Goal: Transaction & Acquisition: Purchase product/service

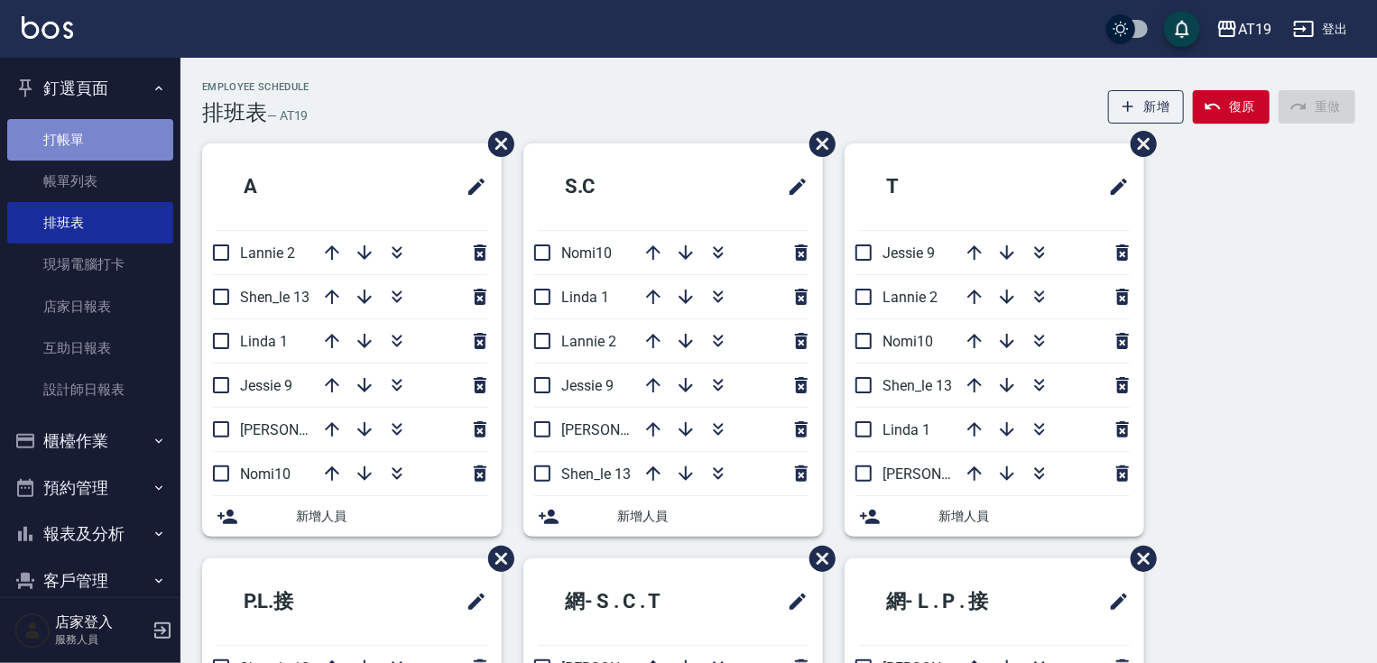
click at [91, 130] on link "打帳單" at bounding box center [90, 140] width 166 height 42
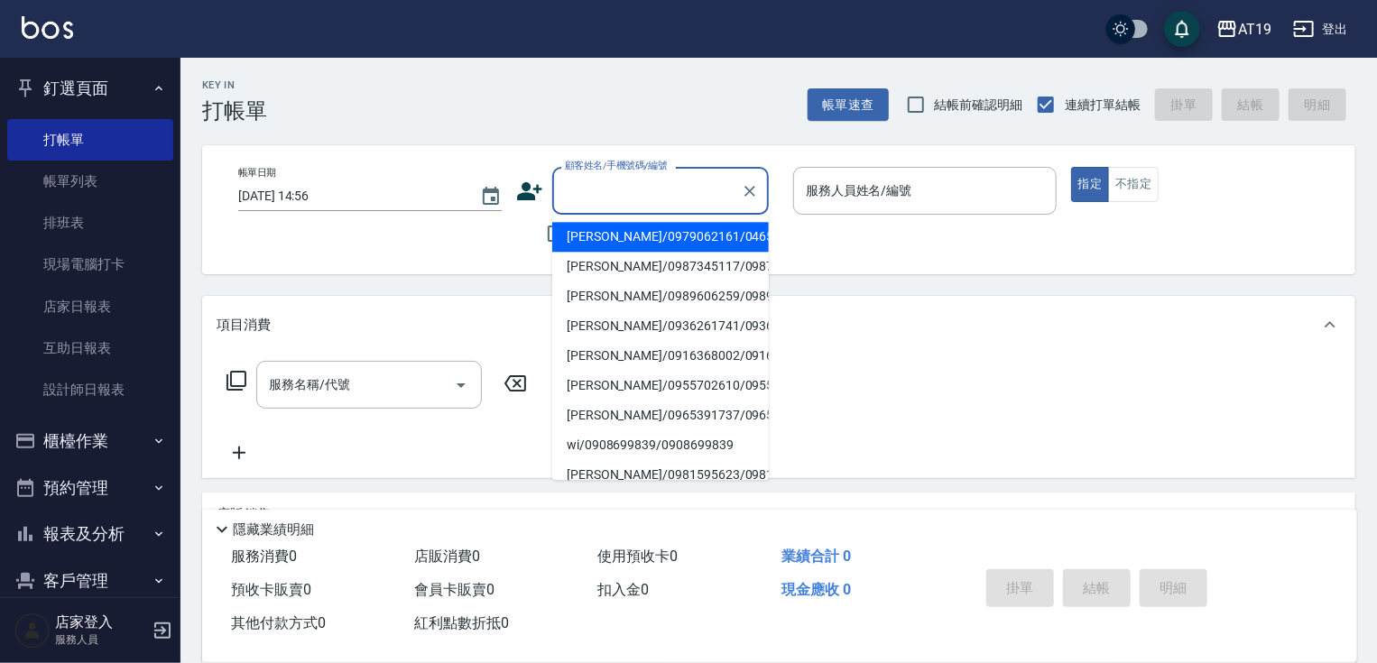
drag, startPoint x: 670, startPoint y: 197, endPoint x: 701, endPoint y: 66, distance: 134.6
click at [670, 195] on input "顧客姓名/手機號碼/編號" at bounding box center [646, 191] width 173 height 32
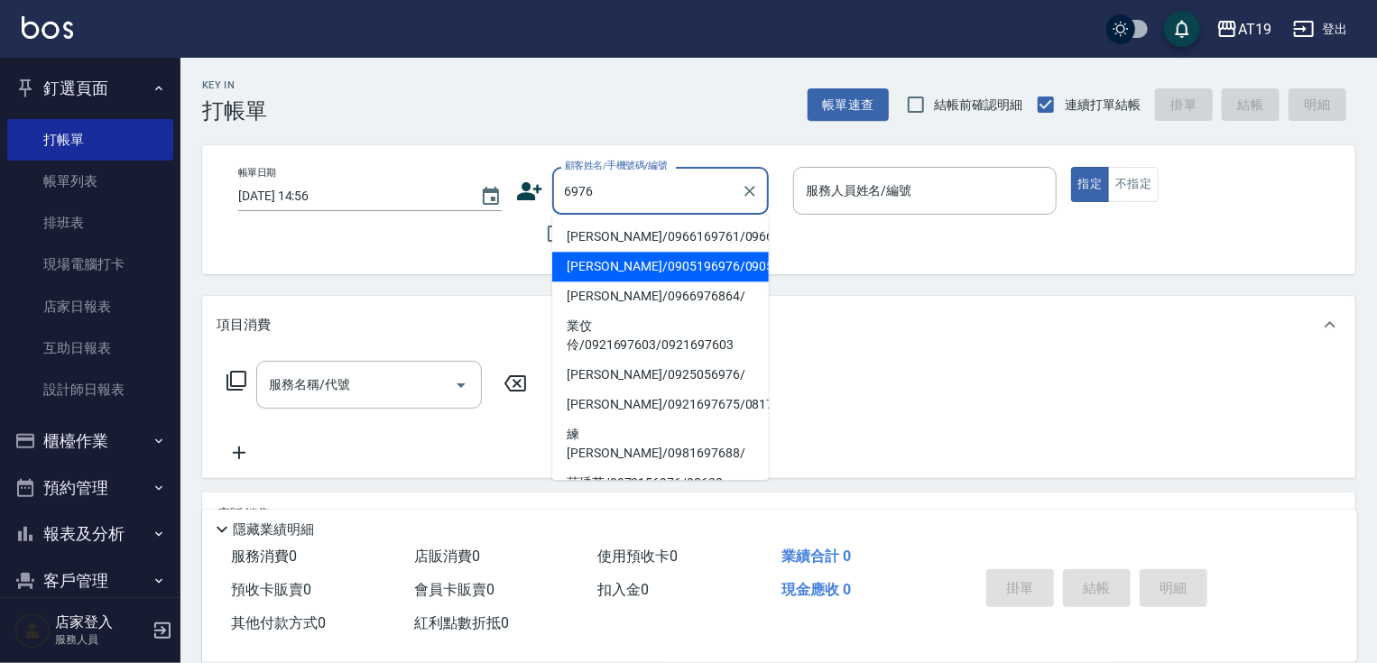
type input "[PERSON_NAME]/0905196976/0905196976"
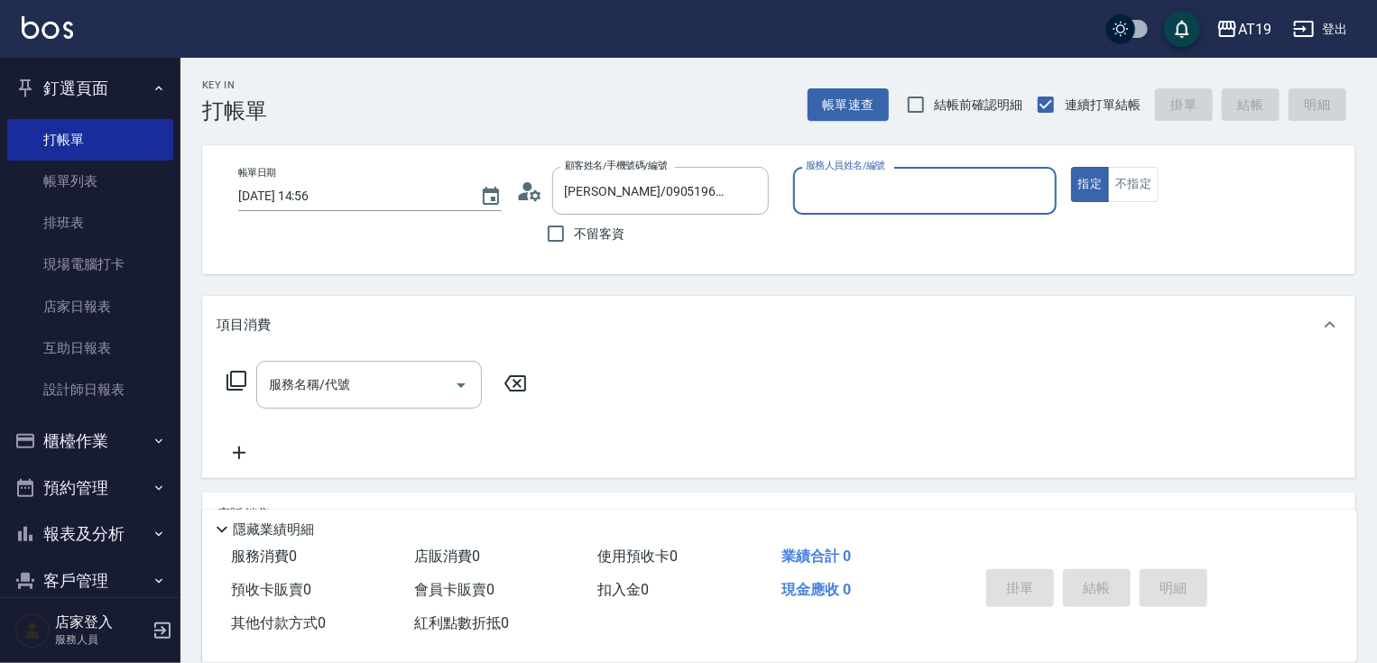
type input "Mika- 8"
click at [1071, 167] on button "指定" at bounding box center [1090, 184] width 39 height 35
type button "true"
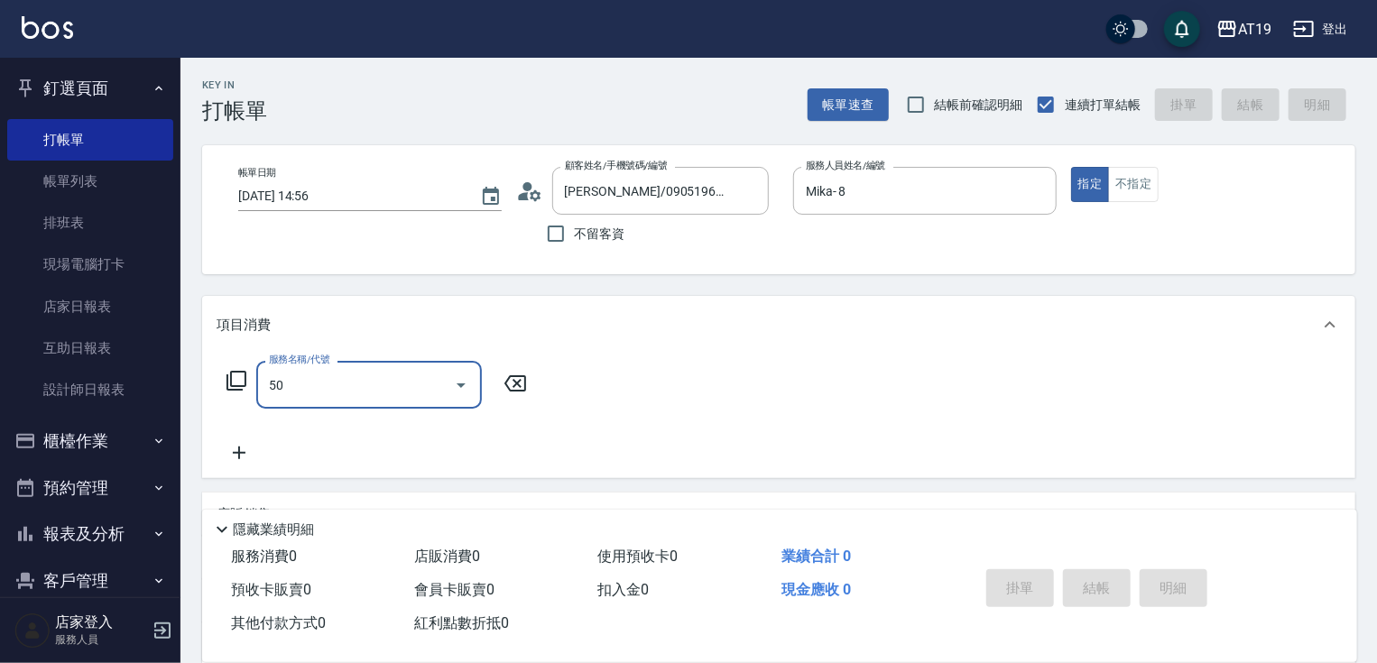
type input "501"
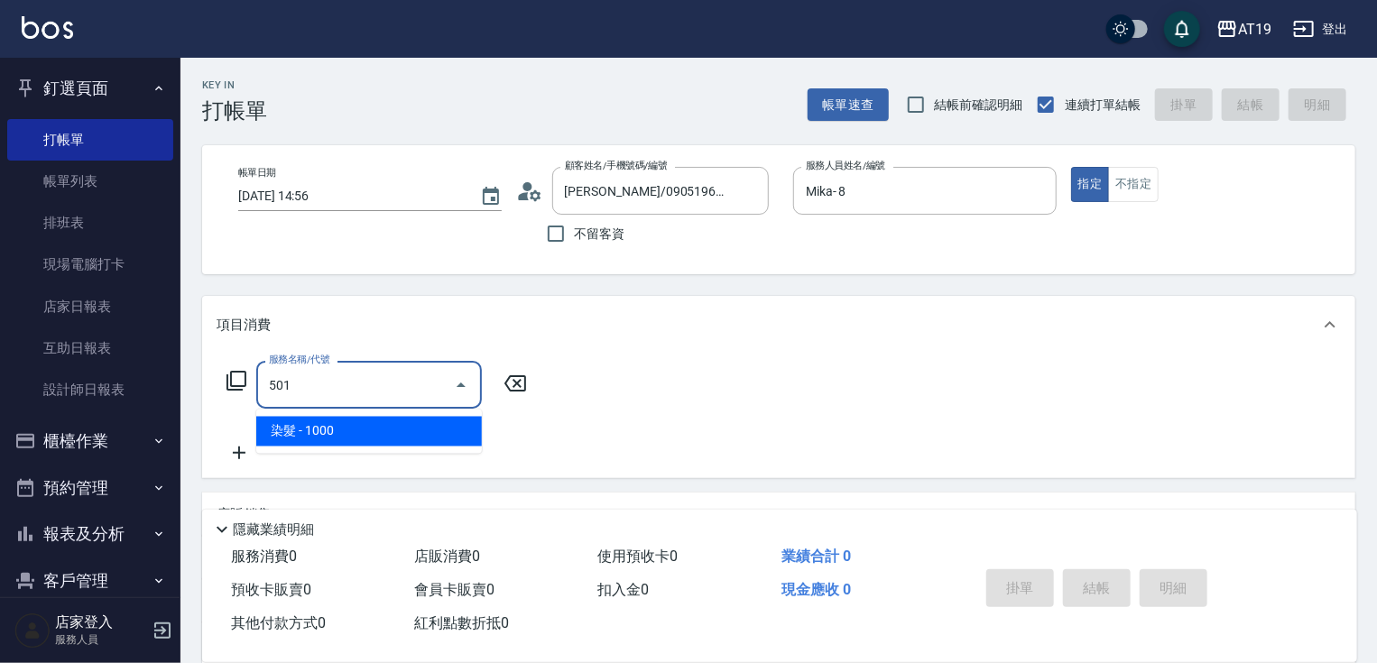
type input "100"
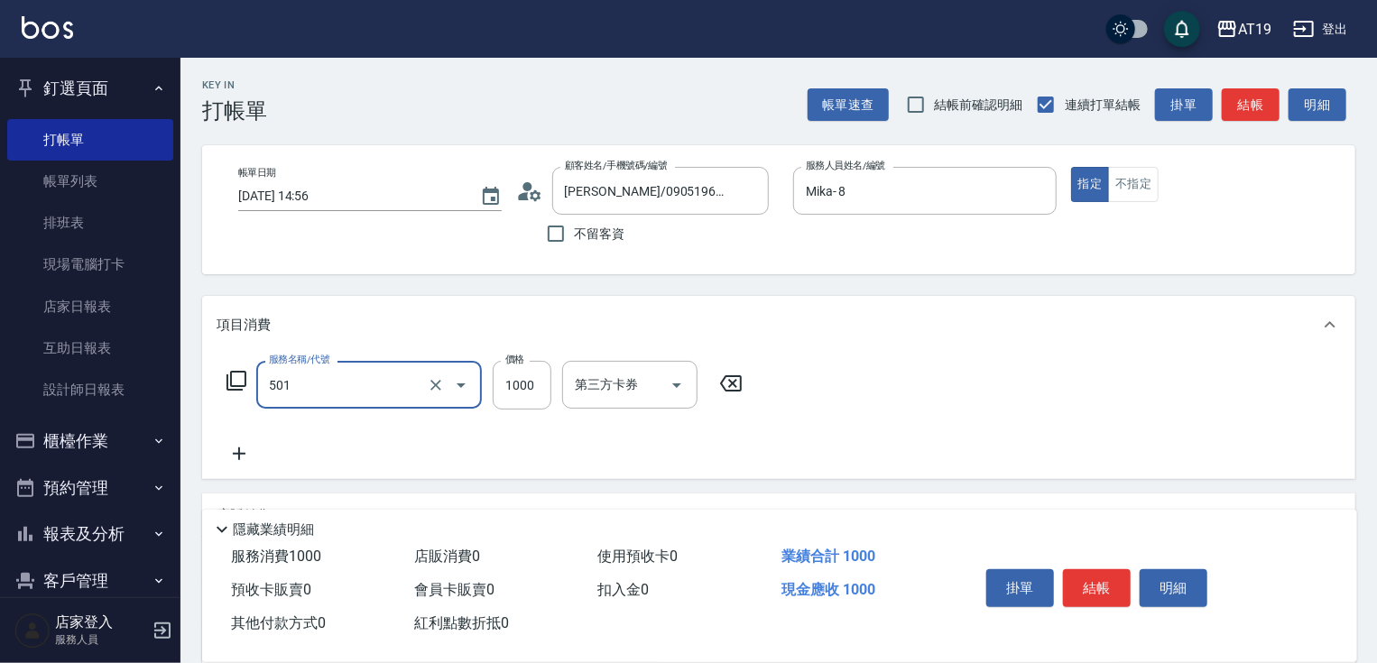
type input "染髮(501)"
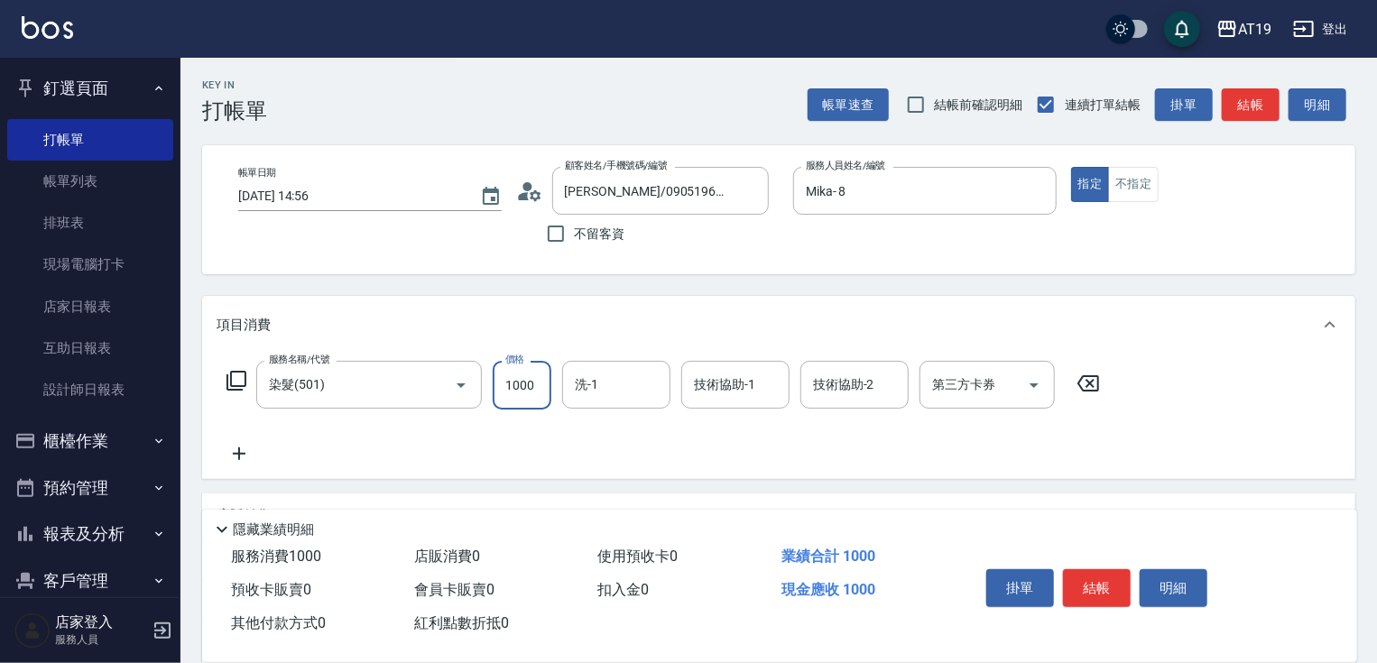
type input "1"
type input "0"
type input "18"
type input "10"
type input "180"
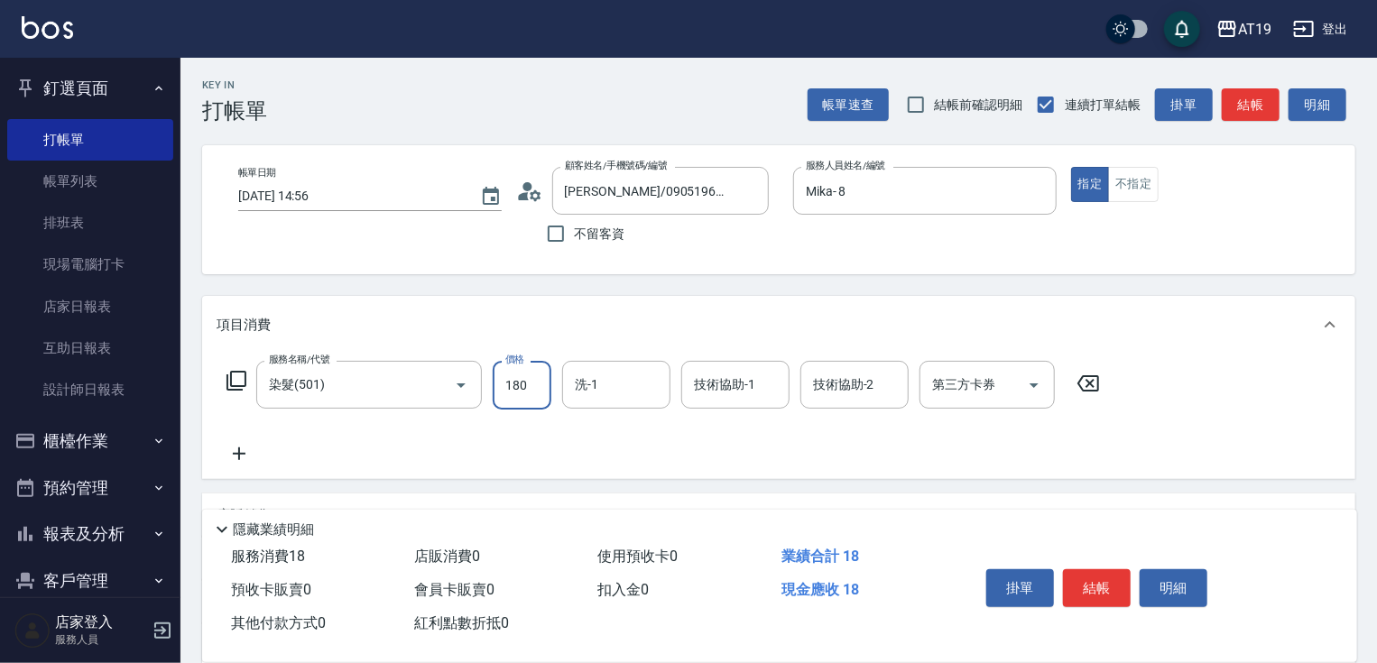
type input "180"
type input "1800"
type input "5"
type input "8"
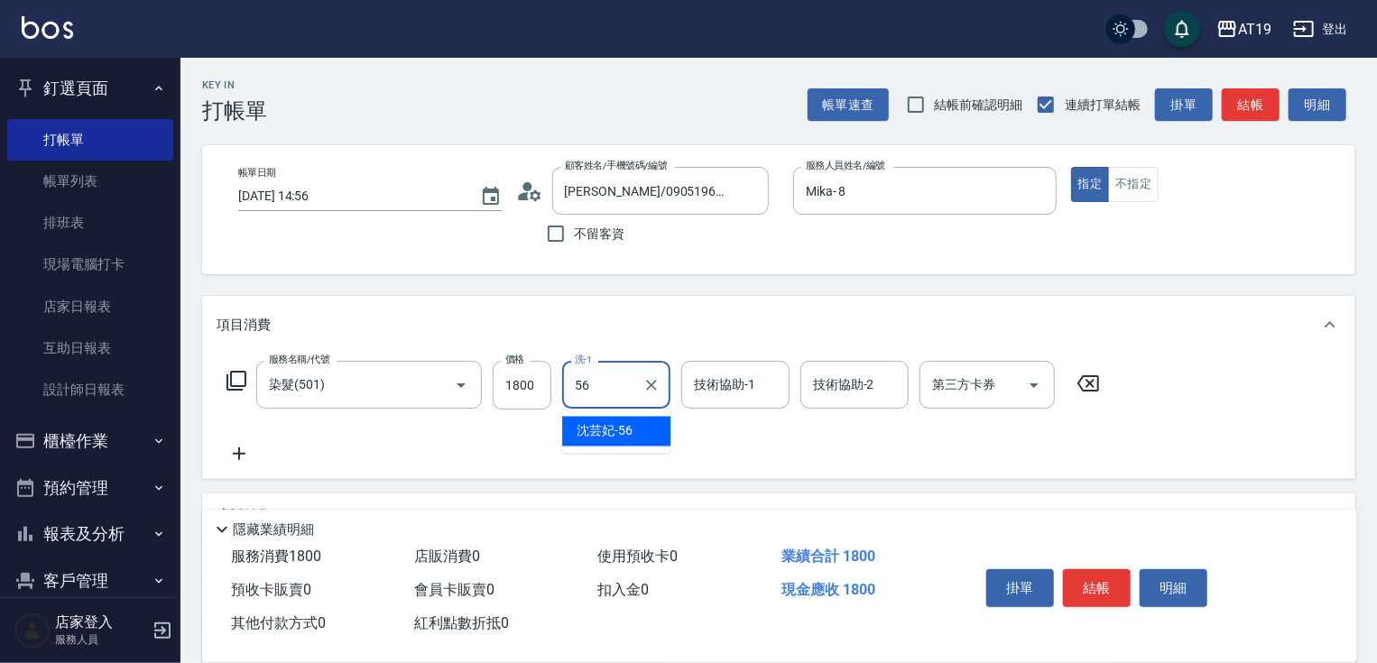
type input "[PERSON_NAME]-56"
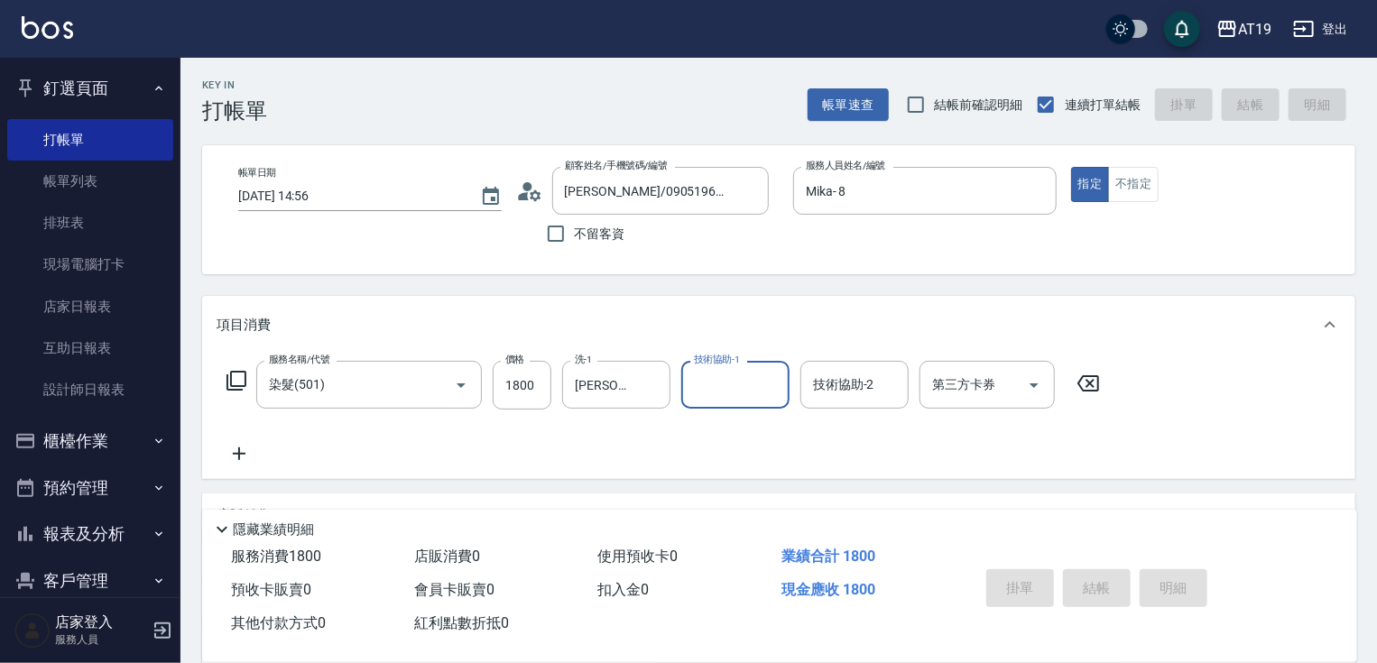
type input "[DATE] 14:57"
type input "0"
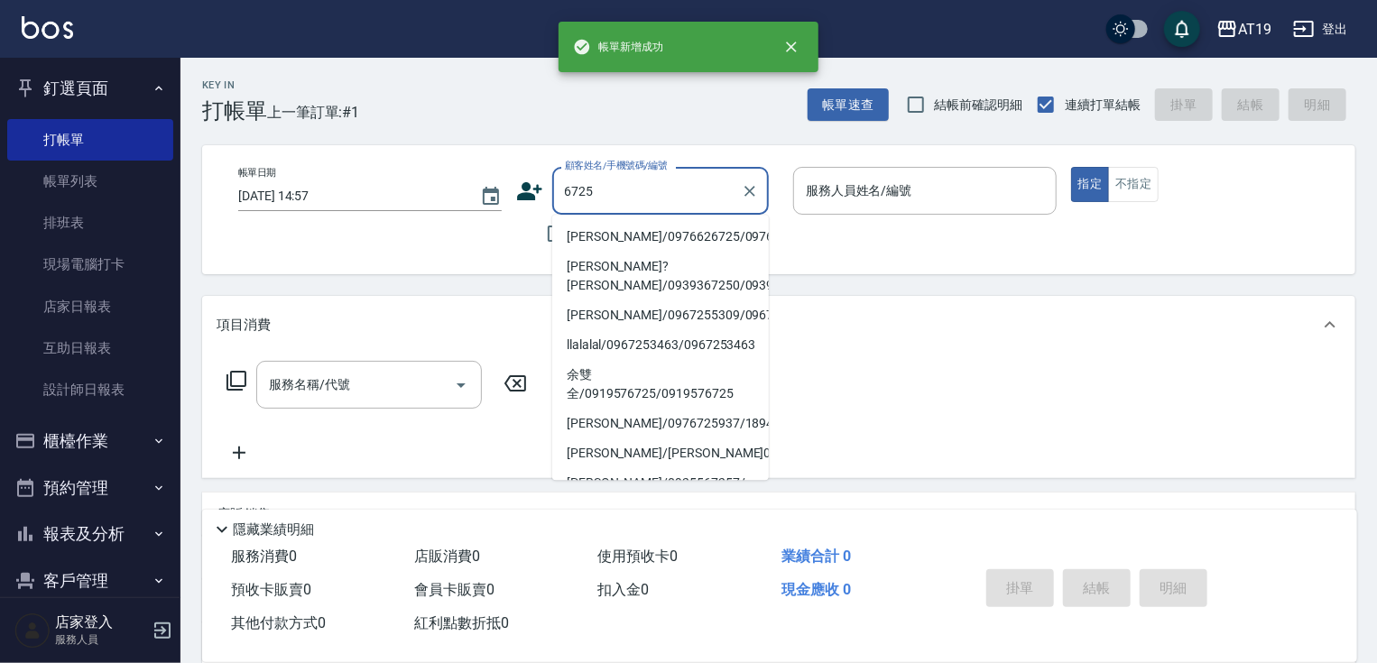
type input "[PERSON_NAME]/0976626725/0976626725"
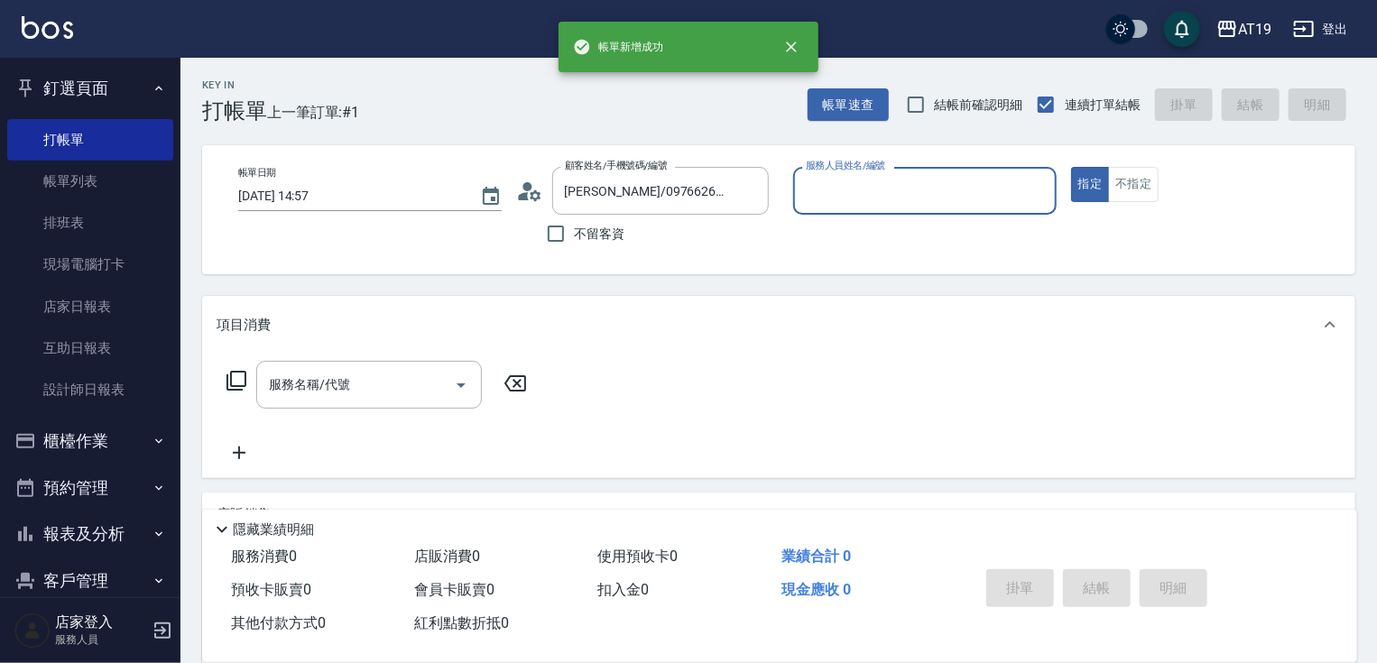
type input "Lannie- 2"
click at [1071, 167] on button "指定" at bounding box center [1090, 184] width 39 height 35
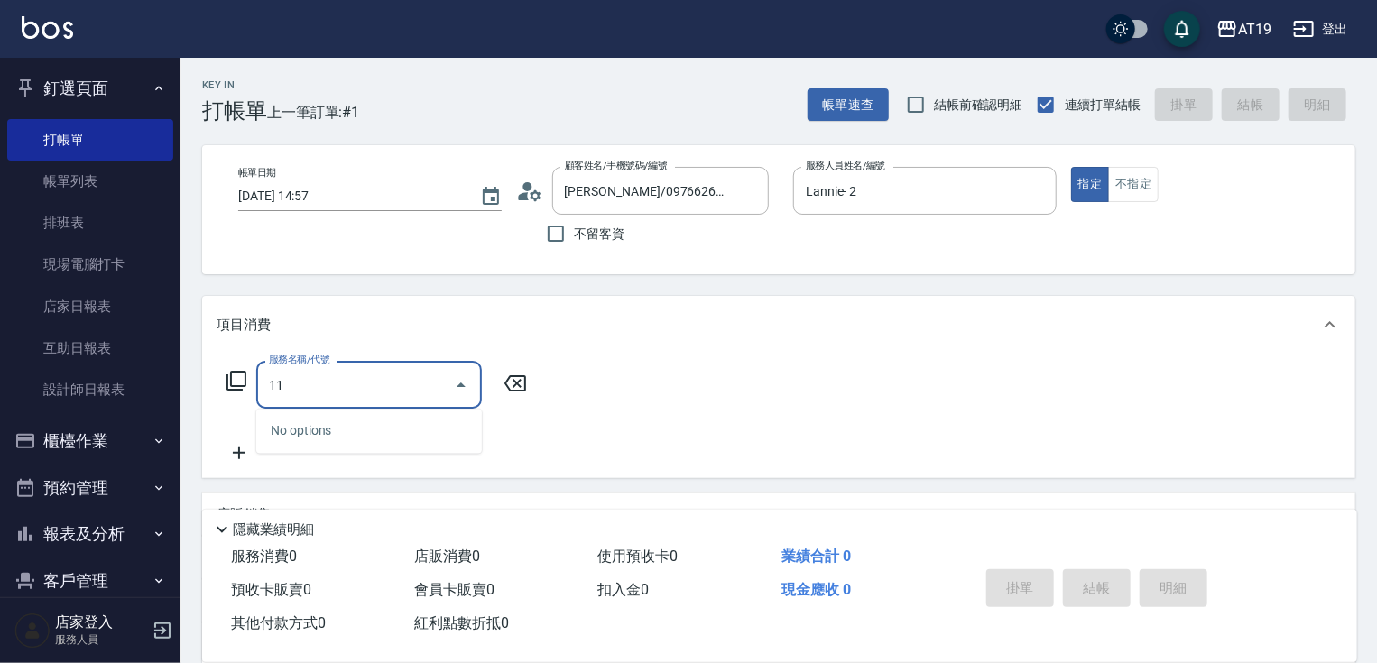
type input "110"
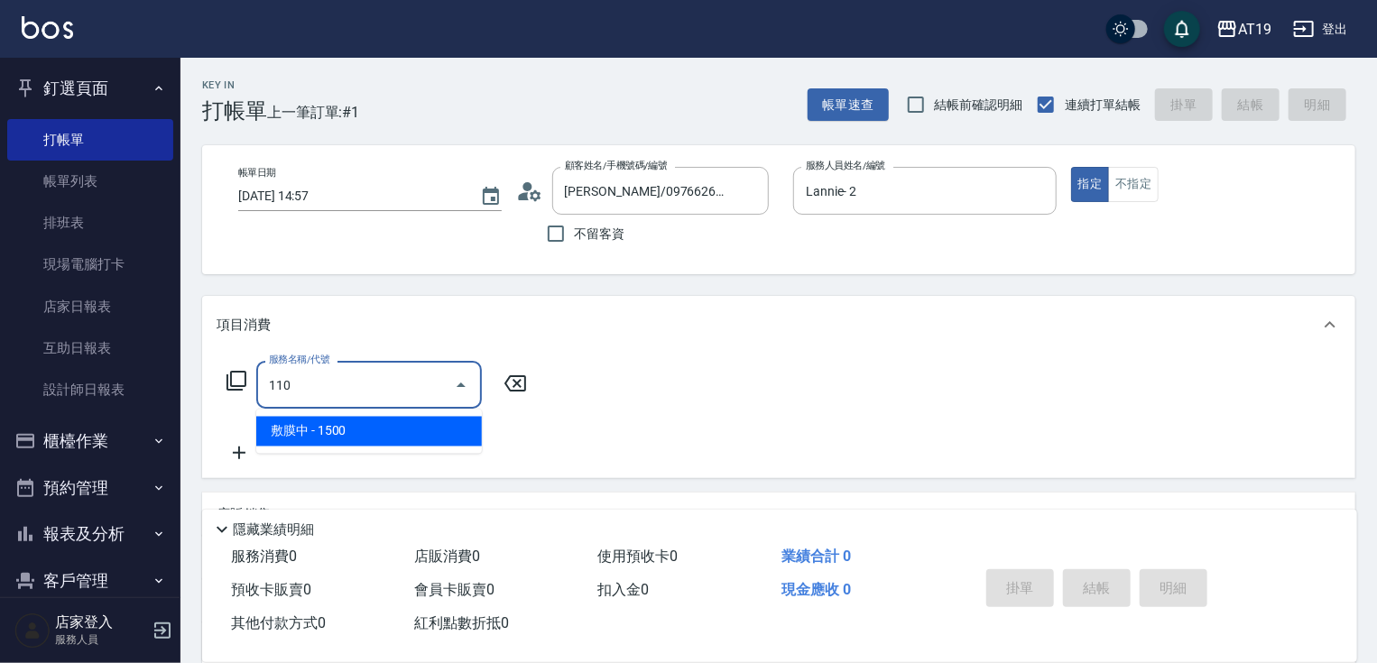
type input "150"
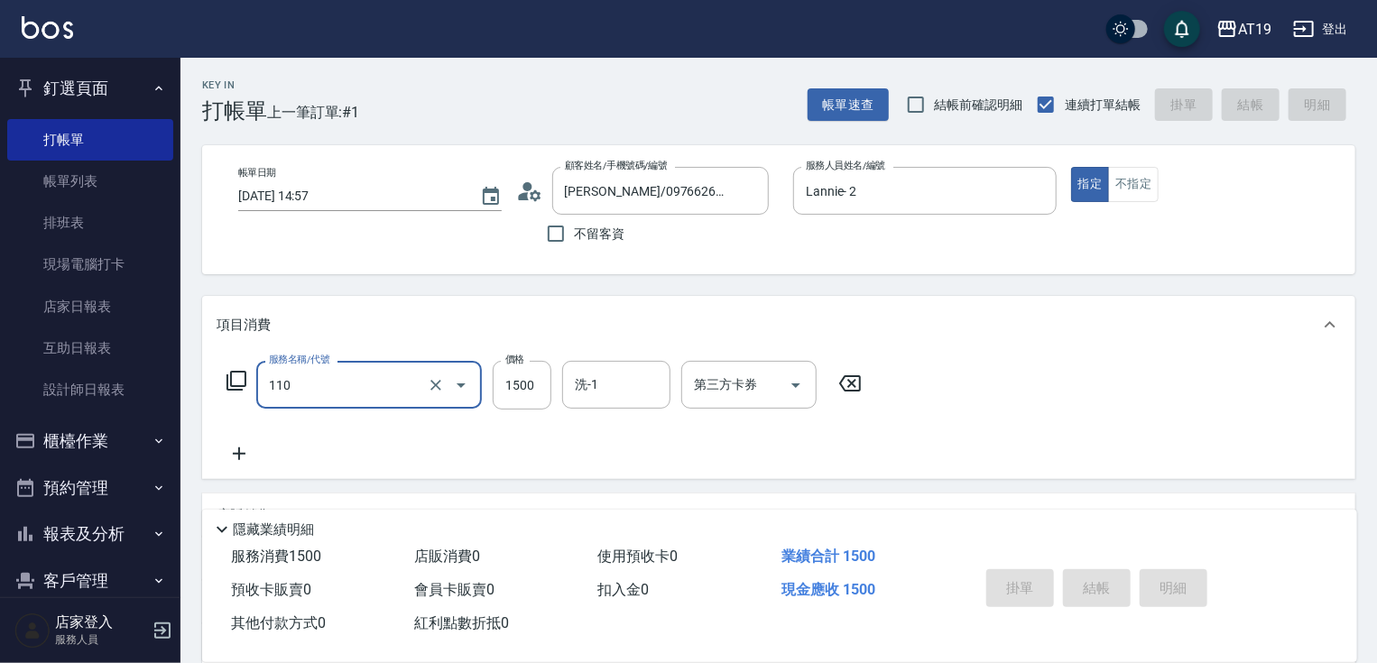
type input "110"
type input "0"
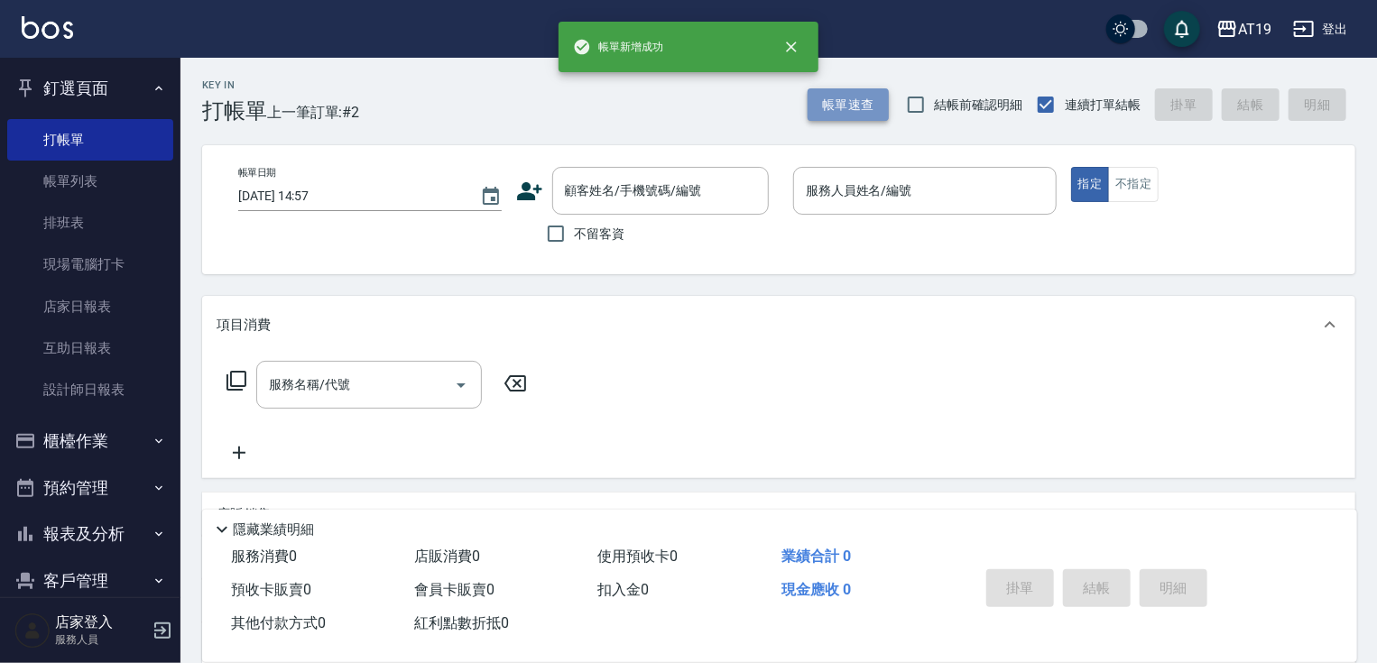
click at [864, 101] on button "帳單速查" at bounding box center [848, 104] width 81 height 33
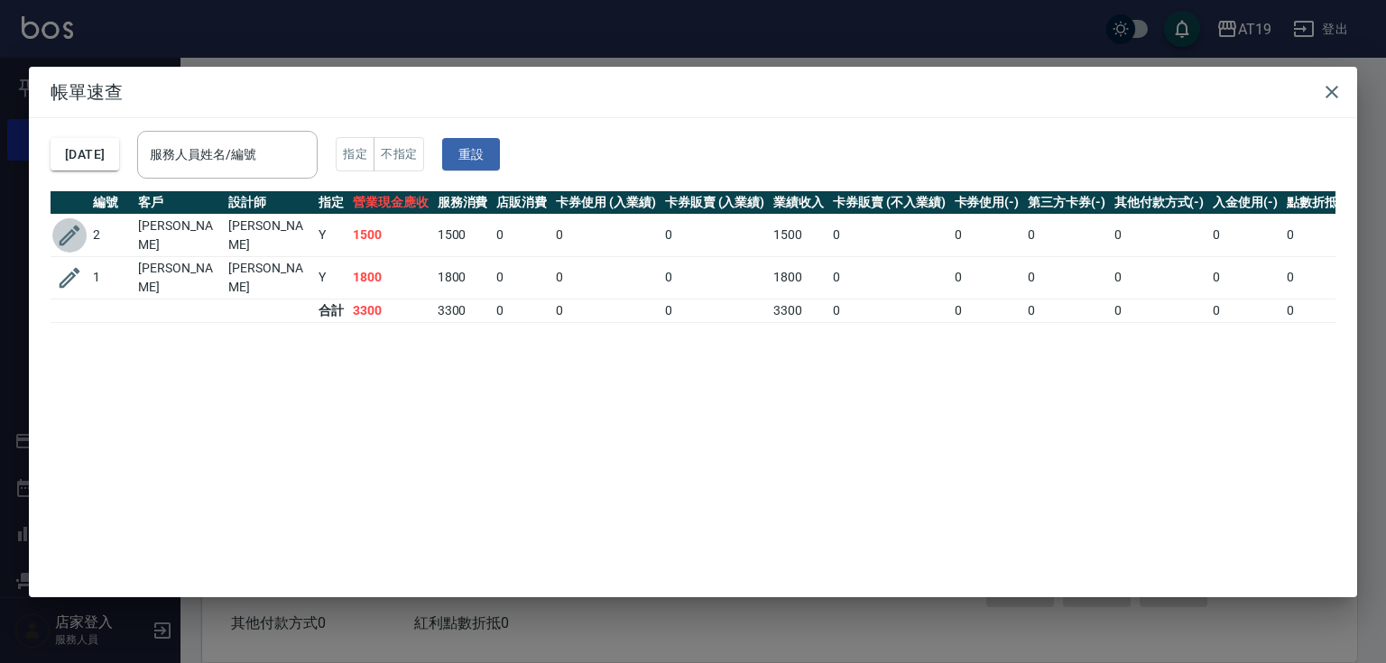
click at [77, 231] on icon "button" at bounding box center [69, 235] width 27 height 27
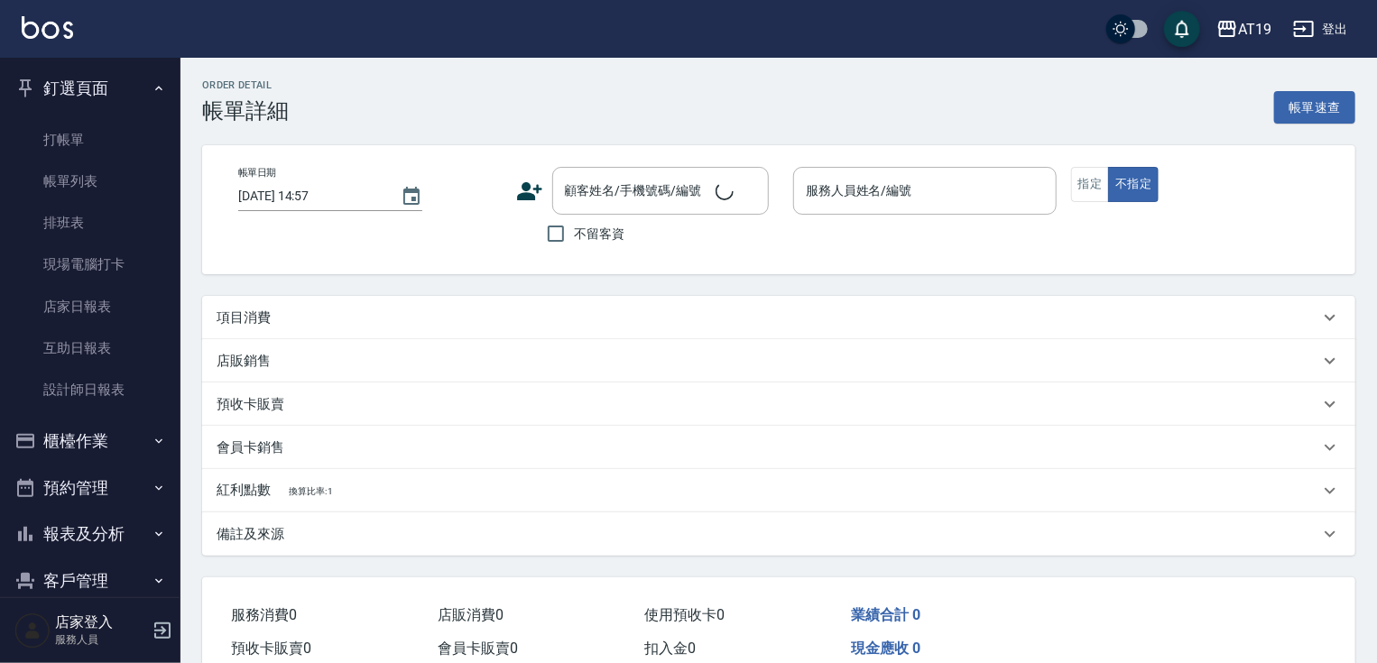
type input "Lannie- 2"
type input "150"
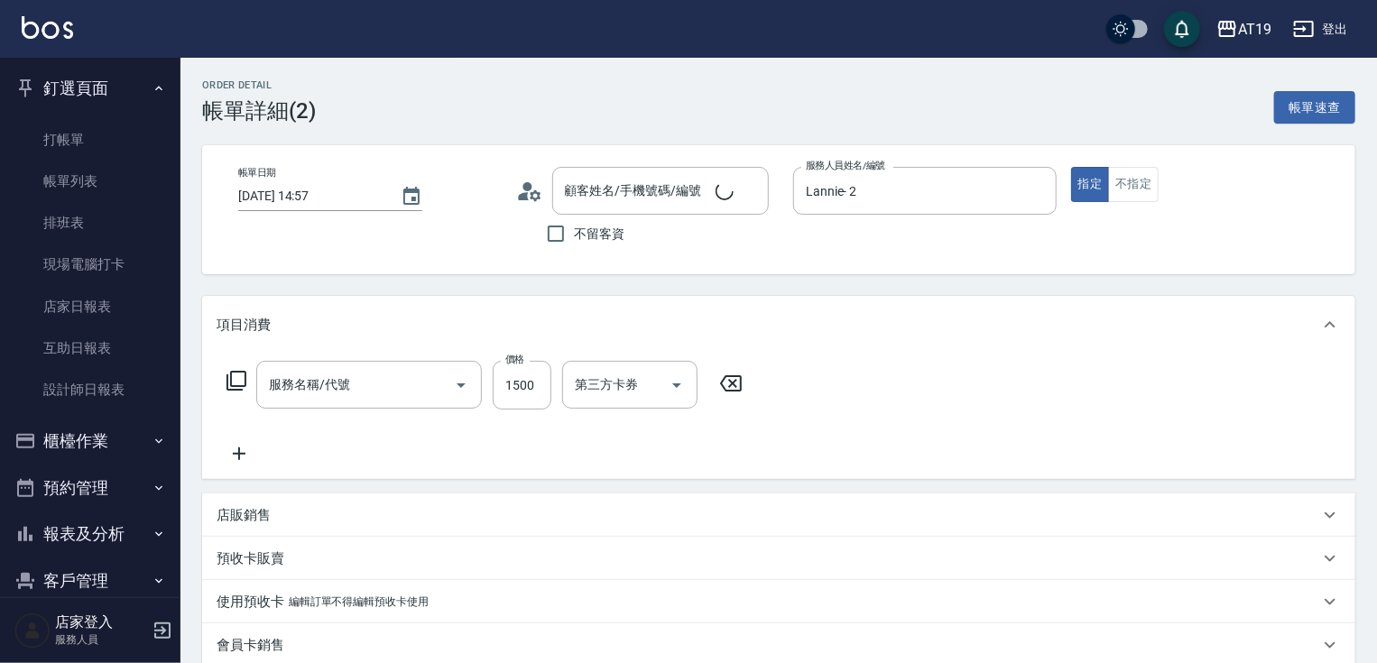
type input "敷膜中(110)"
click at [240, 451] on icon at bounding box center [239, 454] width 45 height 22
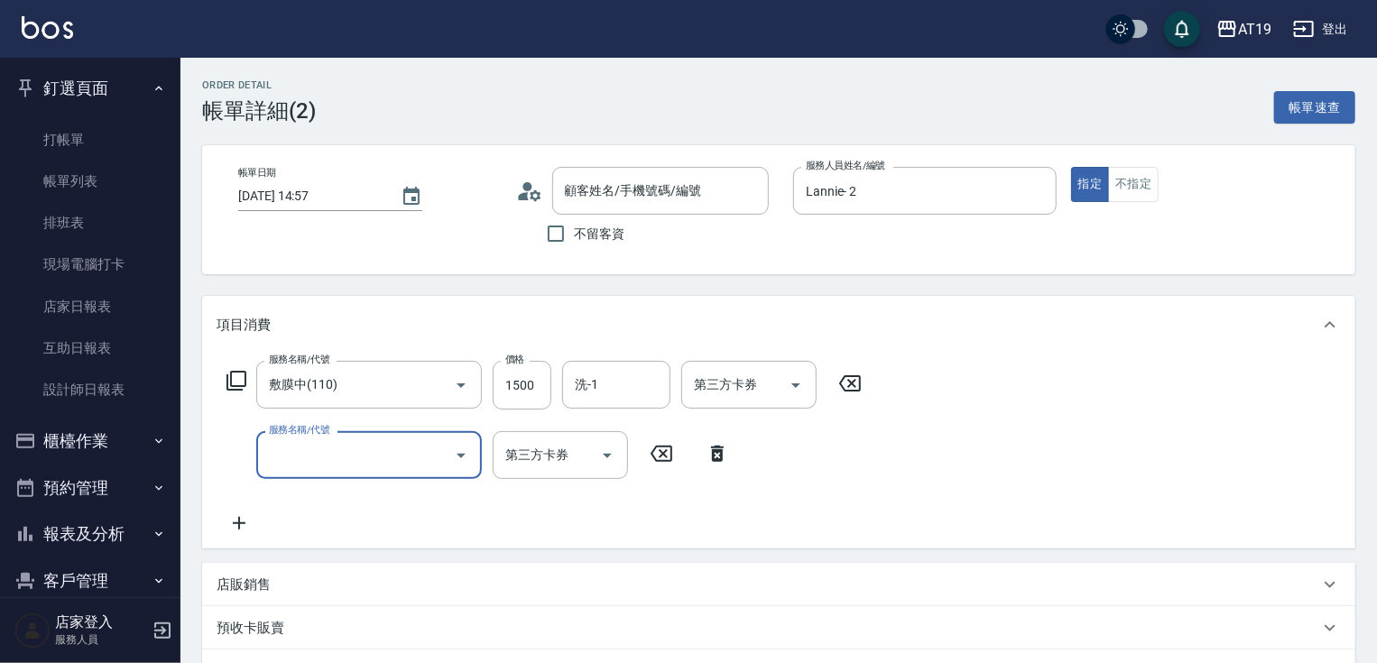
type input "[PERSON_NAME]/0976626725/0976626725"
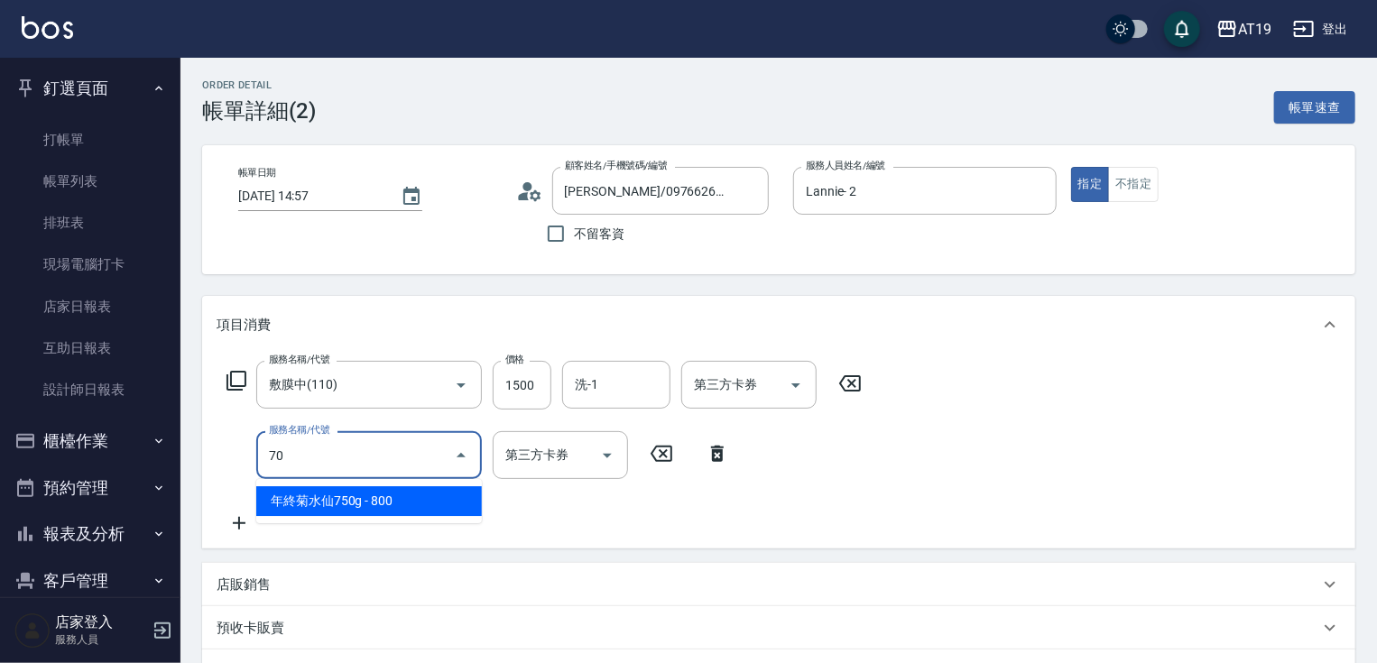
type input "704"
type input "650"
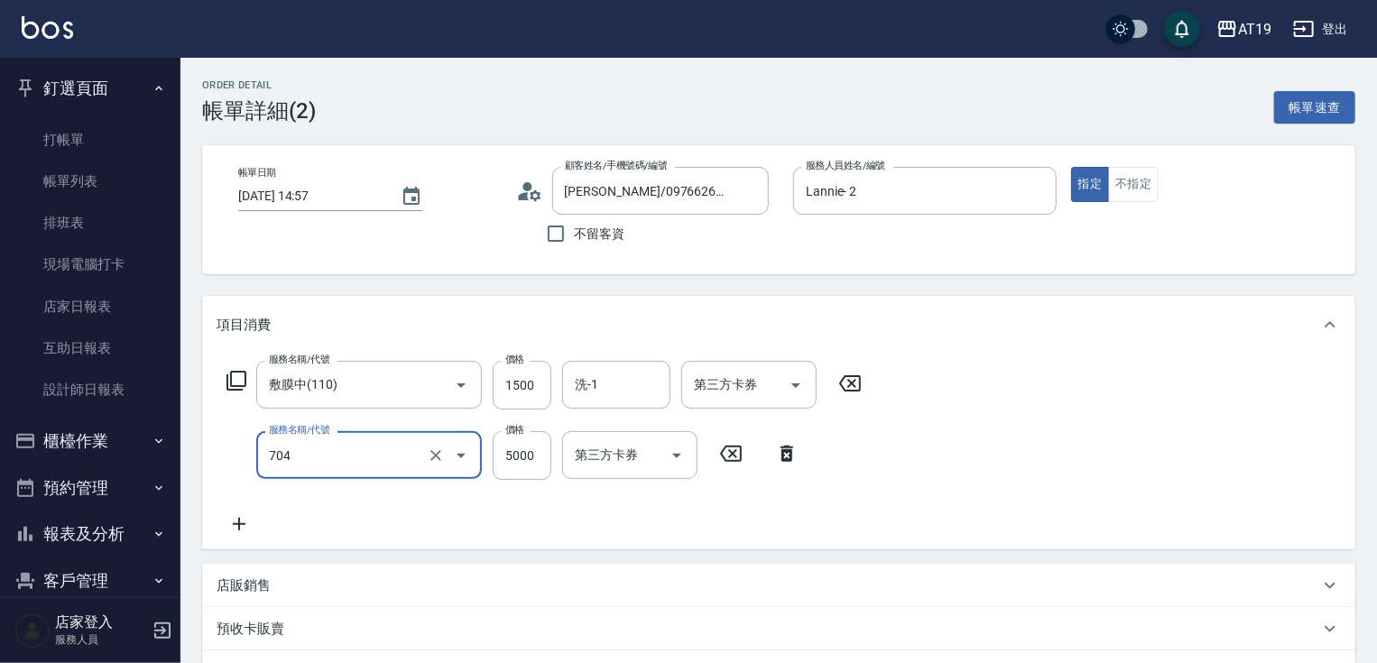
type input "新羽毛鉑金接髮調整(704)"
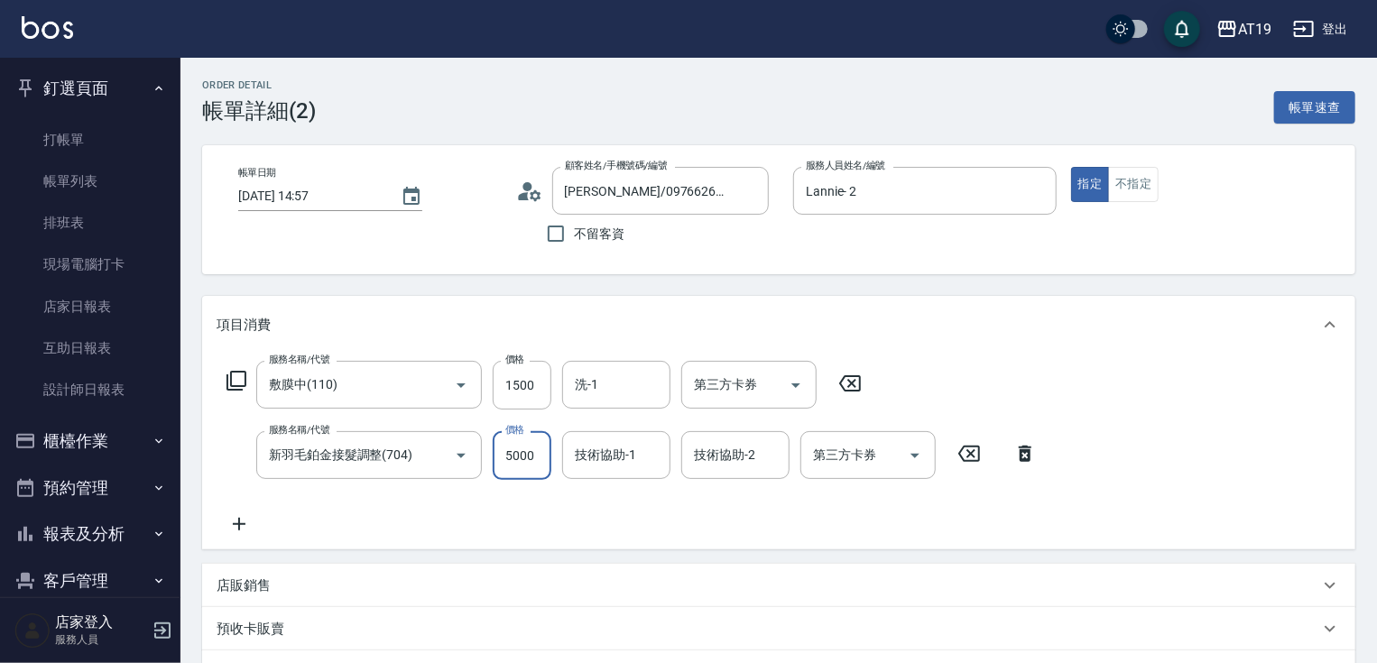
type input "150"
type input "320"
type input "470"
type input "3200"
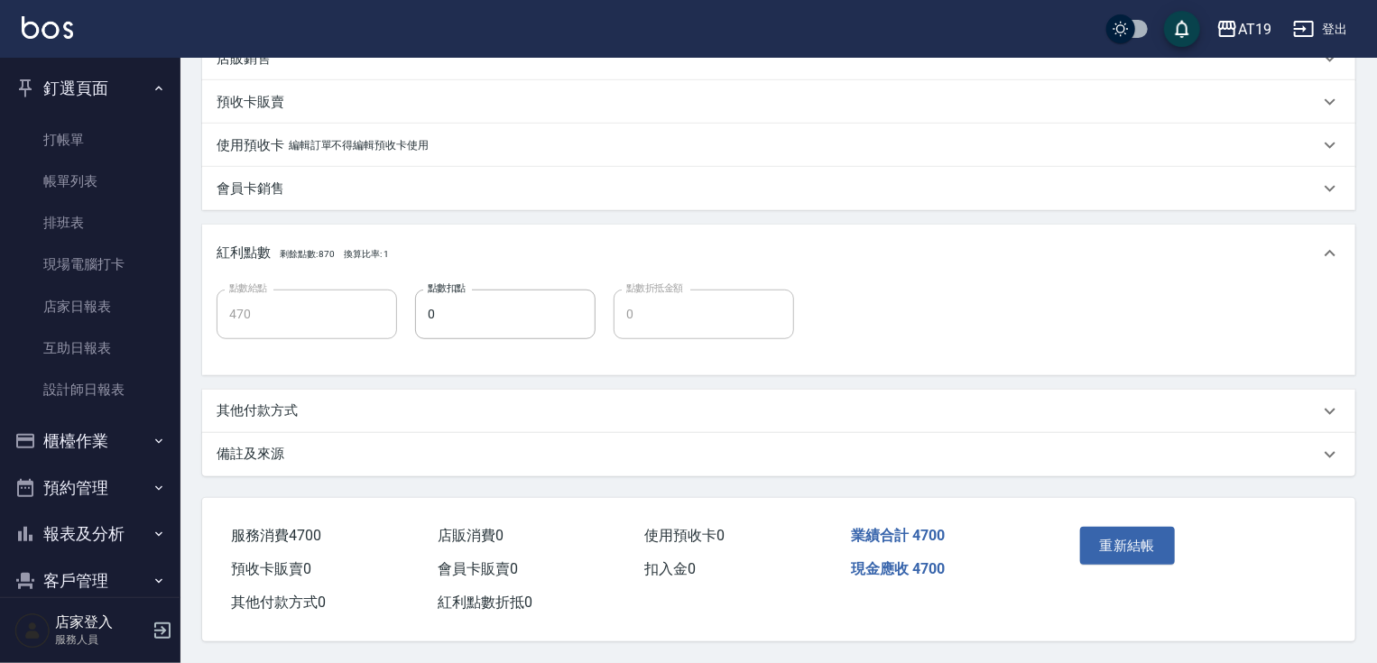
scroll to position [532, 0]
click at [1132, 543] on button "重新結帳" at bounding box center [1128, 546] width 96 height 38
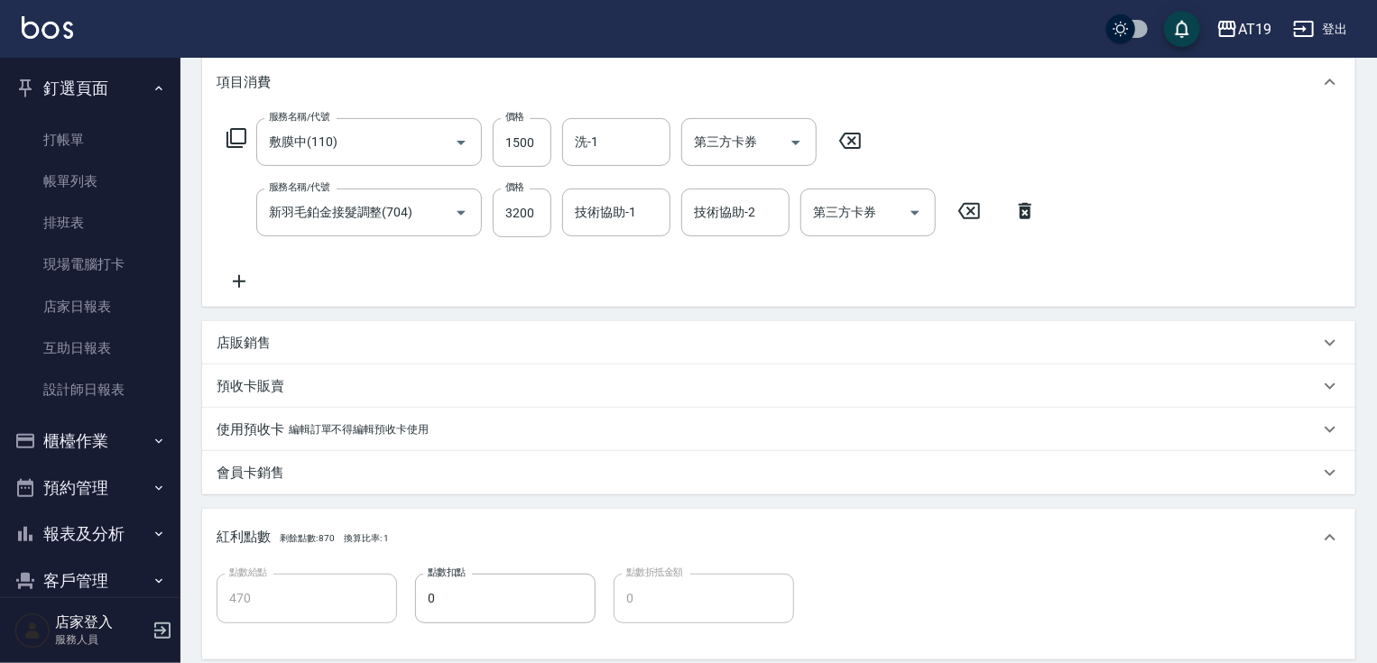
scroll to position [139, 0]
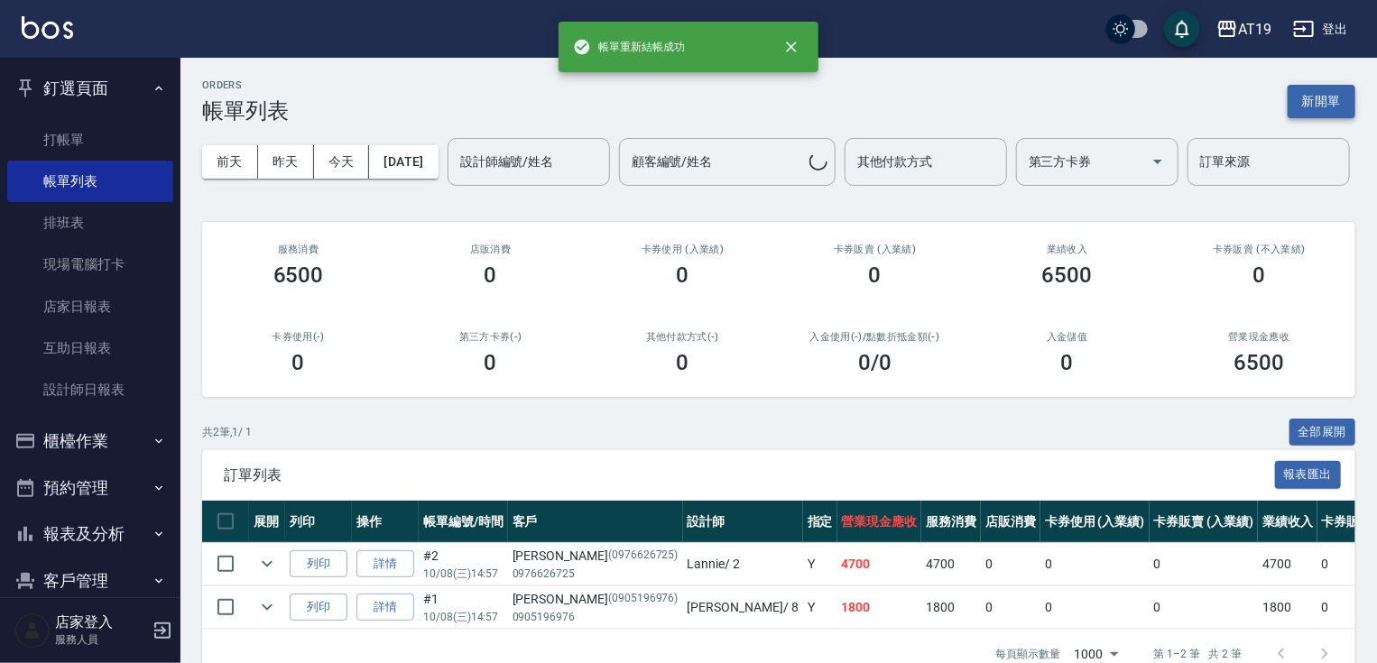
click at [1332, 94] on button "新開單" at bounding box center [1322, 101] width 68 height 33
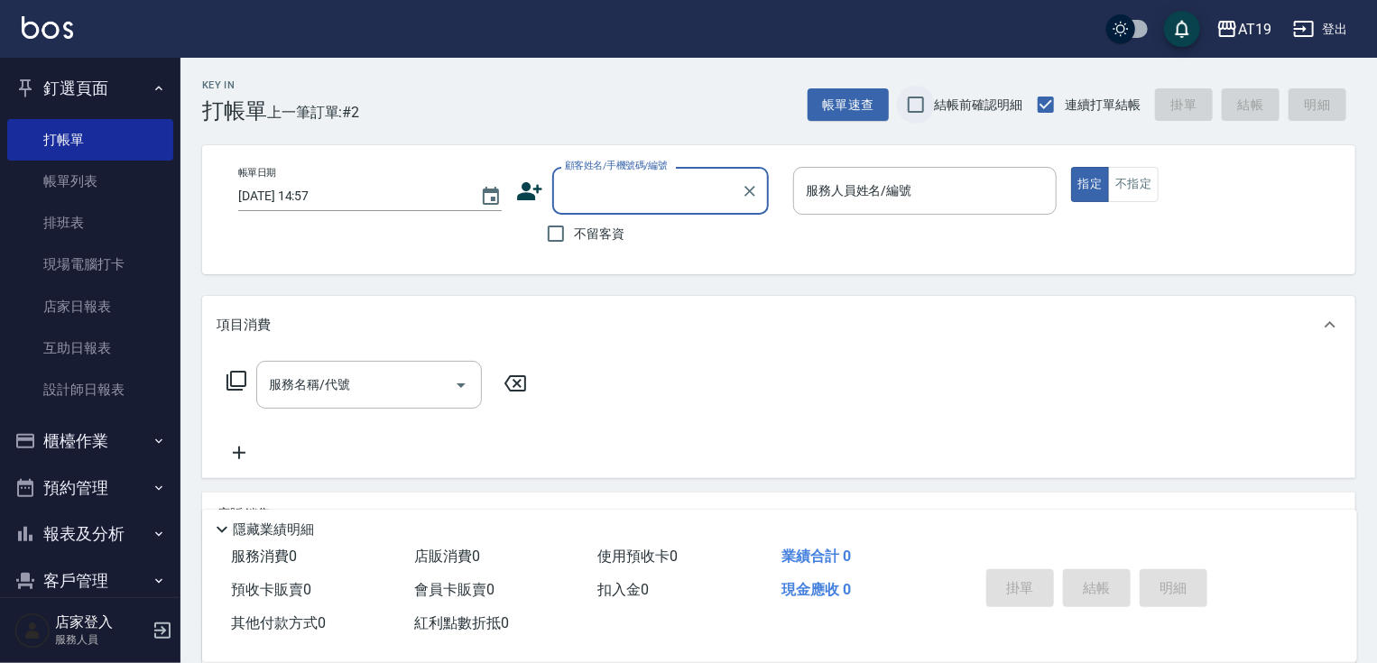
click at [910, 97] on input "結帳前確認明細" at bounding box center [916, 105] width 38 height 38
checkbox input "true"
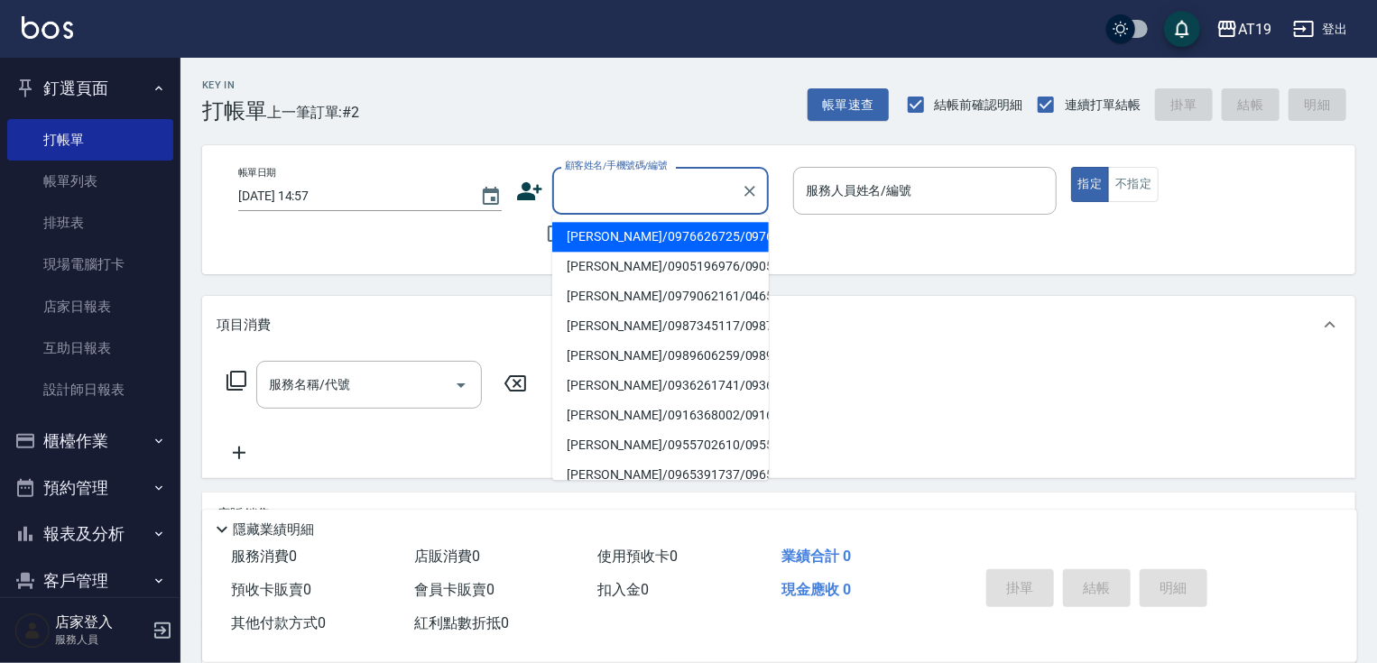
click at [664, 176] on div "顧客姓名/手機號碼/編號 顧客姓名/手機號碼/編號" at bounding box center [660, 191] width 217 height 48
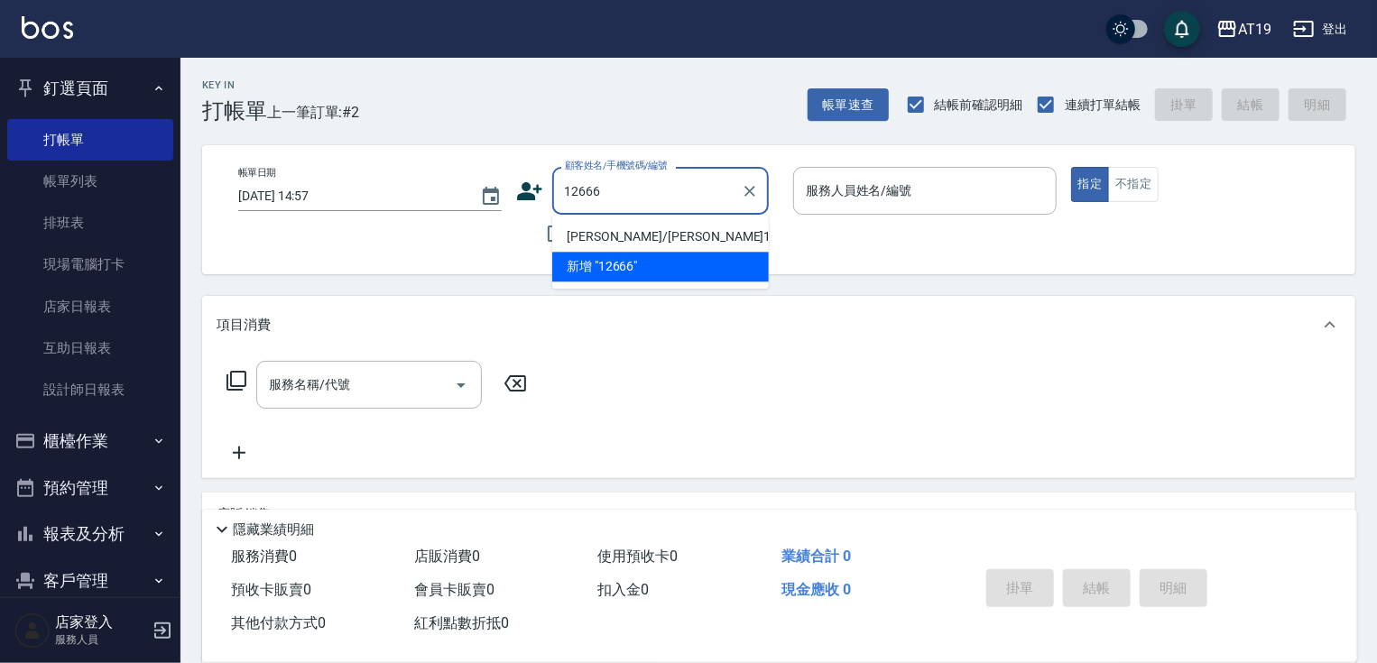
type input "[PERSON_NAME]/[PERSON_NAME]12666/12666"
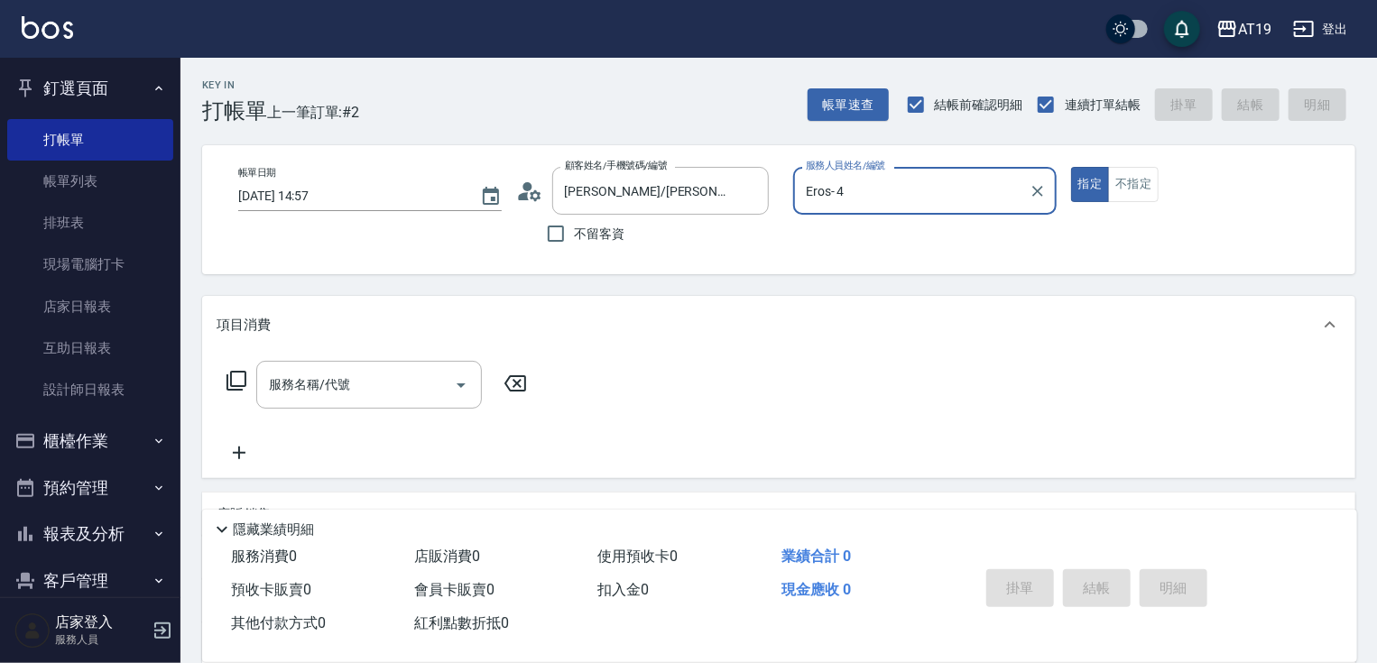
type input "Eros- 4"
click at [1071, 167] on button "指定" at bounding box center [1090, 184] width 39 height 35
type button "true"
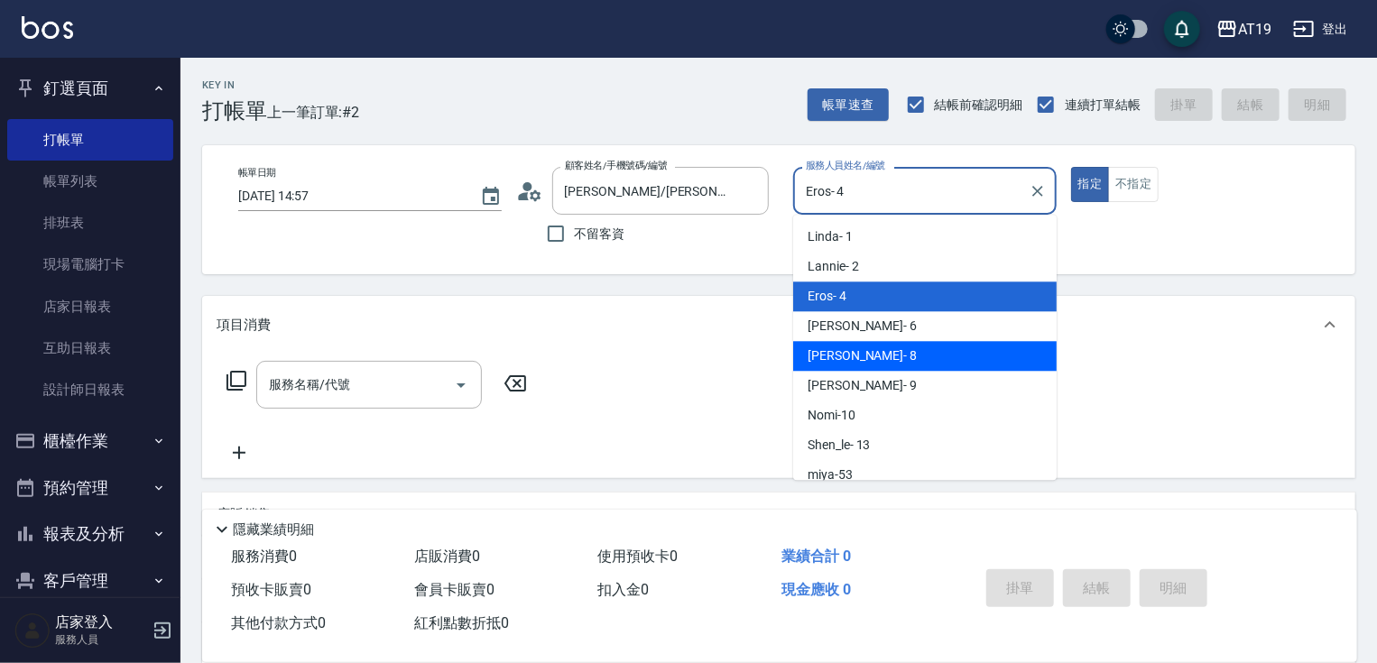
type input "Mika- 8"
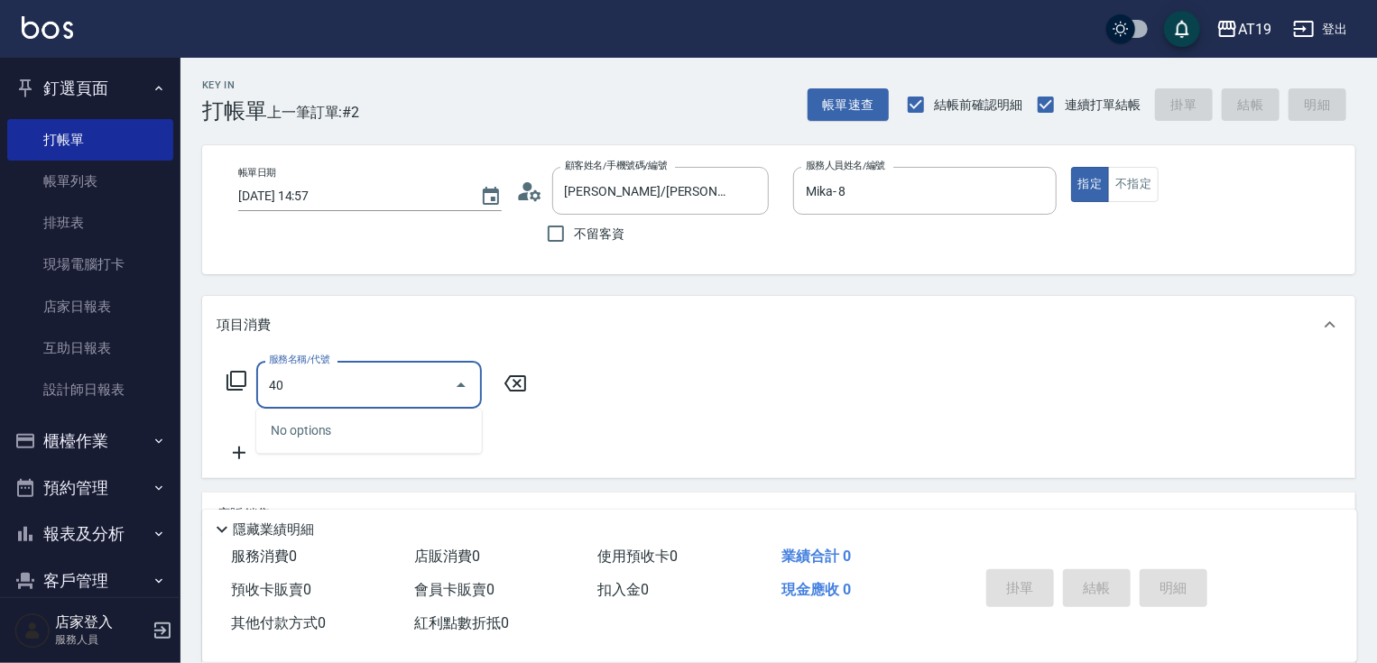
type input "403"
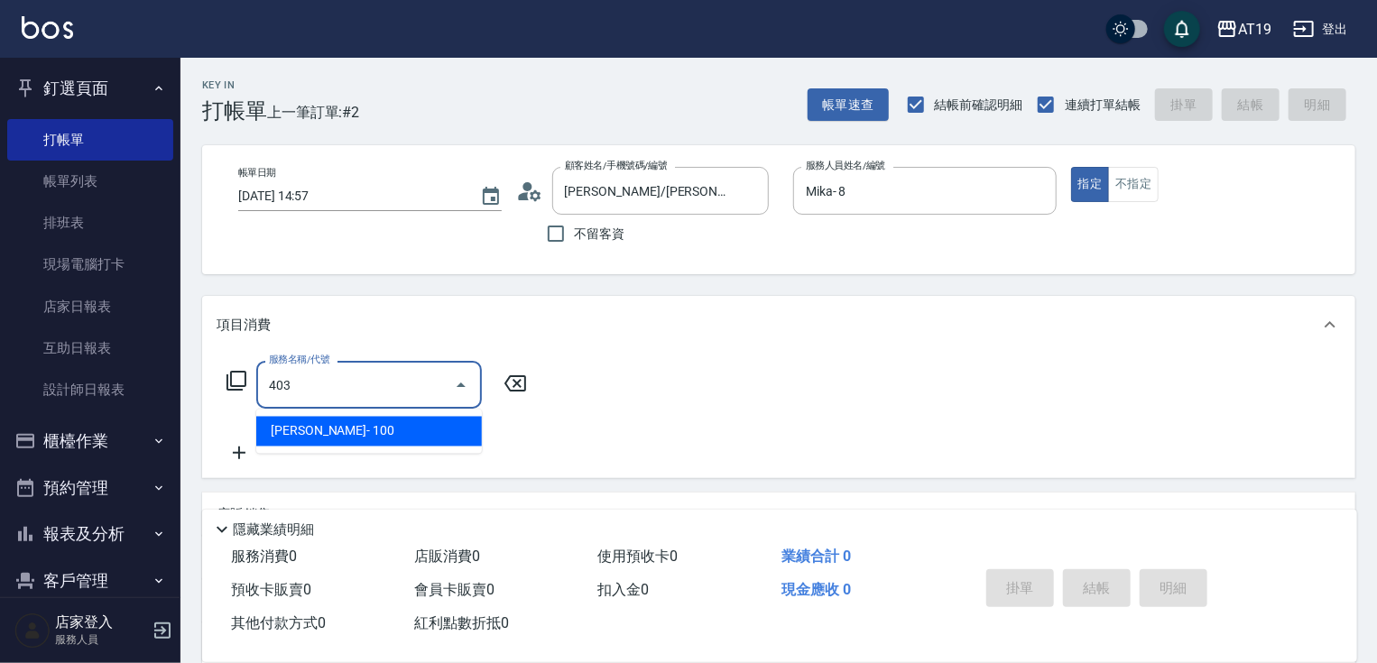
type input "10"
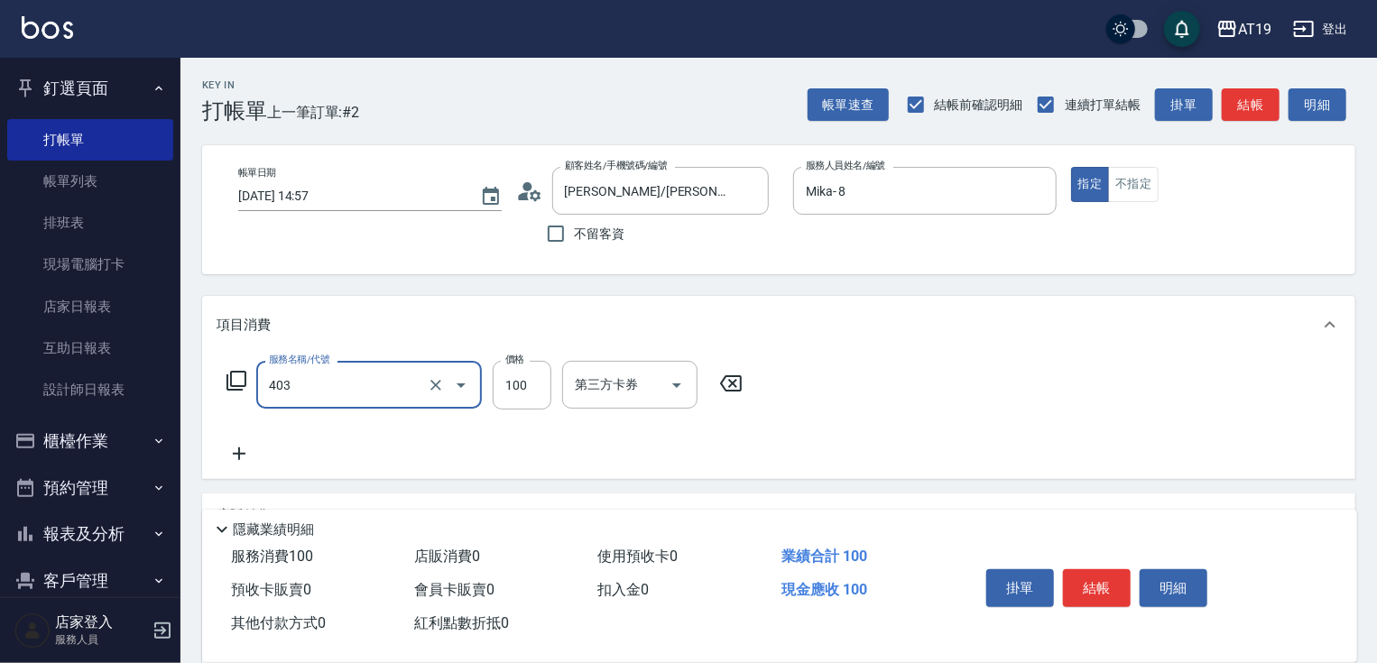
type input "[PERSON_NAME](403)"
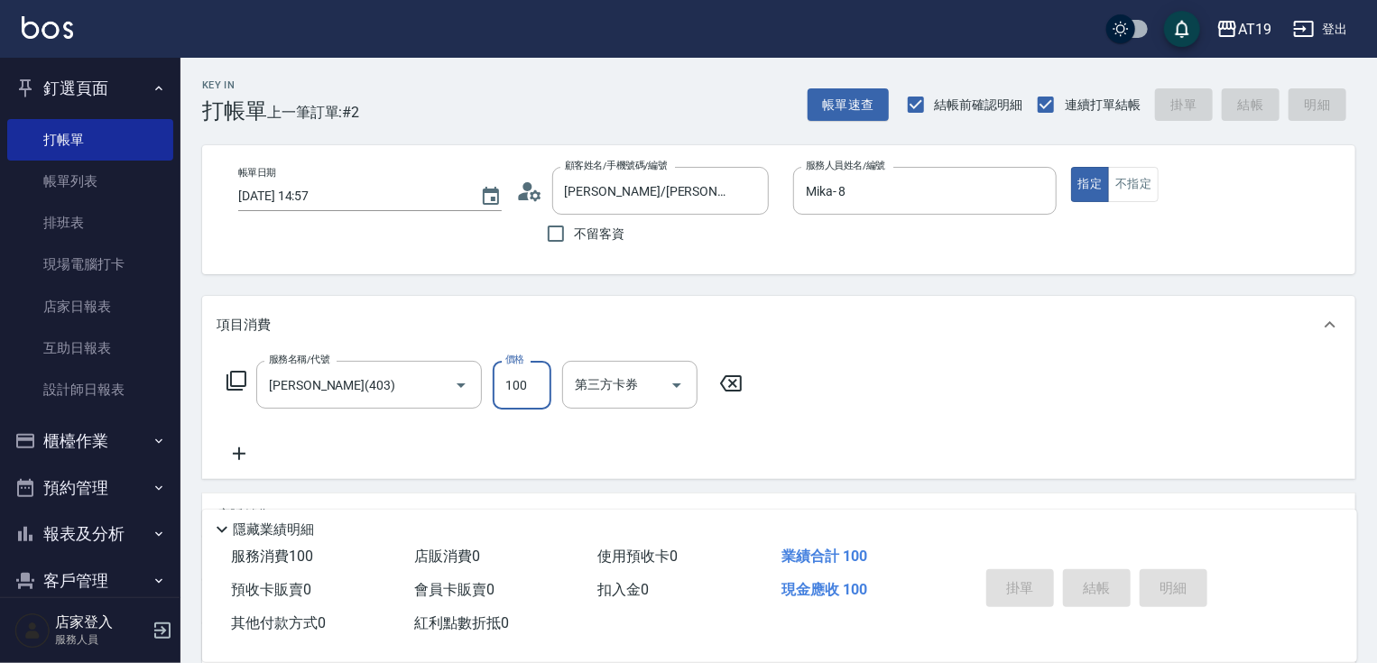
type input "[DATE] 14:58"
type input "0"
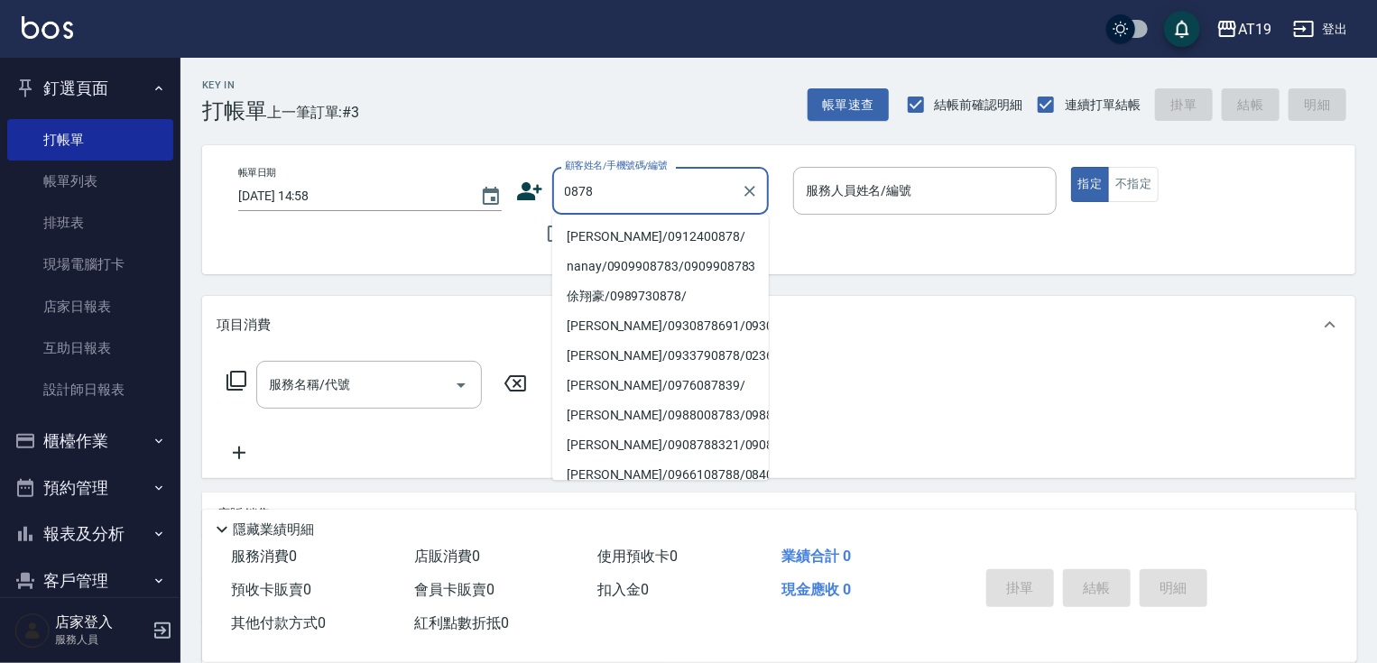
type input "[PERSON_NAME]/0912400878/"
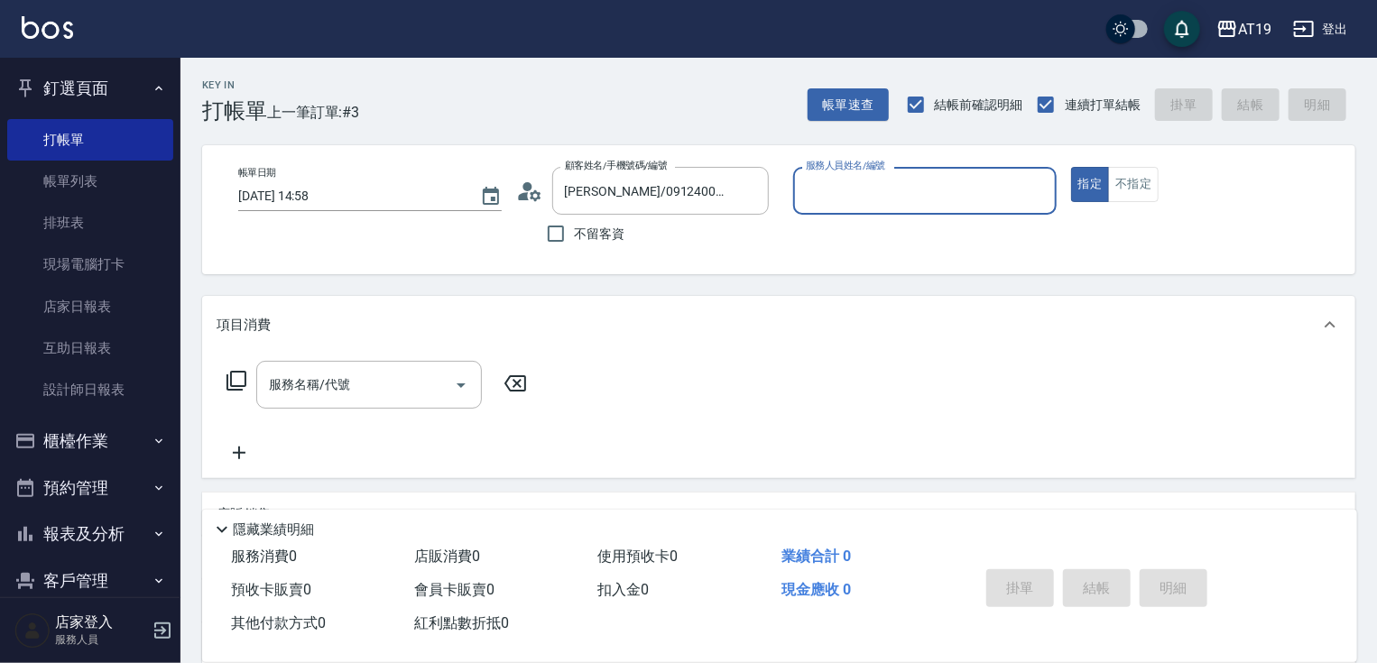
click at [1071, 167] on button "指定" at bounding box center [1090, 184] width 39 height 35
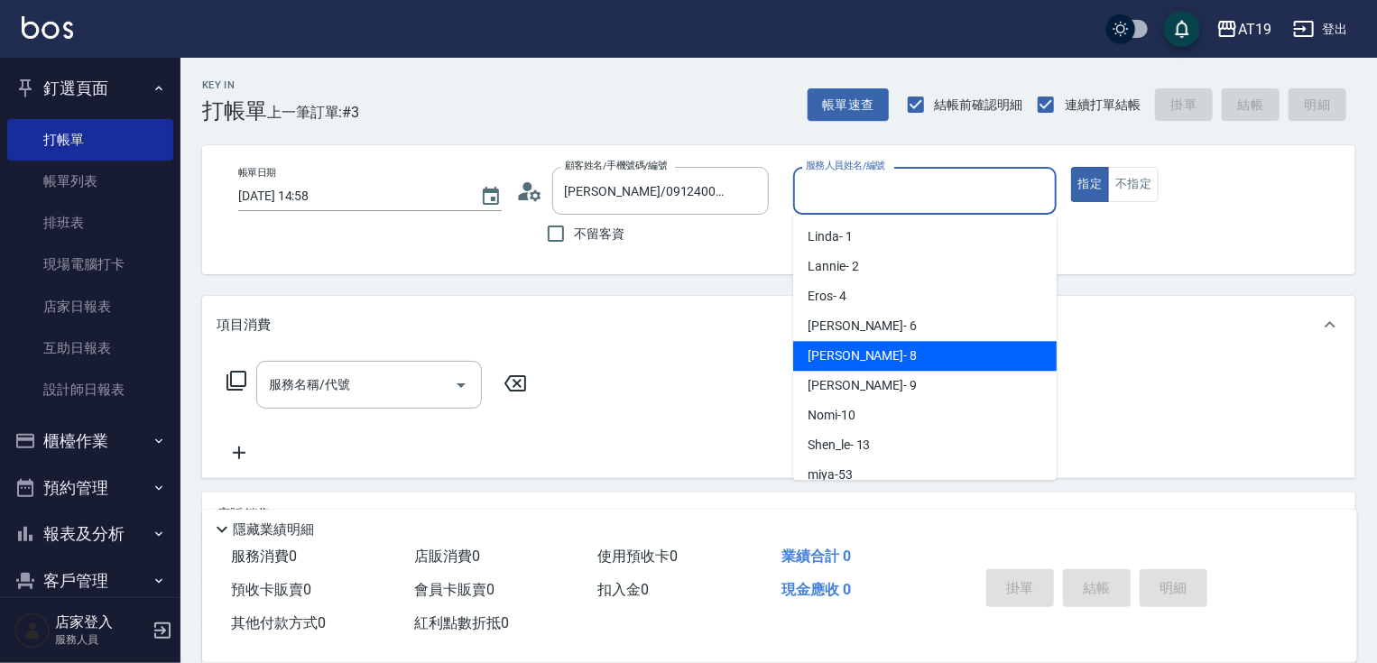
type input "Mika- 8"
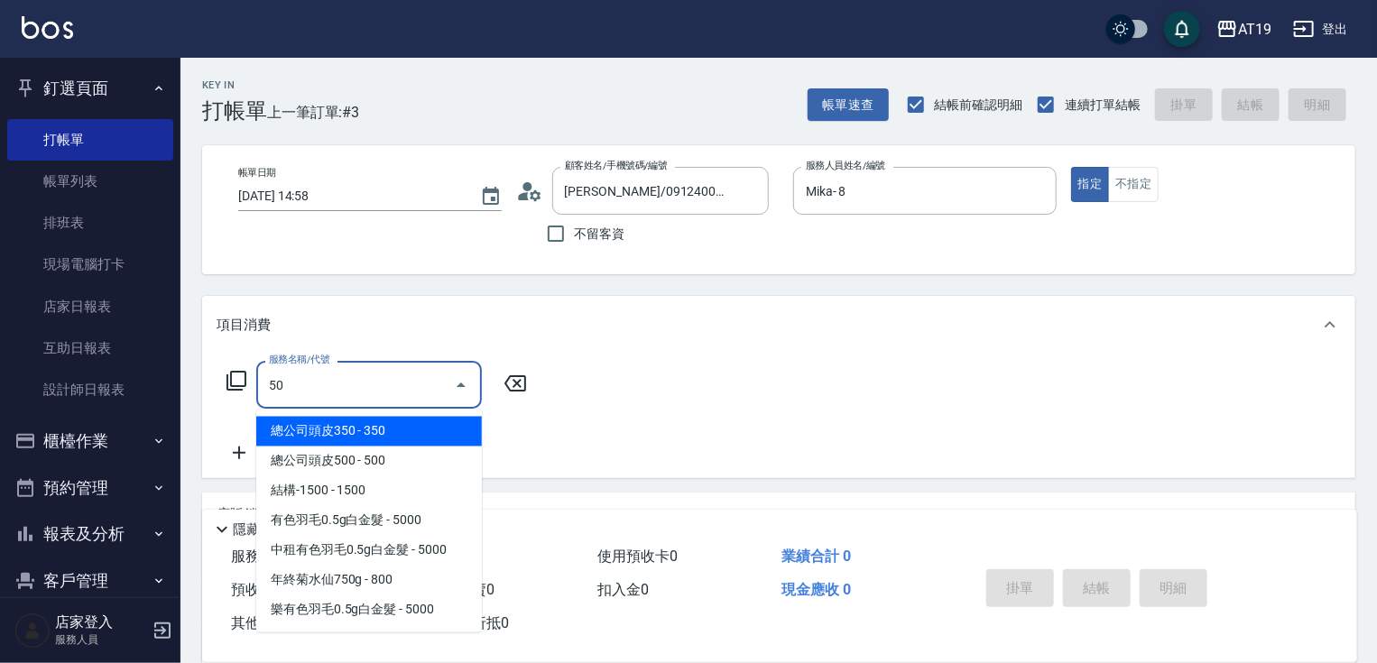
type input "501"
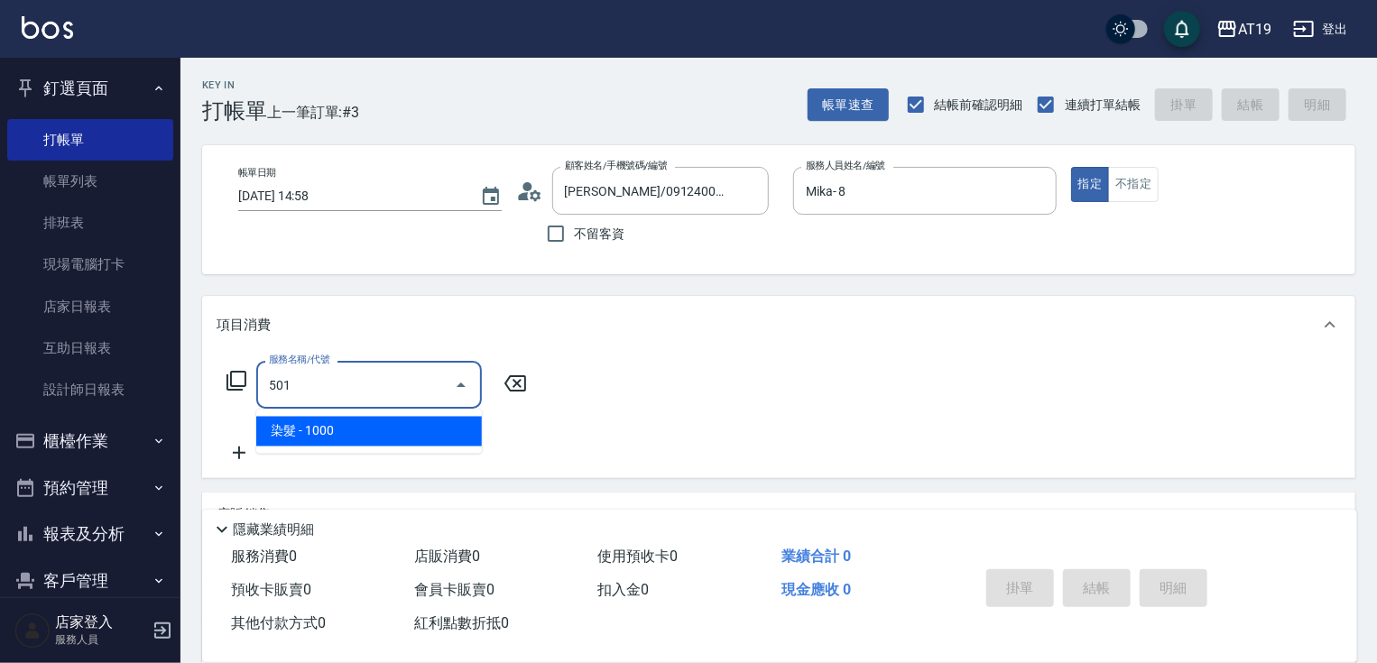
type input "100"
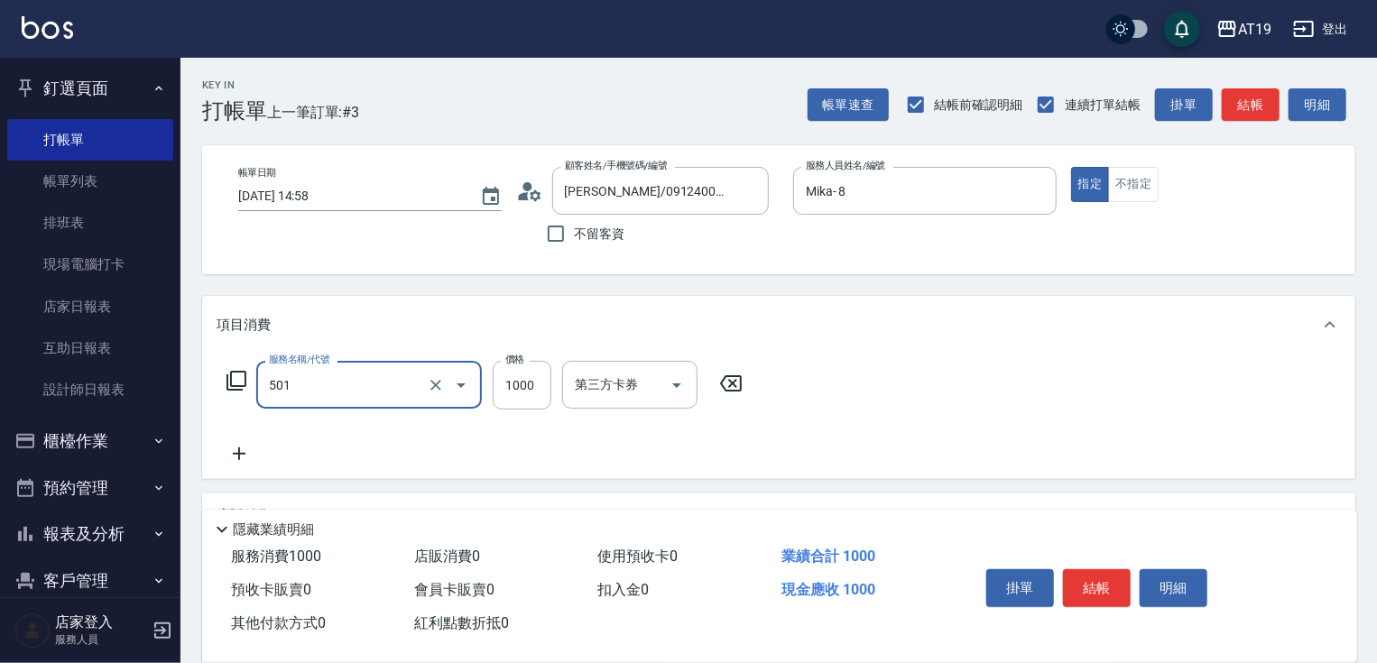
type input "染髮(501)"
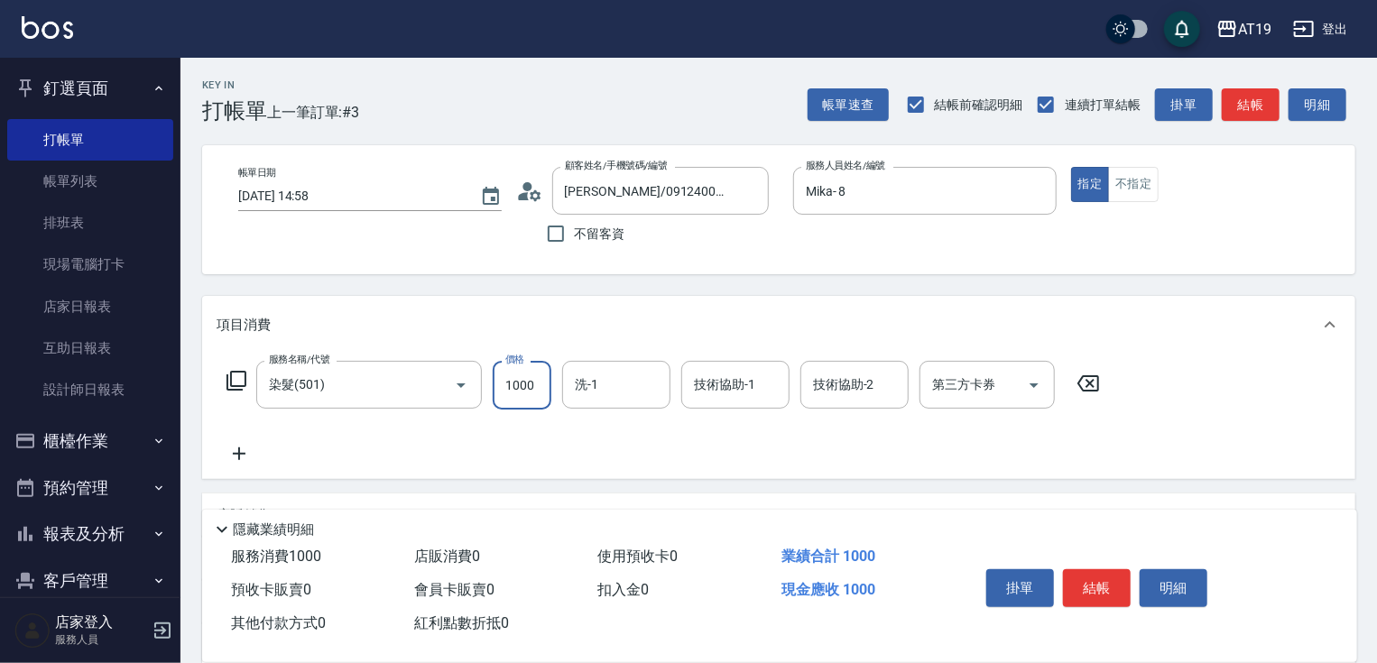
type input "0"
type input "10"
type input "100"
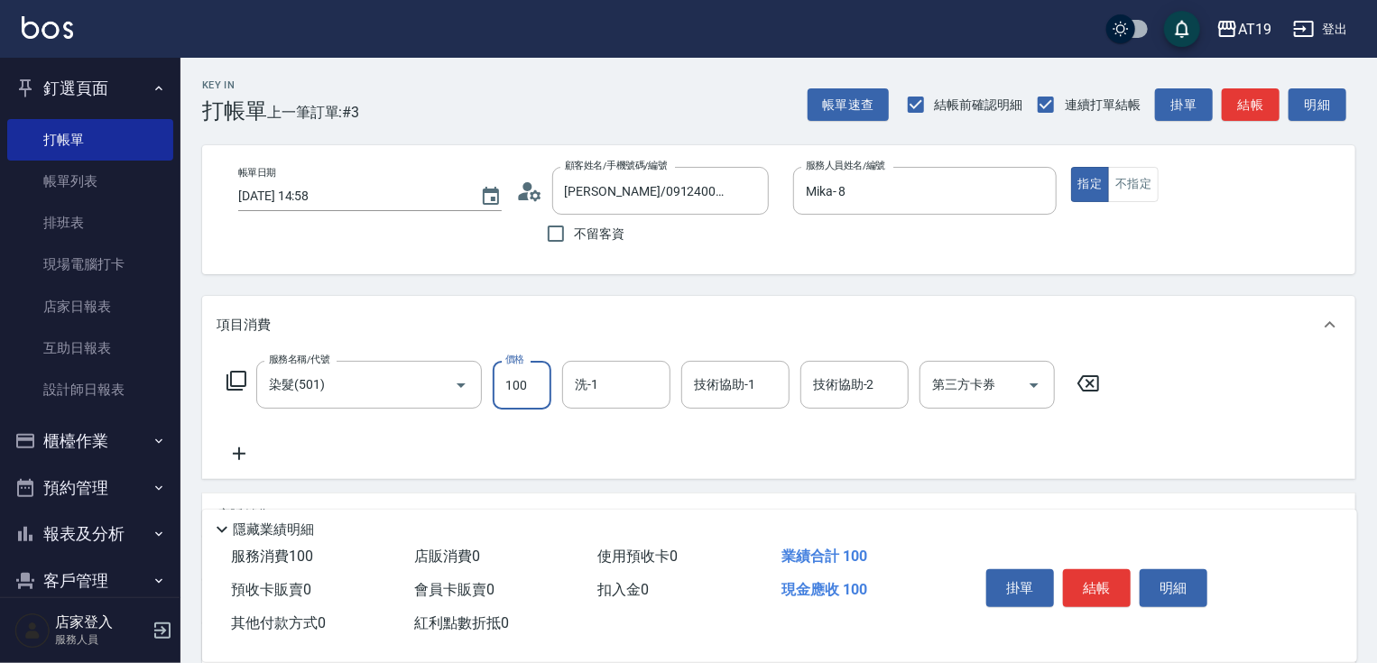
type input "1000"
type input "[PERSON_NAME]-56"
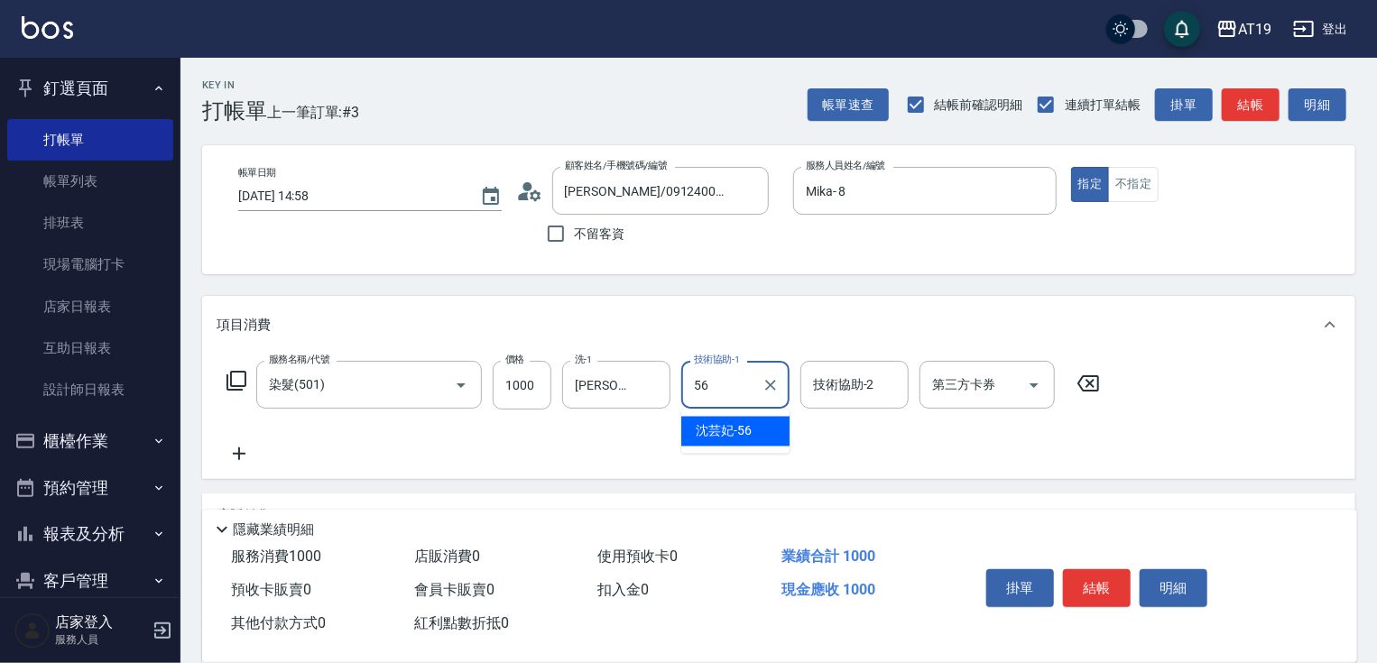
type input "5"
click at [647, 391] on icon "Clear" at bounding box center [652, 385] width 18 height 18
type input "60"
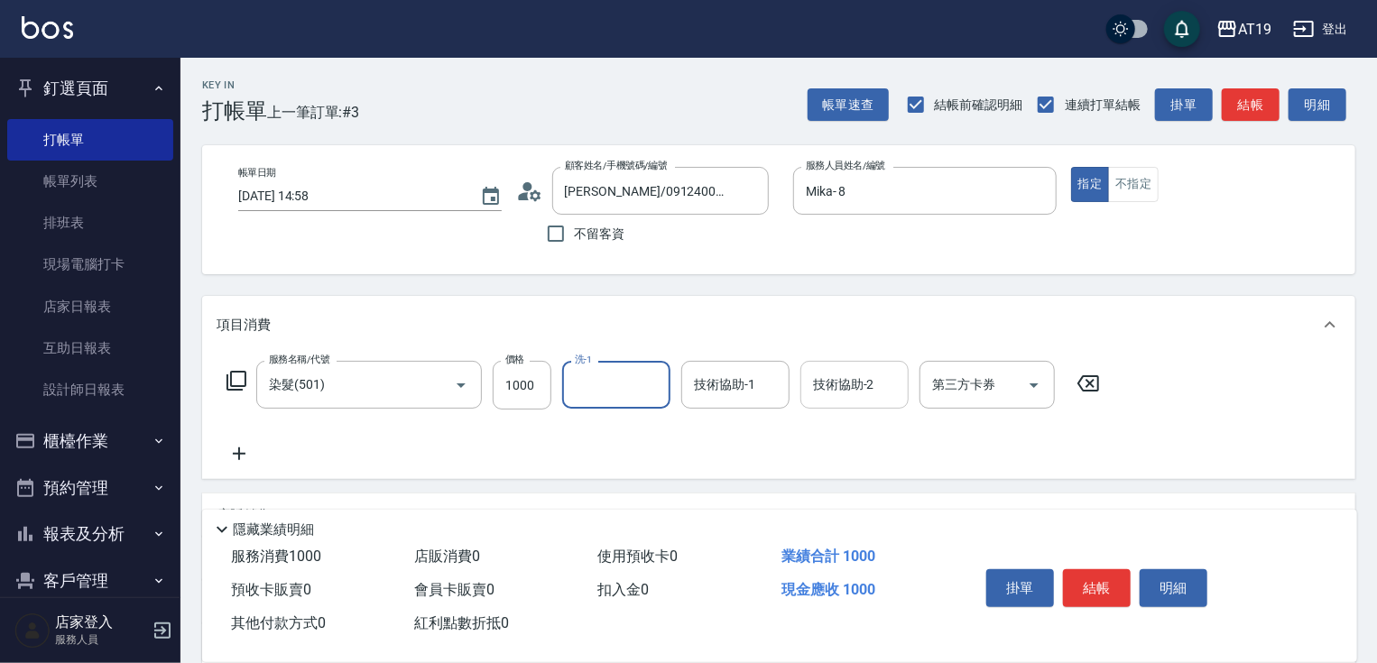
drag, startPoint x: 855, startPoint y: 390, endPoint x: 805, endPoint y: 397, distance: 50.2
click at [848, 393] on input "技術協助-2" at bounding box center [855, 385] width 92 height 32
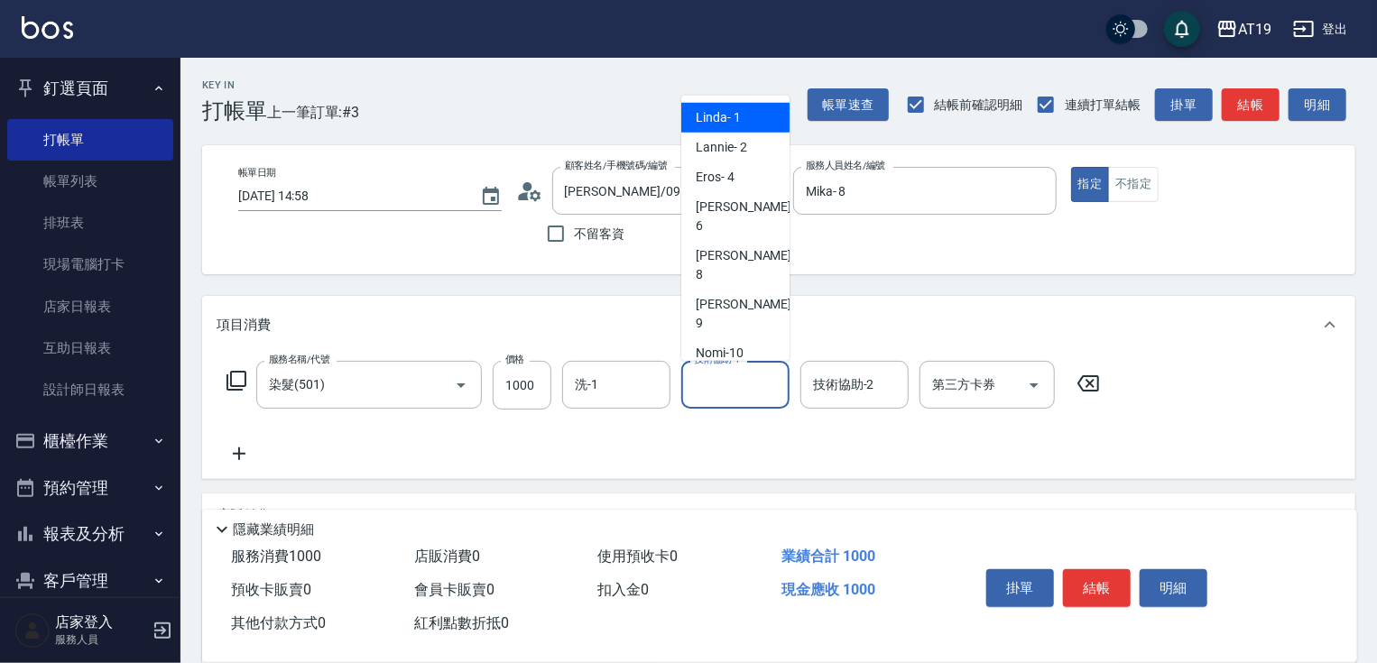
drag, startPoint x: 739, startPoint y: 392, endPoint x: 762, endPoint y: 318, distance: 77.4
click at [740, 390] on input "技術協助-1" at bounding box center [736, 385] width 92 height 32
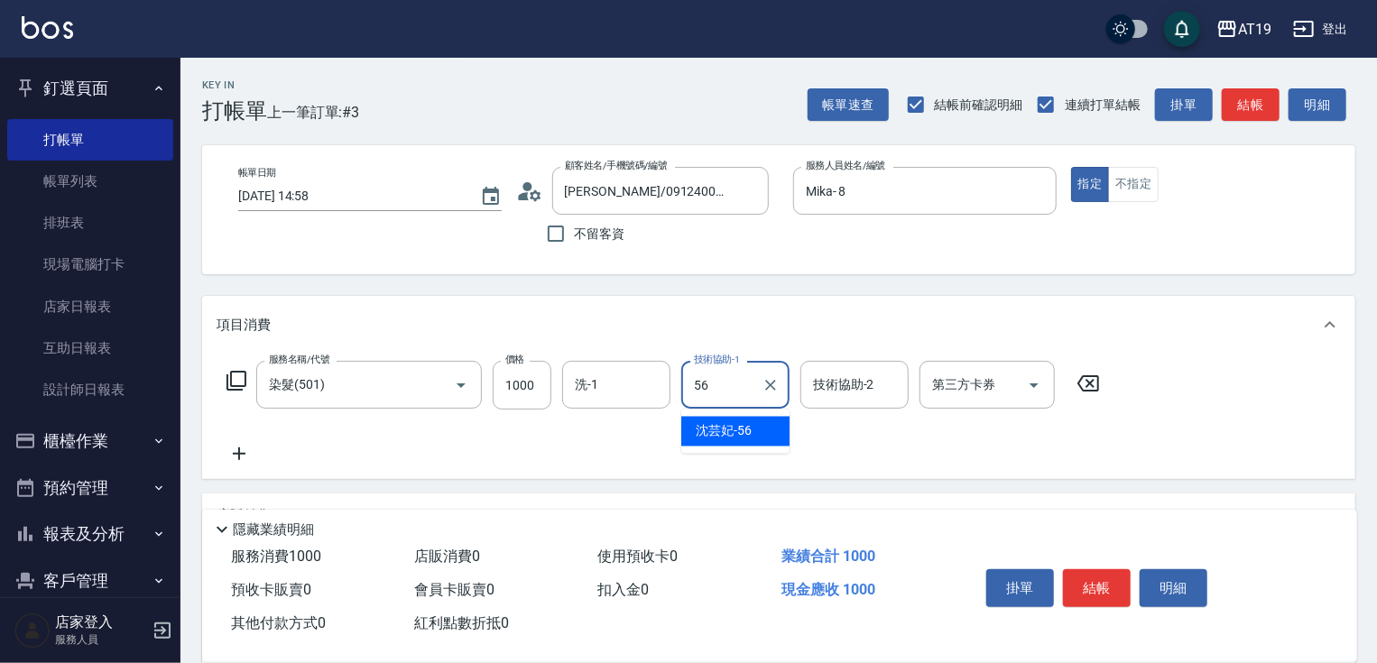
type input "[PERSON_NAME]-56"
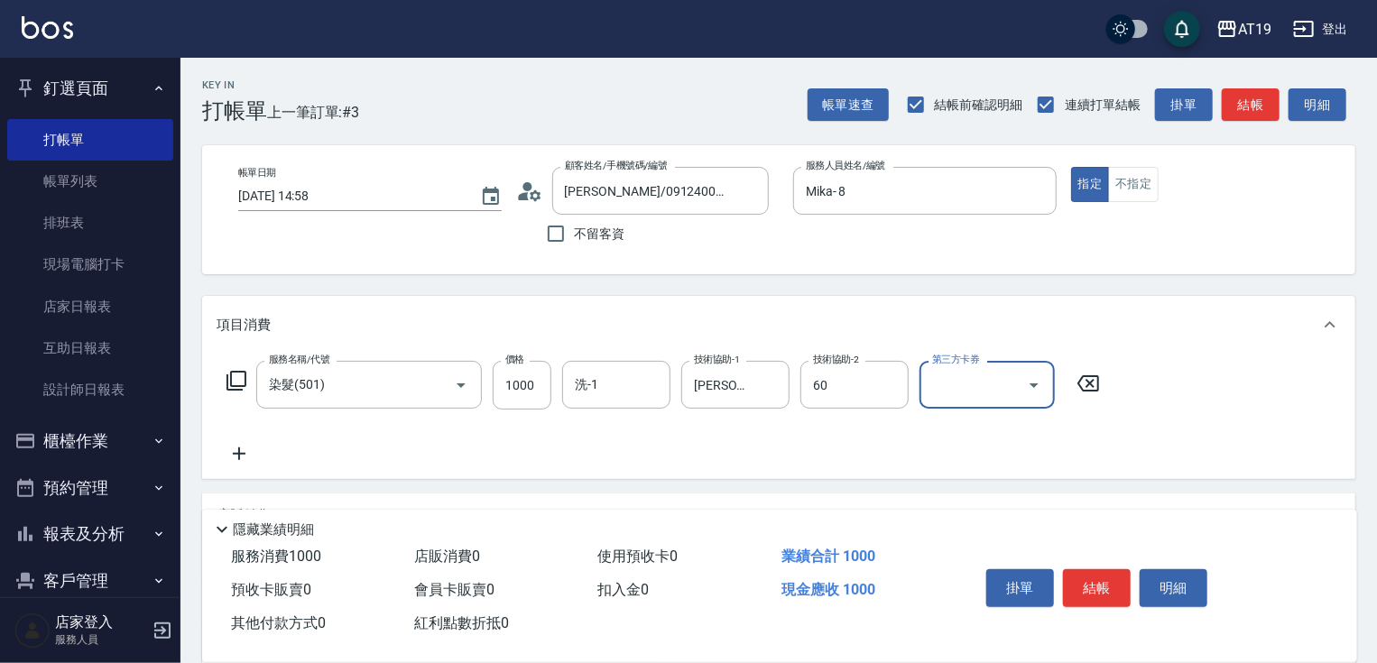
type input "Lana-60"
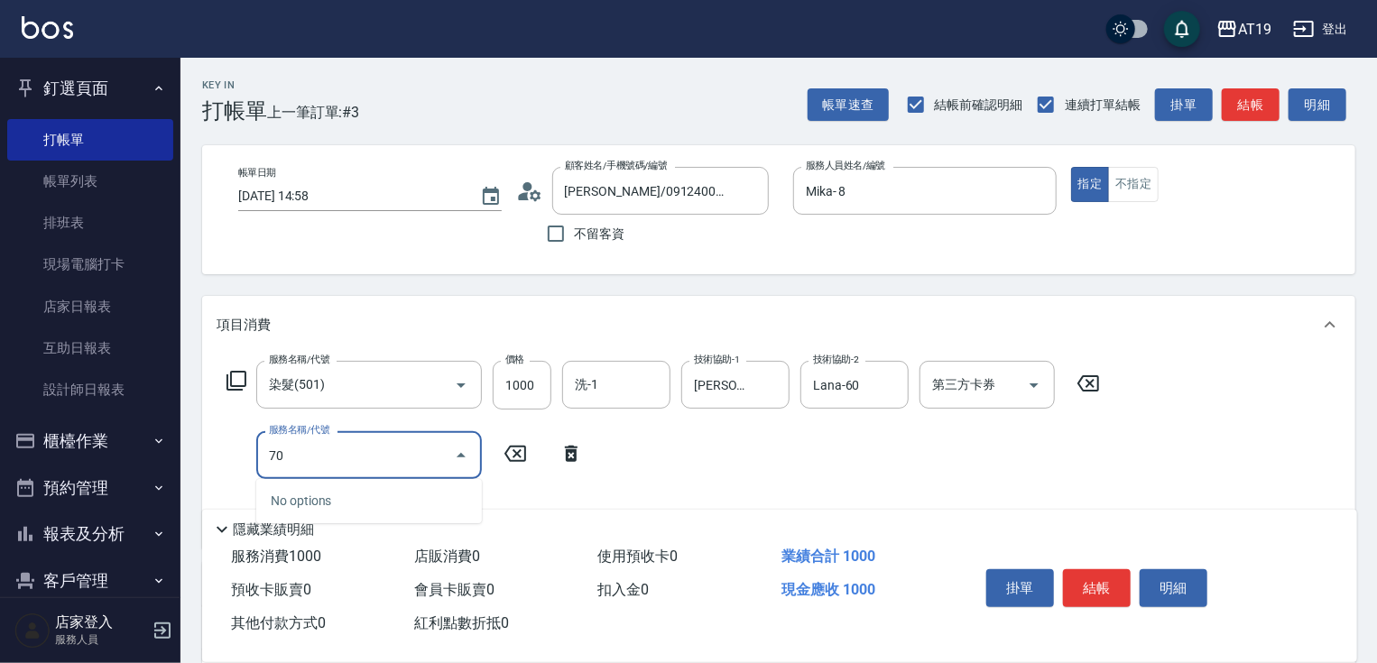
type input "704"
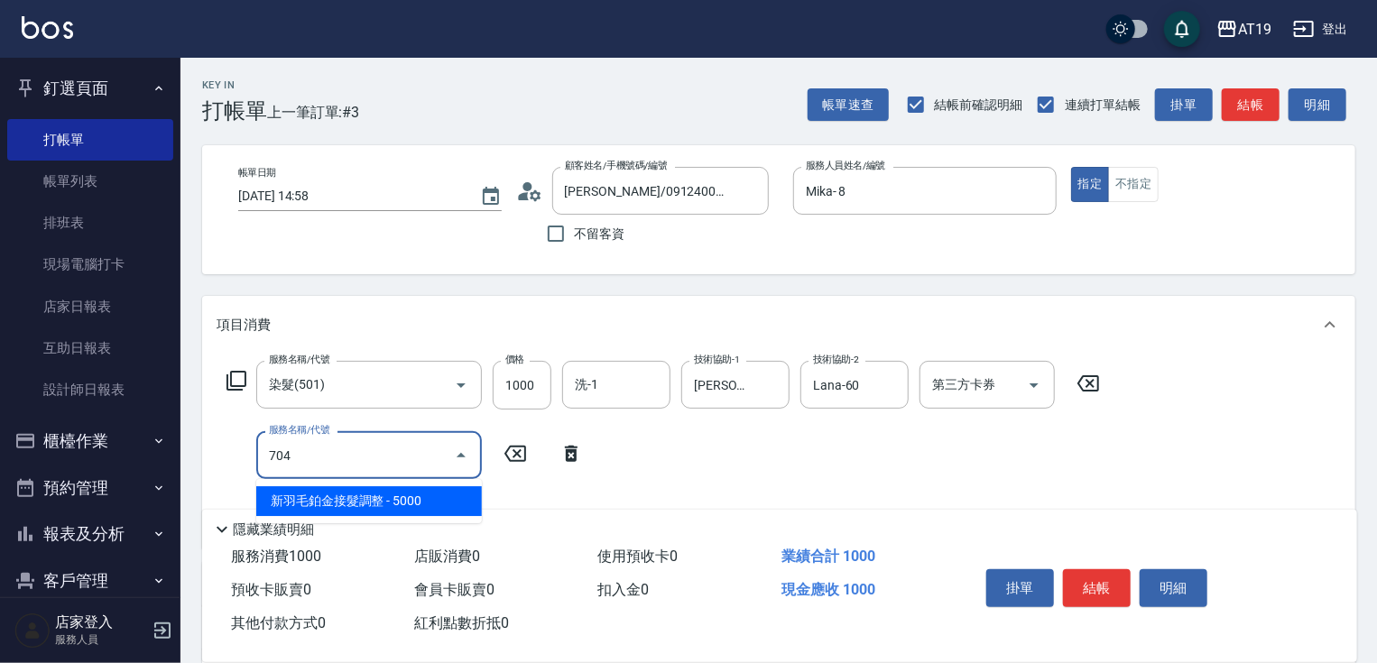
type input "600"
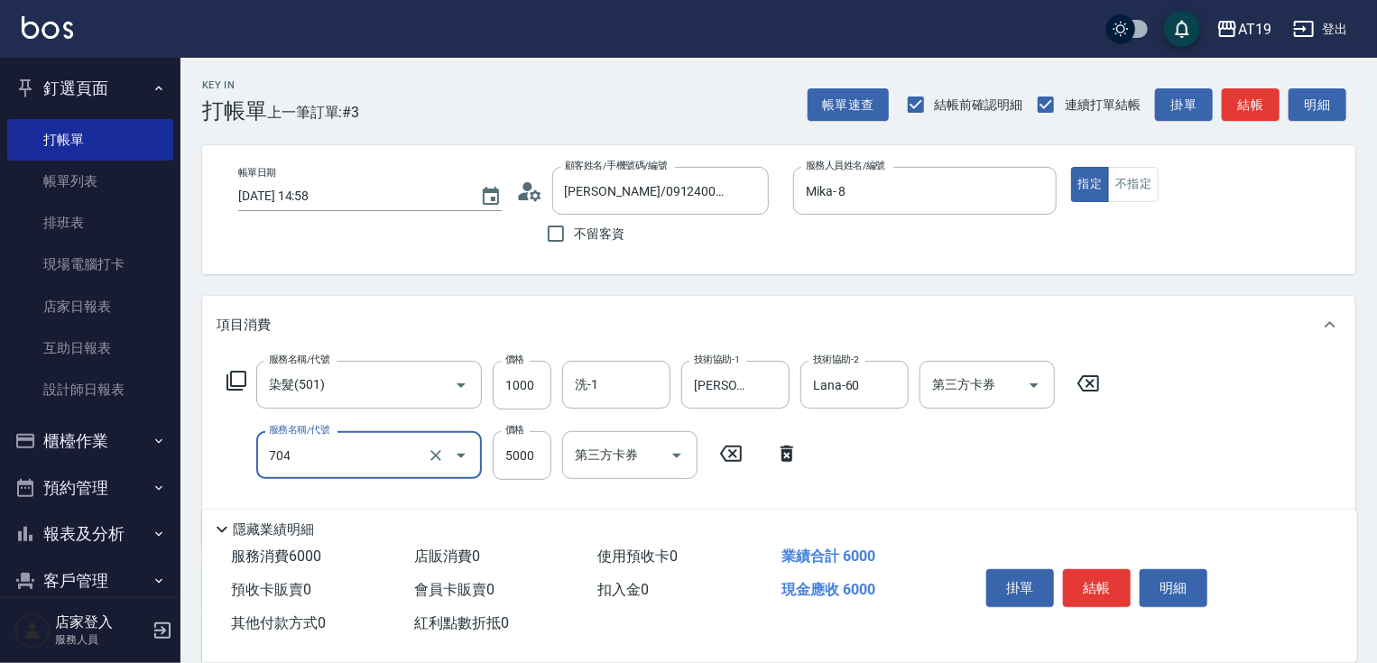
type input "新羽毛鉑金接髮調整(704)"
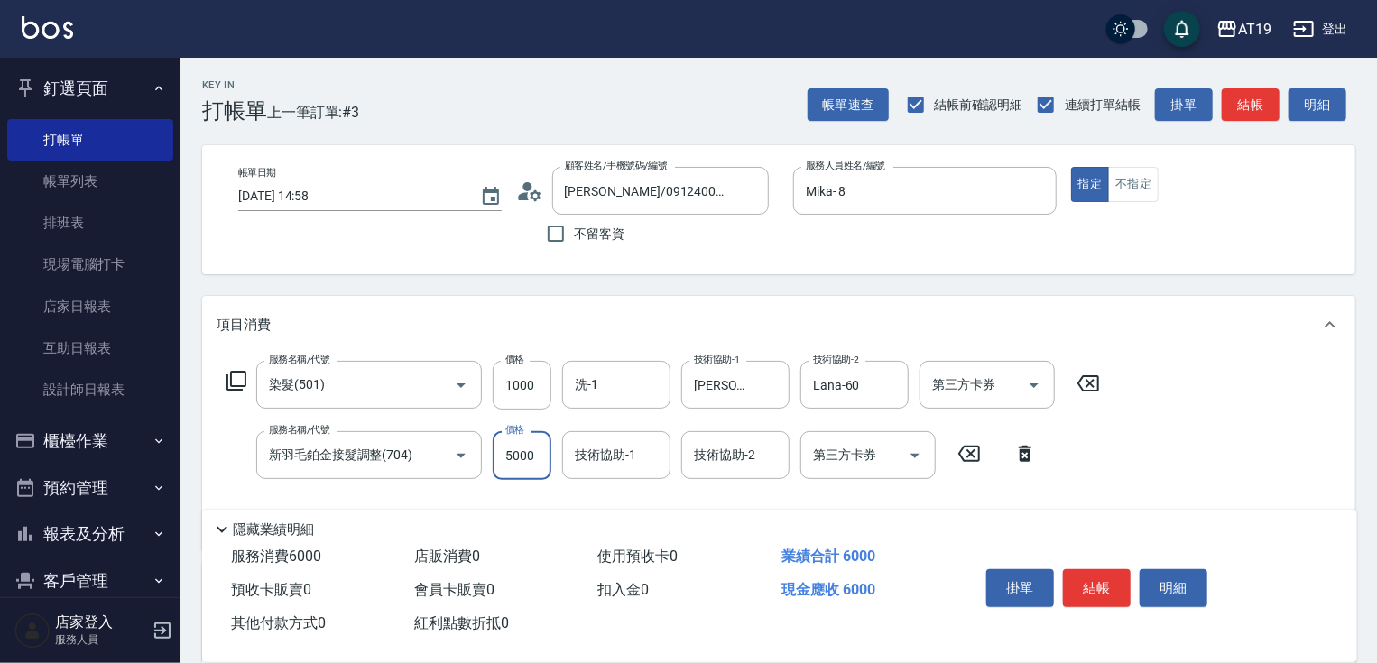
type input "3"
type input "100"
type input "300"
type input "400"
type input "3000"
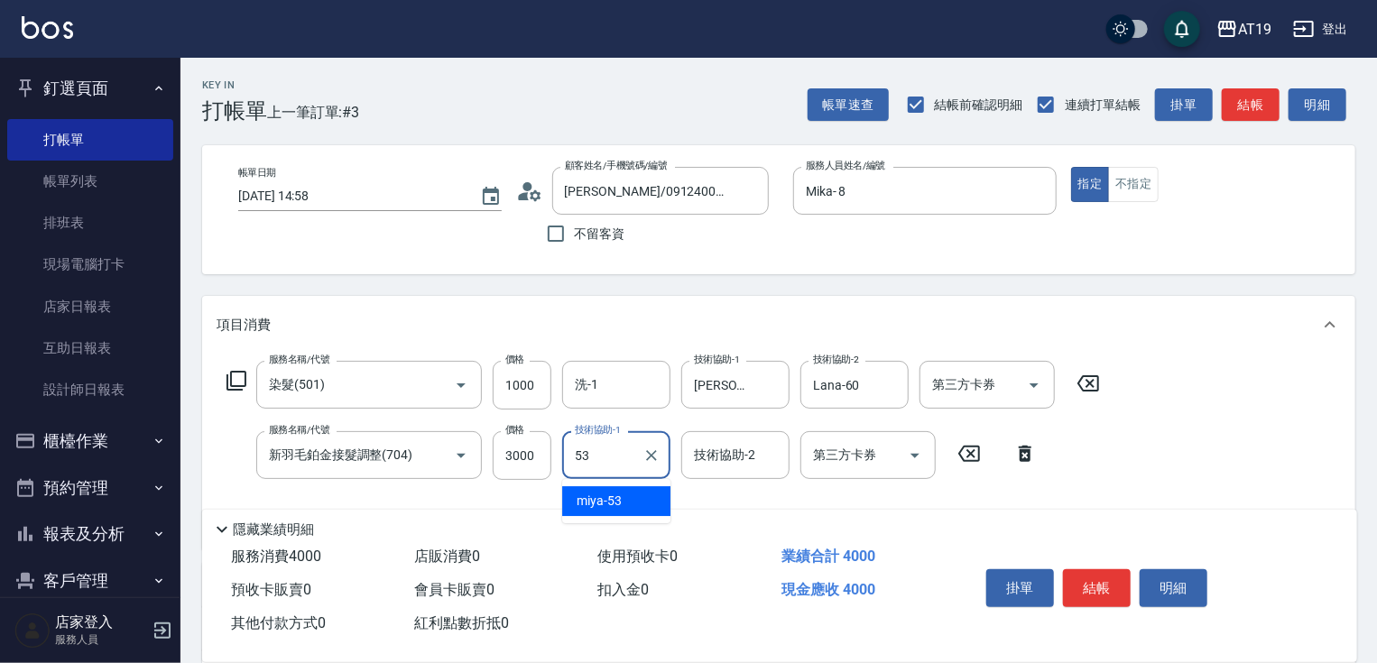
type input "miya-53"
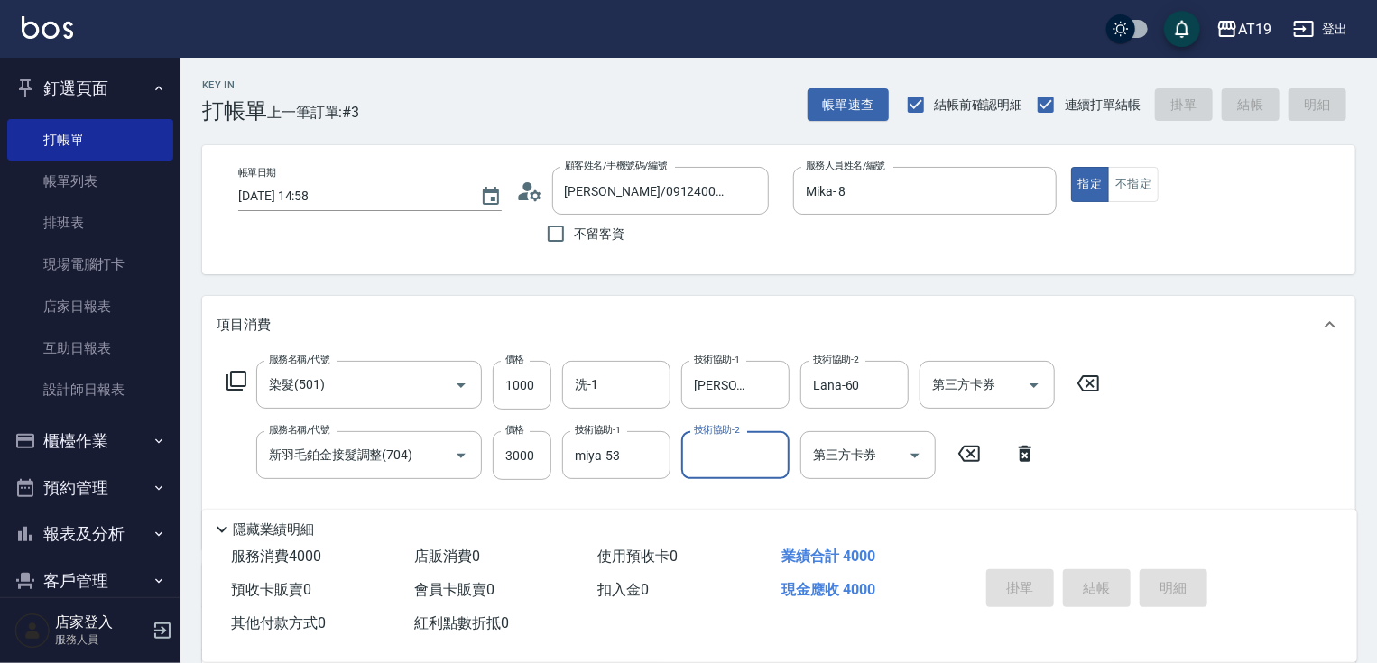
type input "[DATE] 14:59"
type input "0"
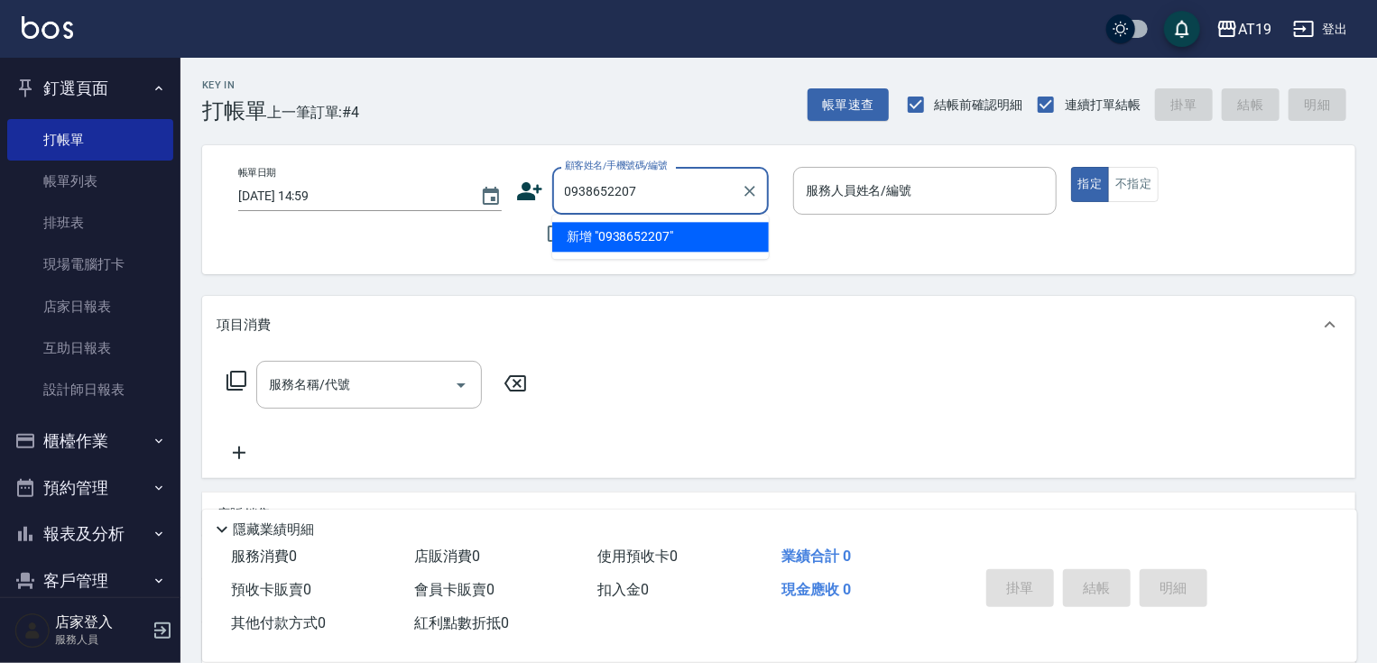
type input "0938652207"
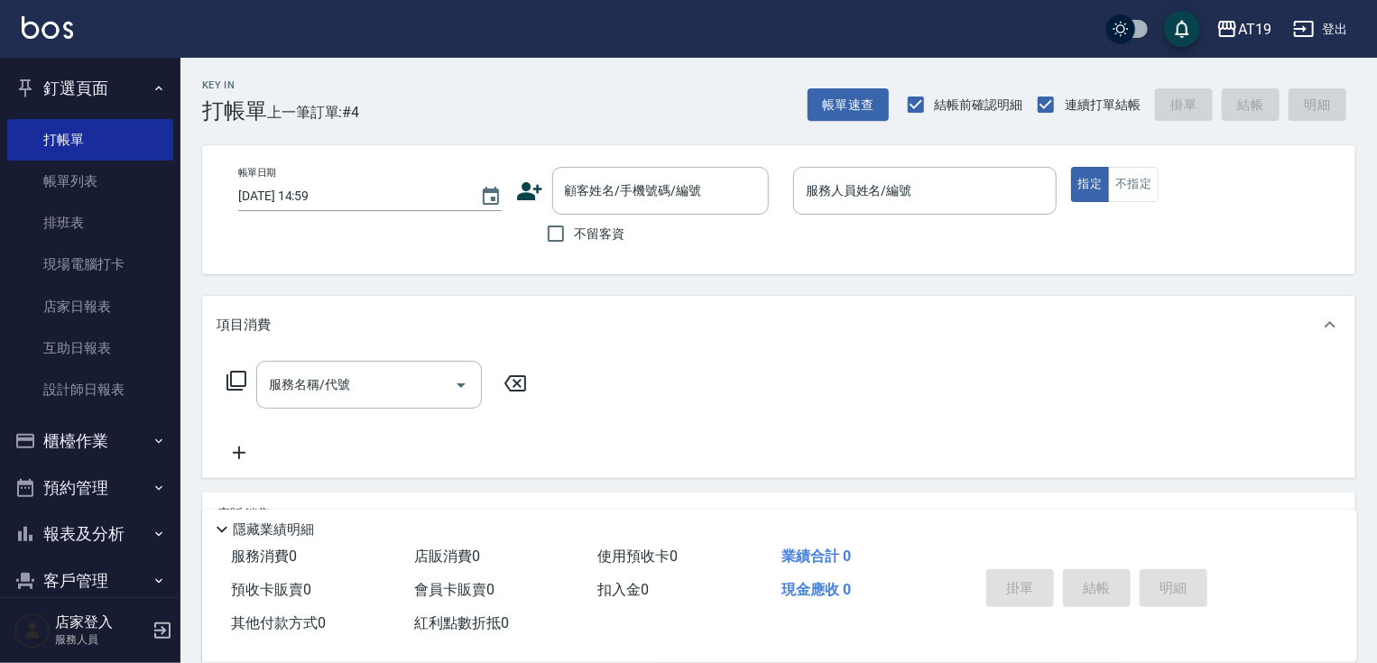
drag, startPoint x: 511, startPoint y: 183, endPoint x: 520, endPoint y: 192, distance: 12.8
click at [520, 192] on div "帳單日期 [DATE] 14:59 顧客姓名/手機號碼/編號 顧客姓名/手機號碼/編號 不留客資 服務人員姓名/編號 服務人員姓名/編號 指定 不指定" at bounding box center [779, 210] width 1110 height 86
click at [523, 192] on icon at bounding box center [529, 191] width 25 height 18
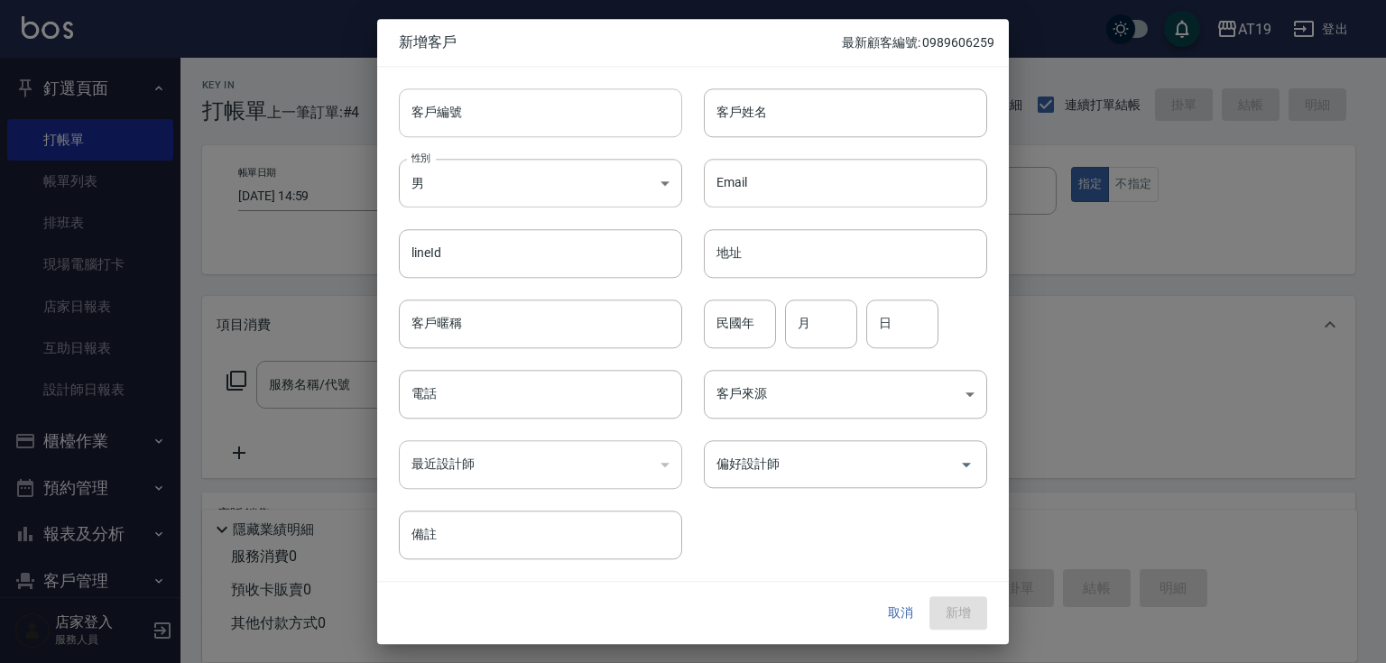
click at [604, 134] on input "客戶編號" at bounding box center [540, 112] width 283 height 49
paste input "0938652207"
type input "0938652207"
click at [548, 378] on input "電話" at bounding box center [540, 394] width 283 height 49
paste input "0938652207"
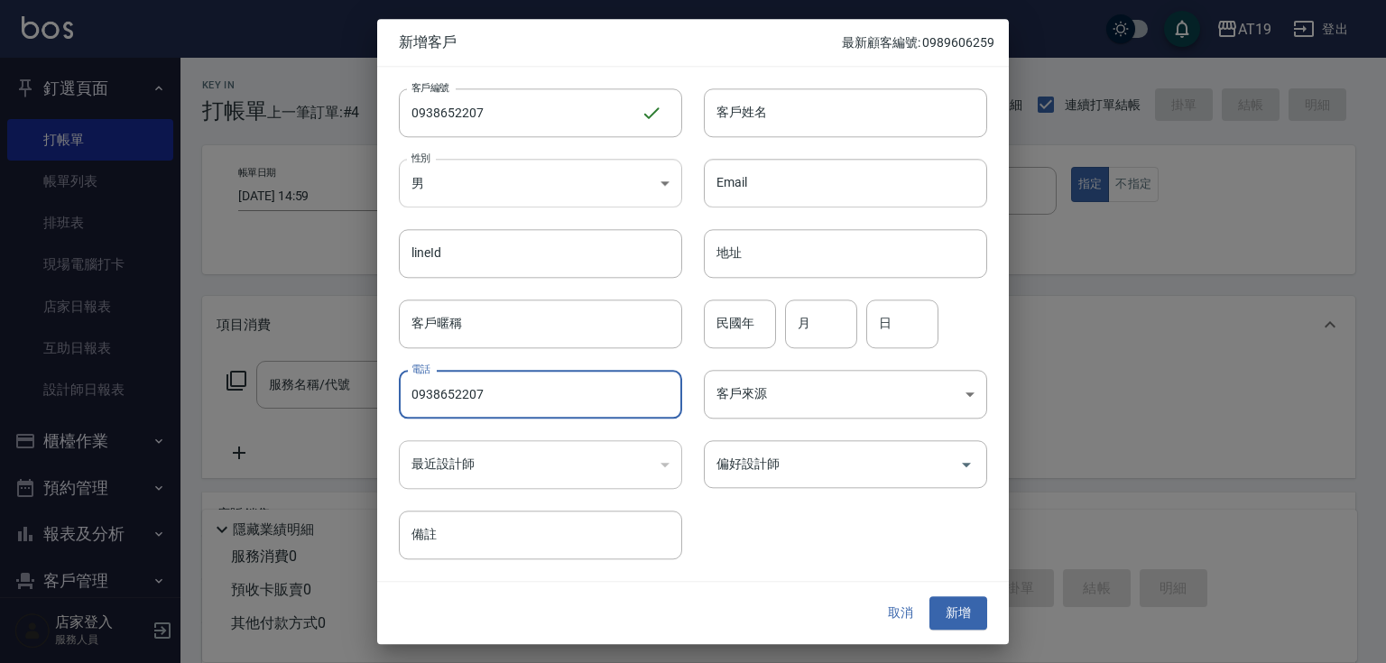
type input "0938652207"
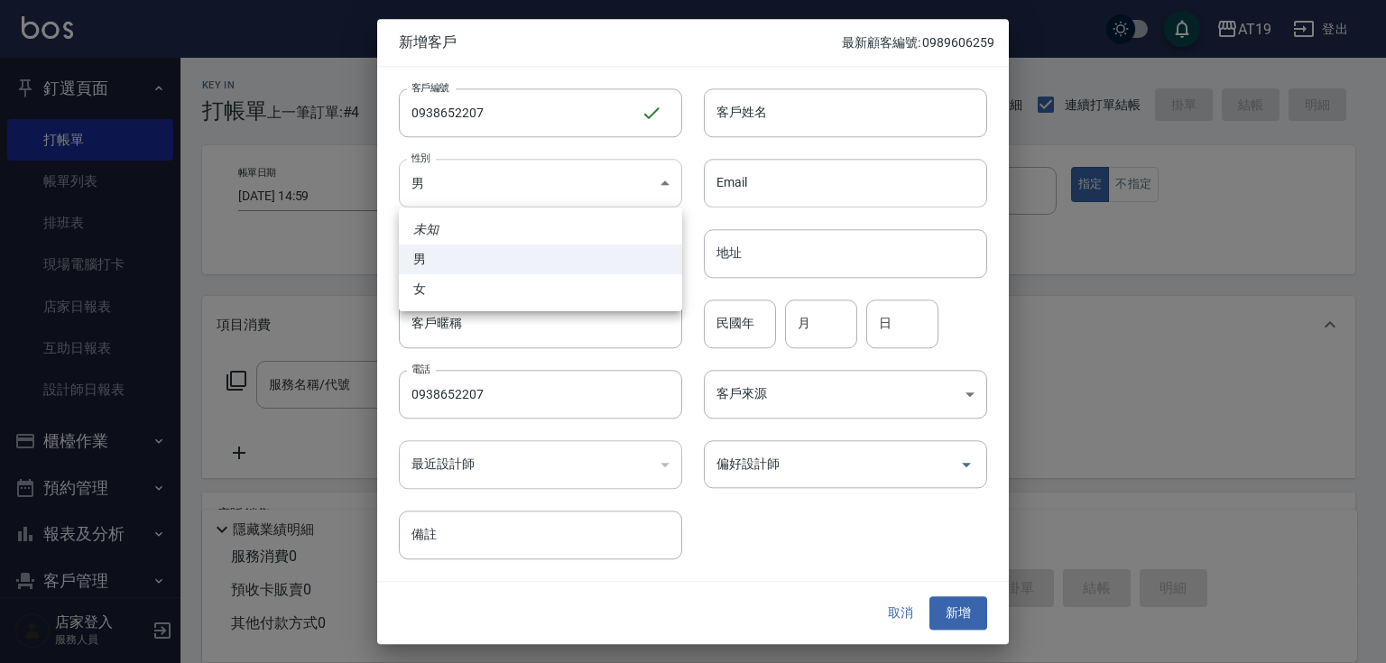
click at [540, 174] on body "AT19 登出 釘選頁面 打帳單 帳單列表 排班表 現場電腦打卡 店家日報表 互助日報表 設計師日報表 櫃檯作業 打帳單 帳單列表 現金收支登錄 高階收支登錄…" at bounding box center [693, 462] width 1386 height 924
drag, startPoint x: 550, startPoint y: 298, endPoint x: 603, endPoint y: 255, distance: 68.1
click at [562, 287] on li "女" at bounding box center [540, 289] width 283 height 30
type input "[DEMOGRAPHIC_DATA]"
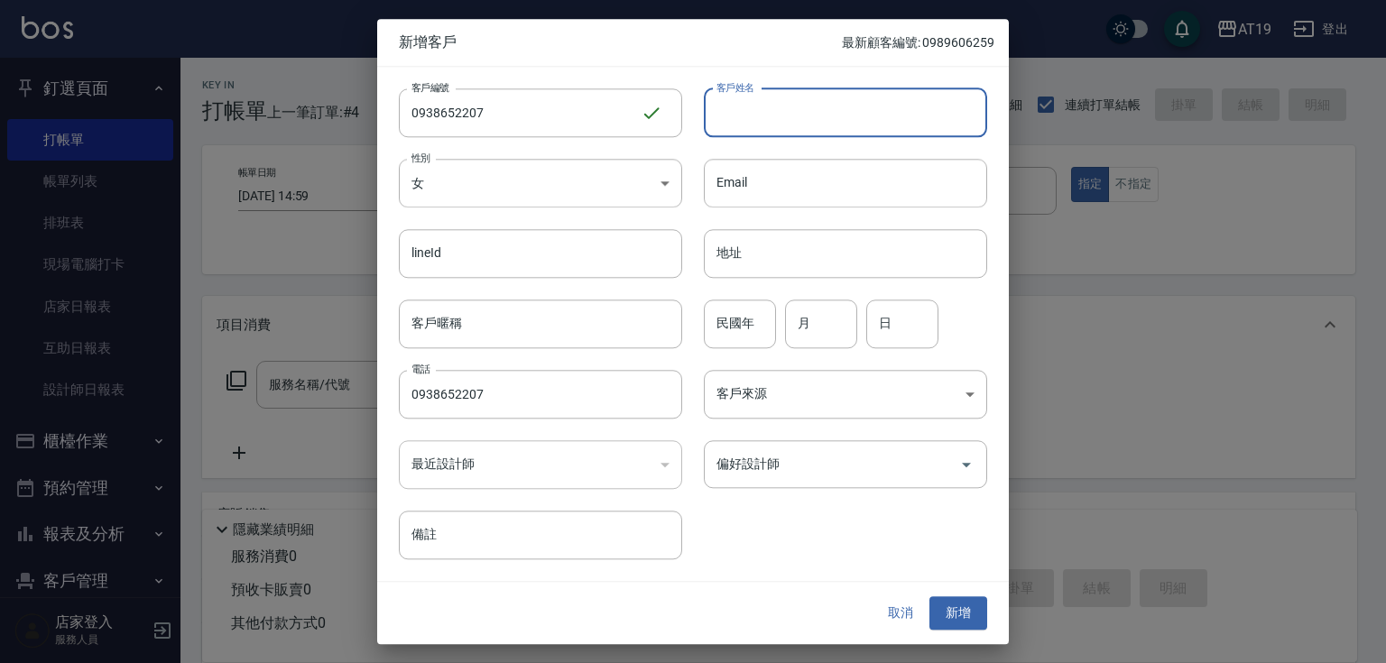
drag, startPoint x: 754, startPoint y: 125, endPoint x: 733, endPoint y: 15, distance: 111.2
click at [753, 116] on input "客戶姓名" at bounding box center [845, 112] width 283 height 49
type input "tp6vu.4xu/6"
type input "[PERSON_NAME]"
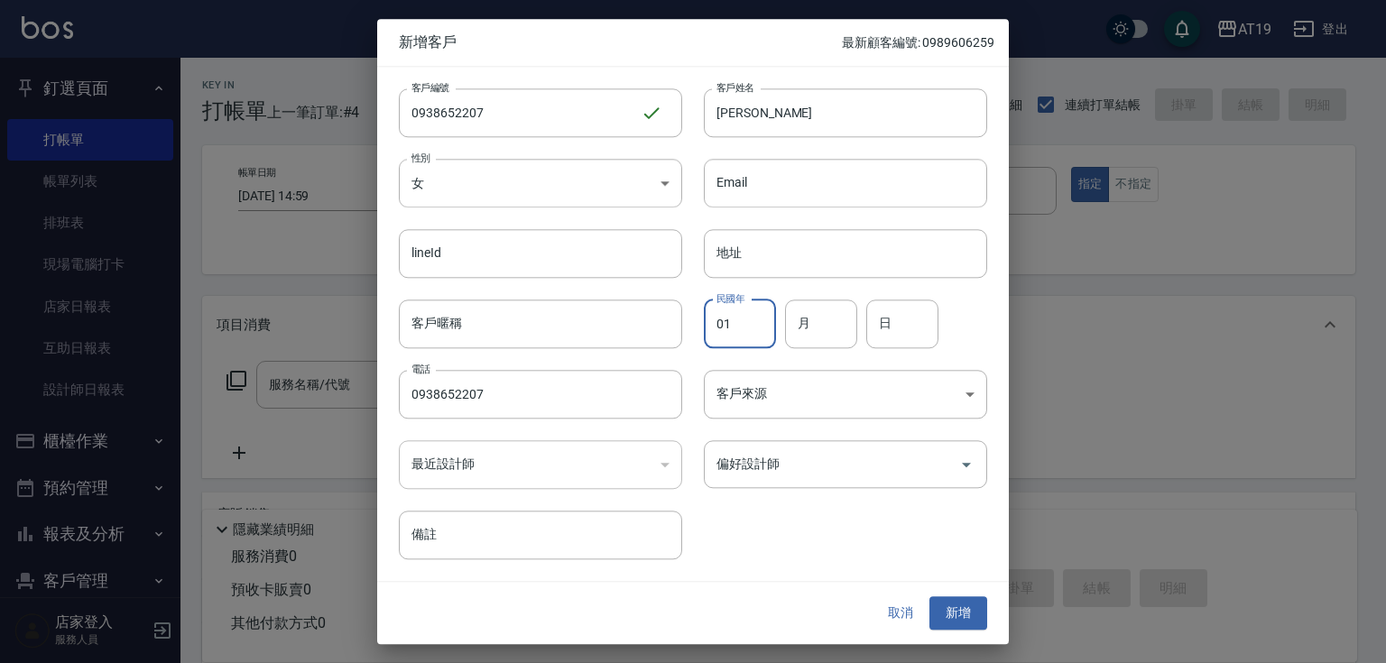
type input "01"
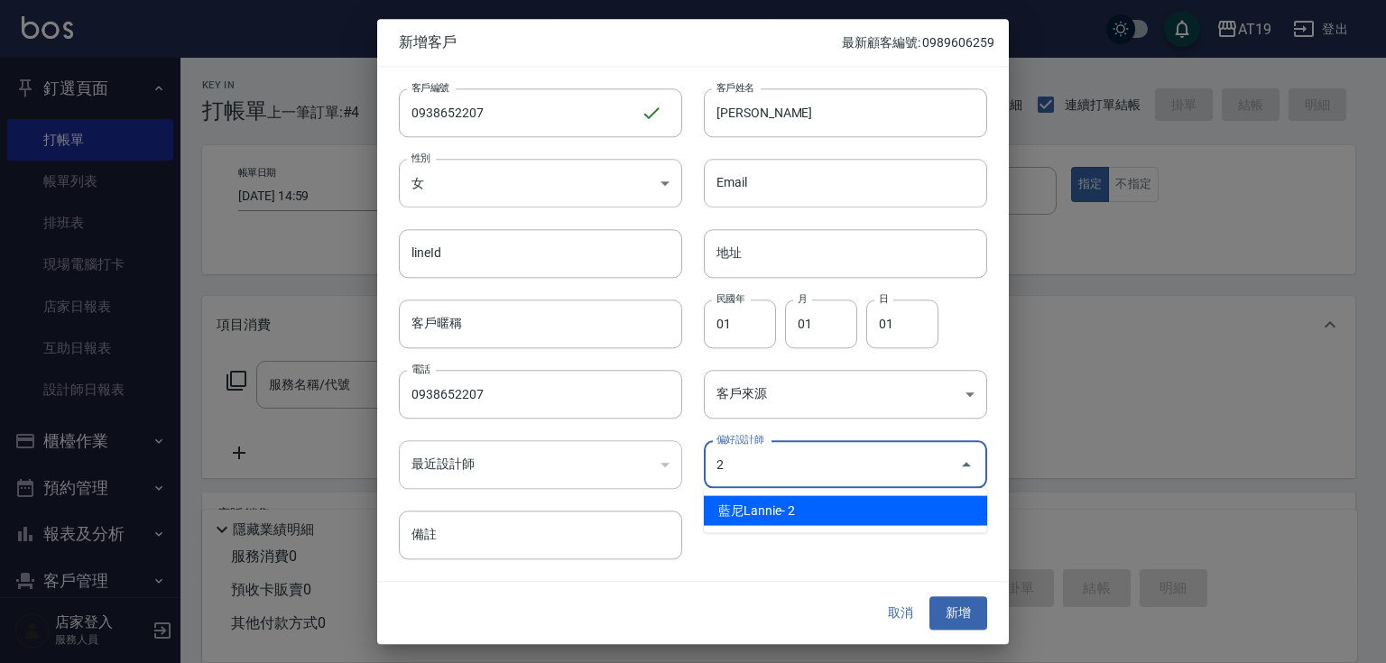
type input "[PERSON_NAME]"
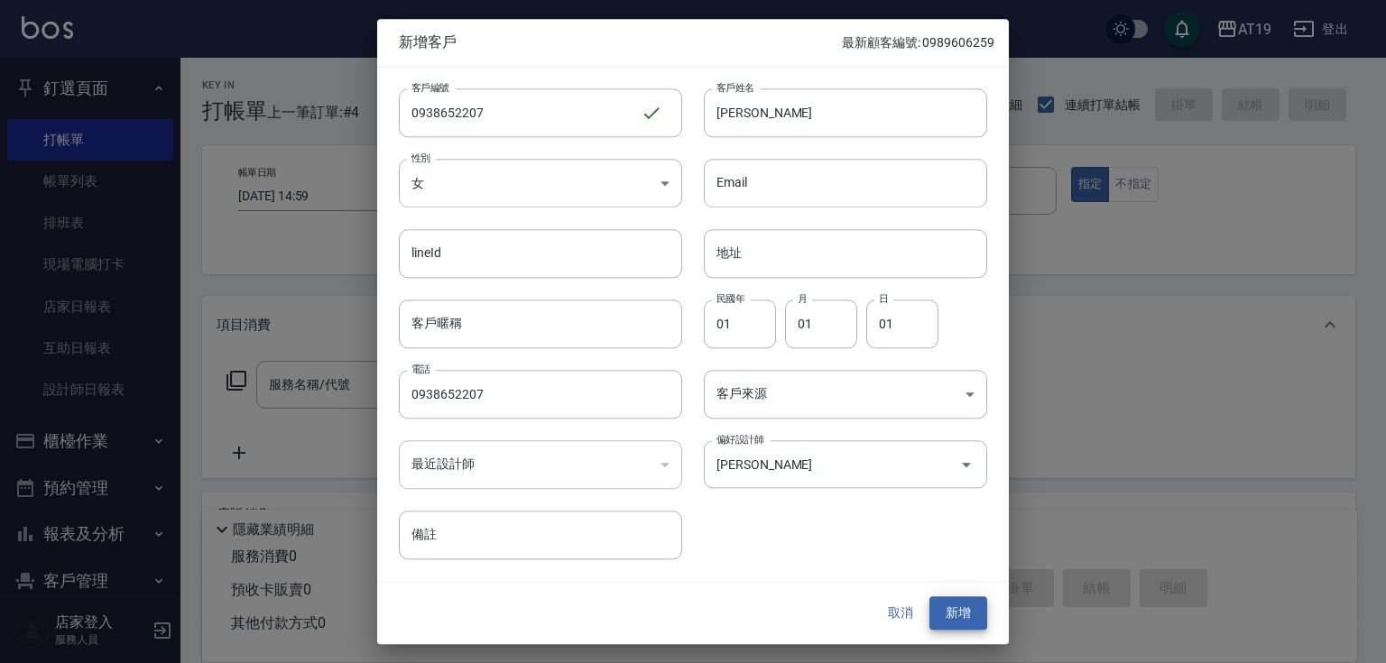
click at [930, 597] on button "新增" at bounding box center [959, 613] width 58 height 33
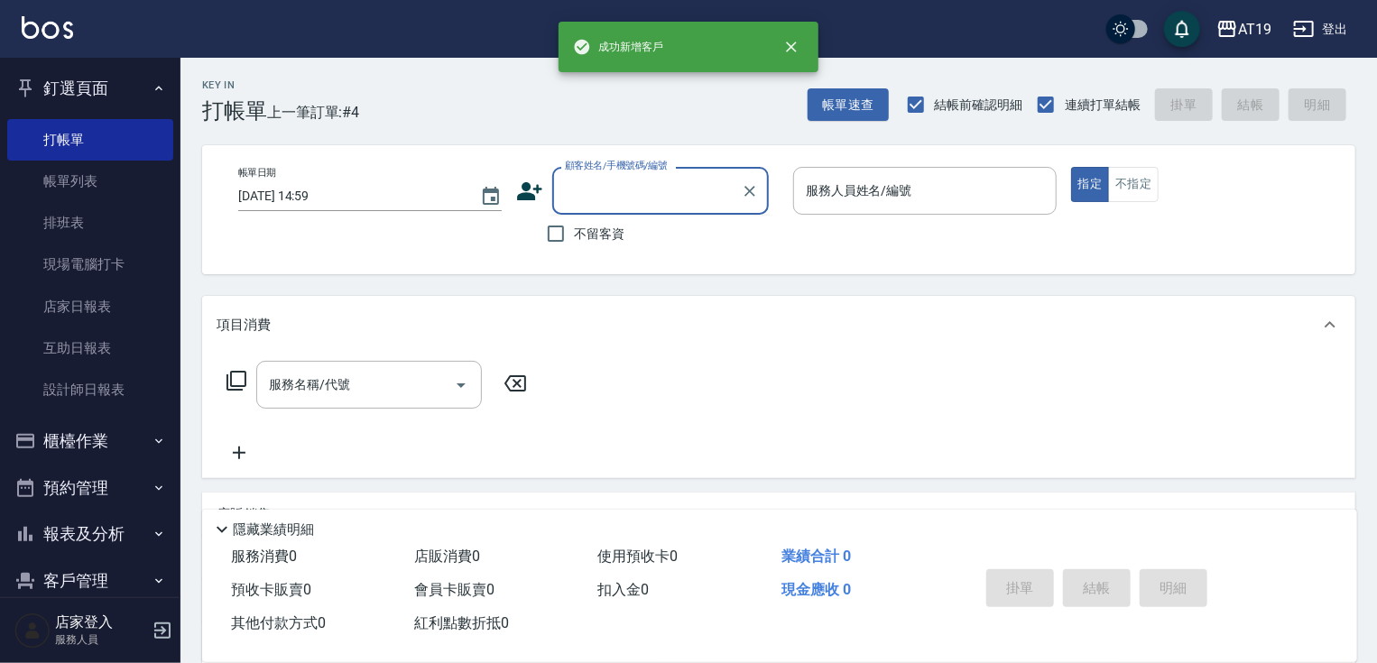
drag, startPoint x: 597, startPoint y: 193, endPoint x: 653, endPoint y: 143, distance: 76.1
click at [603, 190] on input "顧客姓名/手機號碼/編號" at bounding box center [646, 191] width 173 height 32
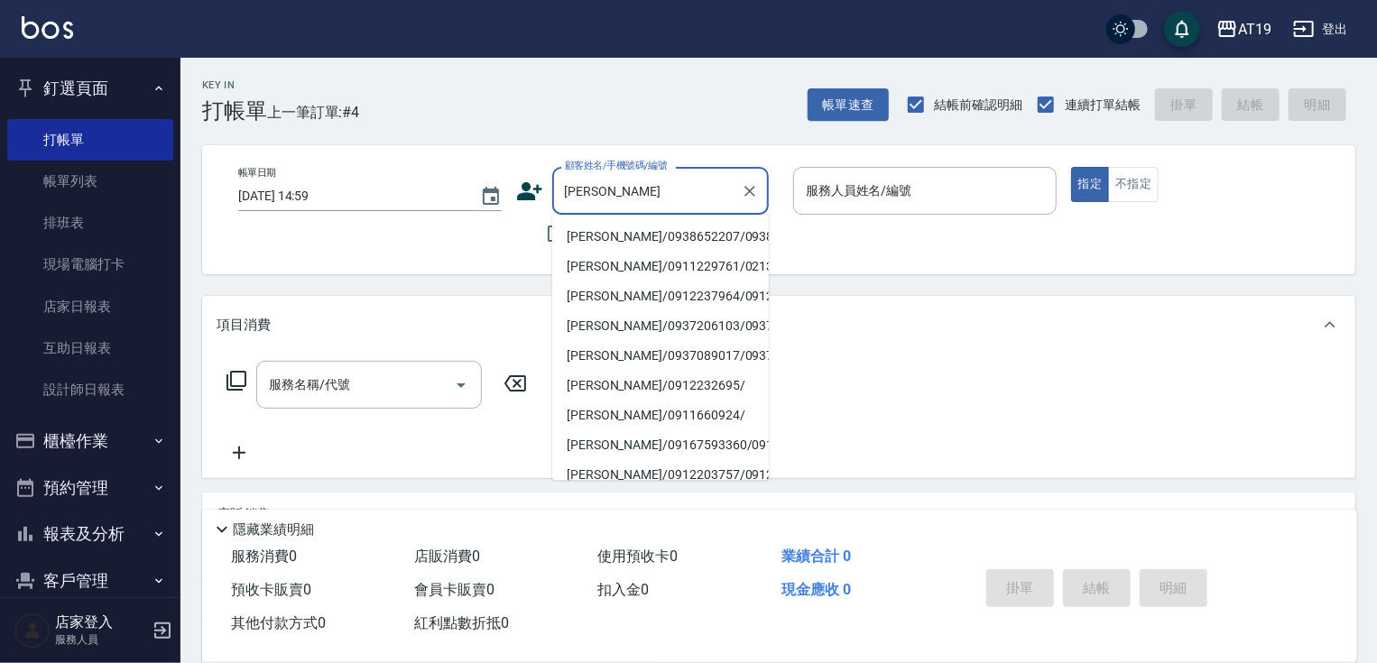
type input "[PERSON_NAME]/0938652207/0938652207"
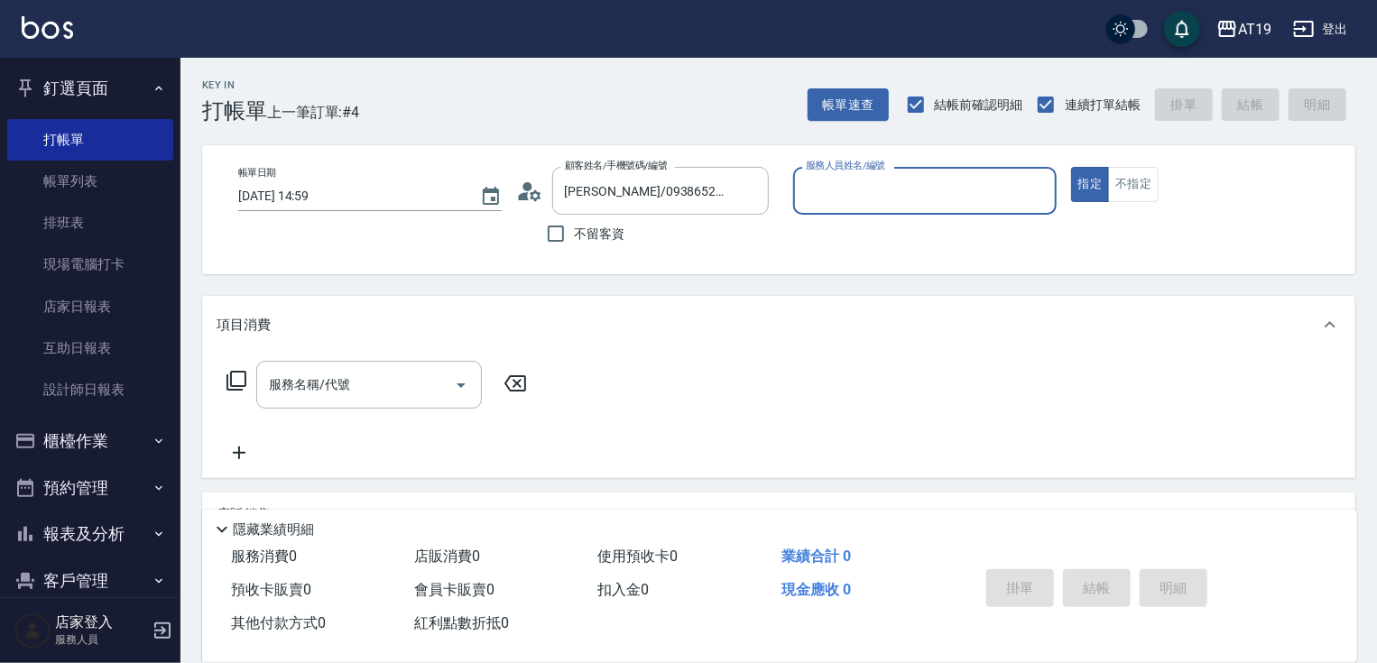
type input "Lannie- 2"
click at [1071, 167] on button "指定" at bounding box center [1090, 184] width 39 height 35
click at [1124, 171] on button "不指定" at bounding box center [1133, 184] width 51 height 35
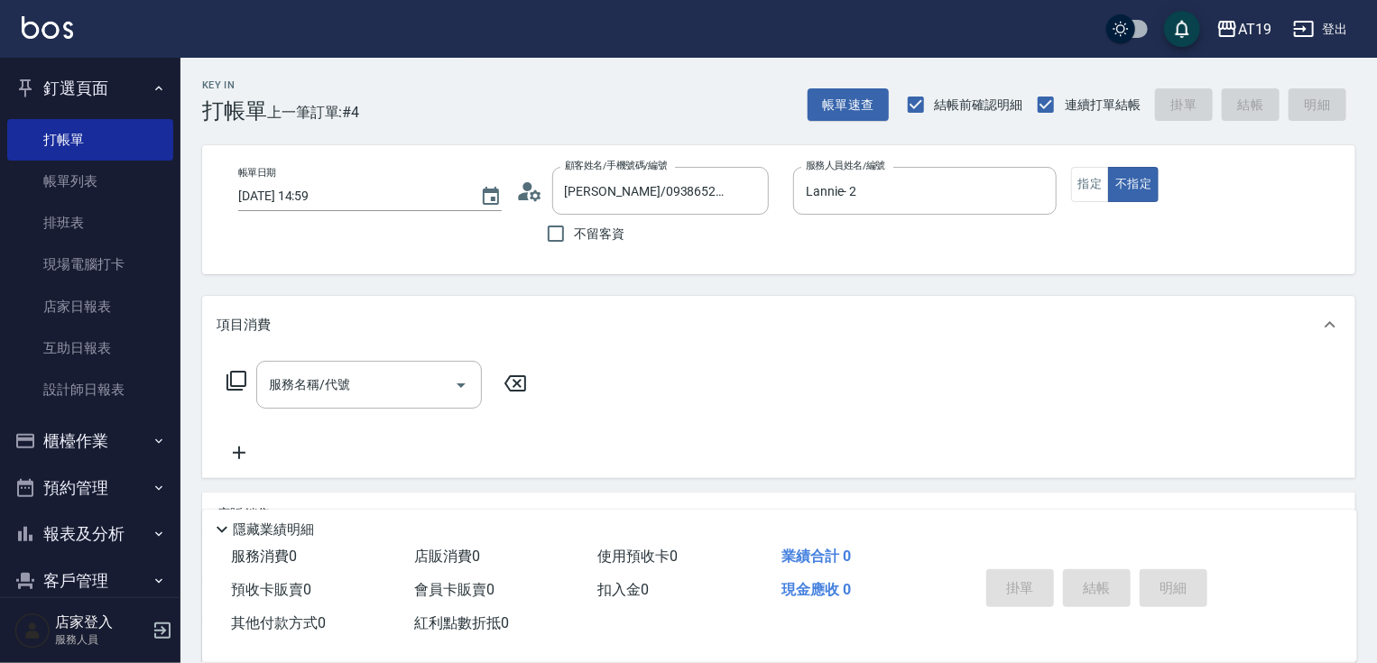
click at [341, 379] on div "服務名稱/代號 服務名稱/代號" at bounding box center [369, 385] width 226 height 48
type input "401"
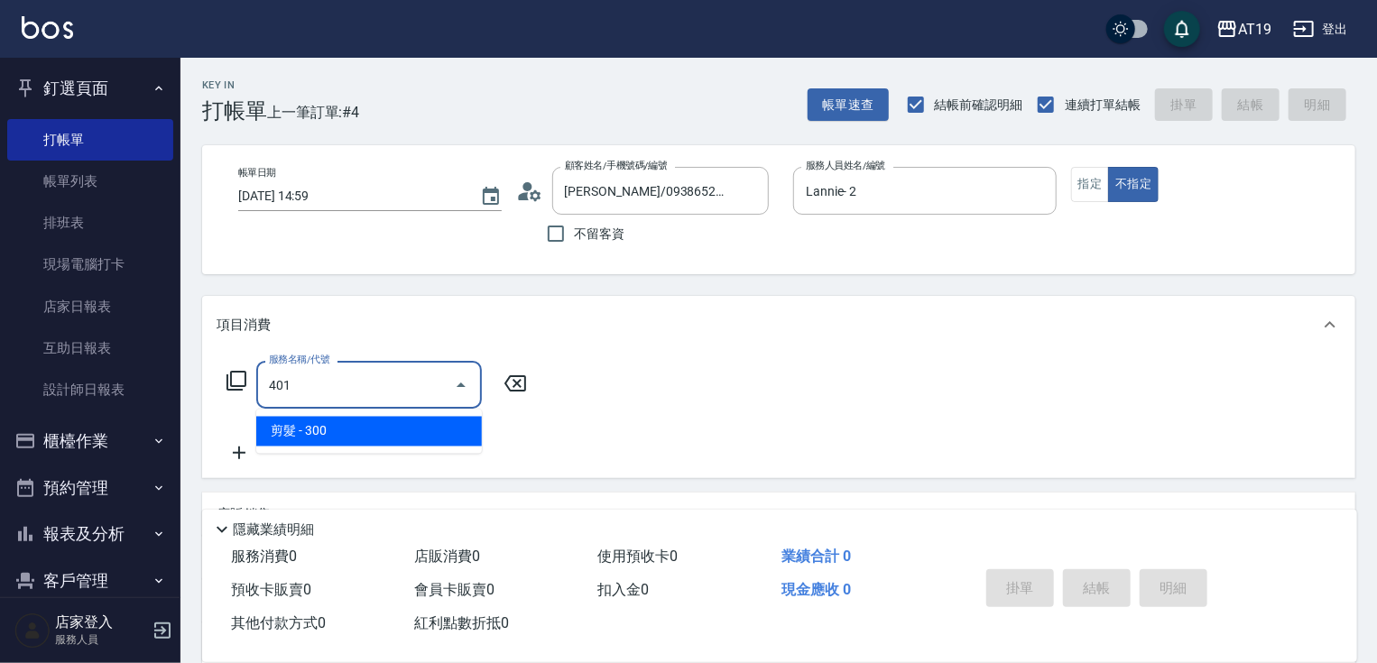
type input "30"
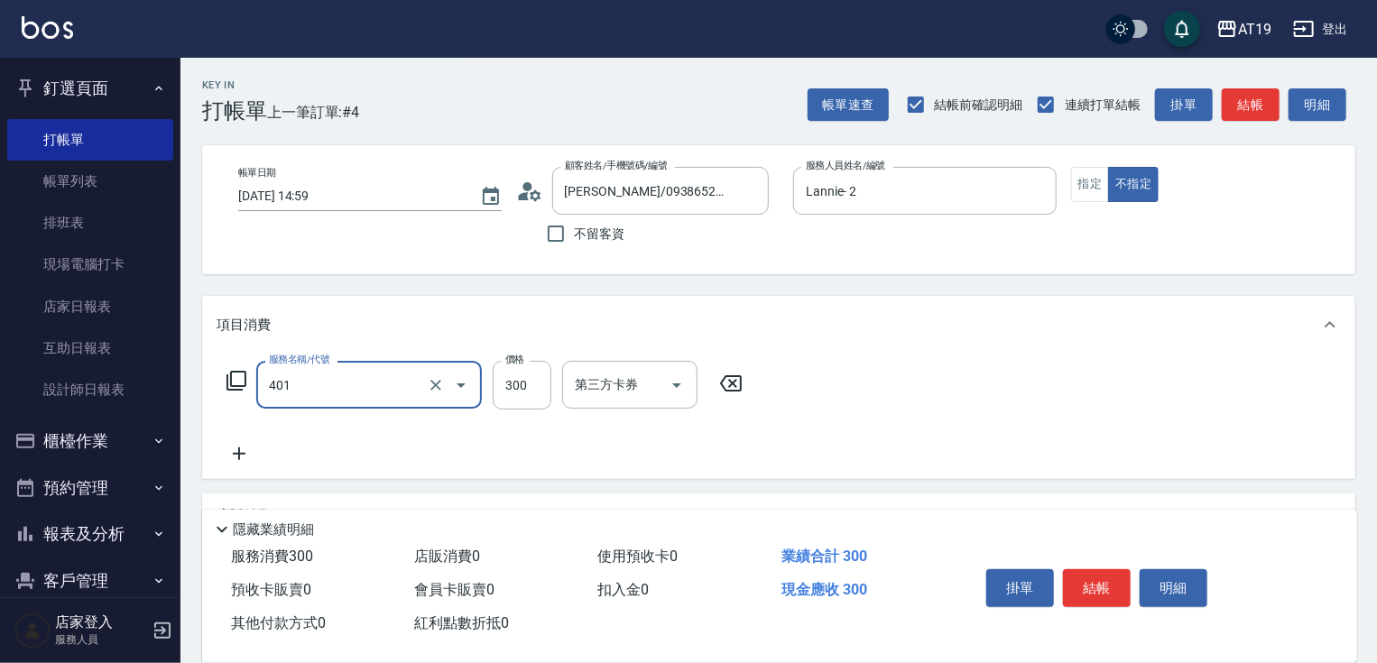
type input "剪髮(401)"
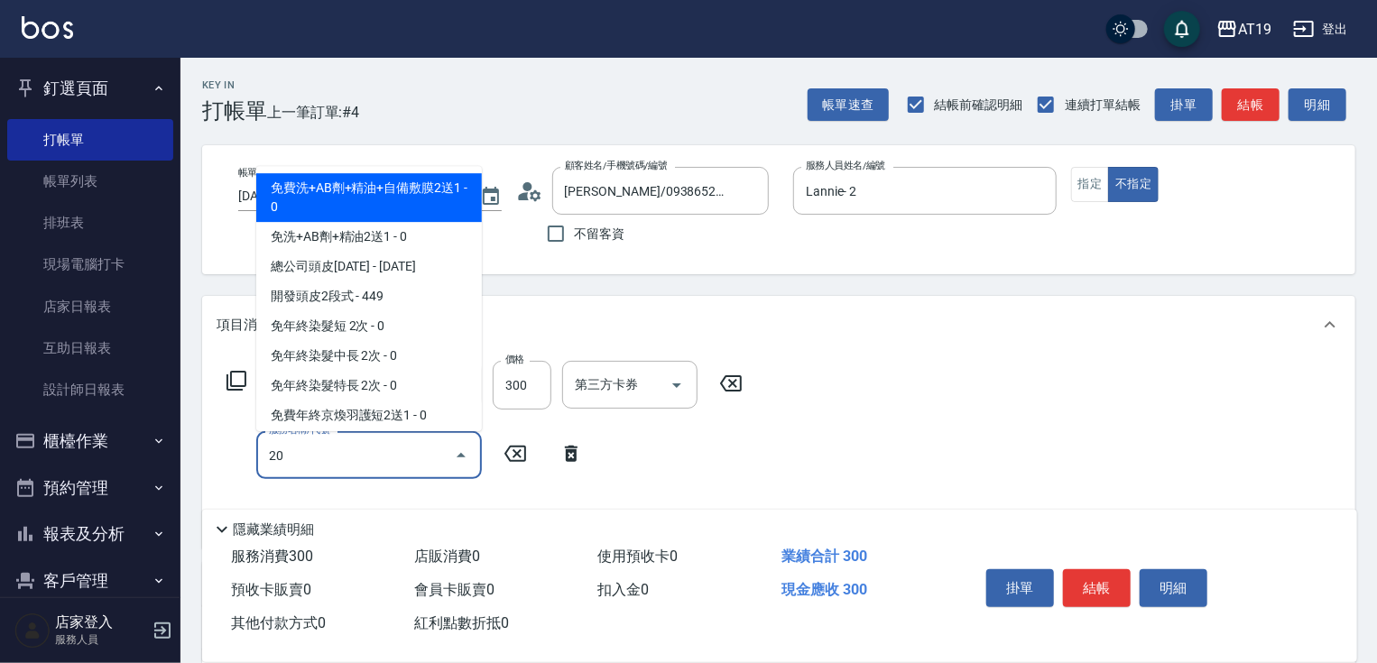
type input "201"
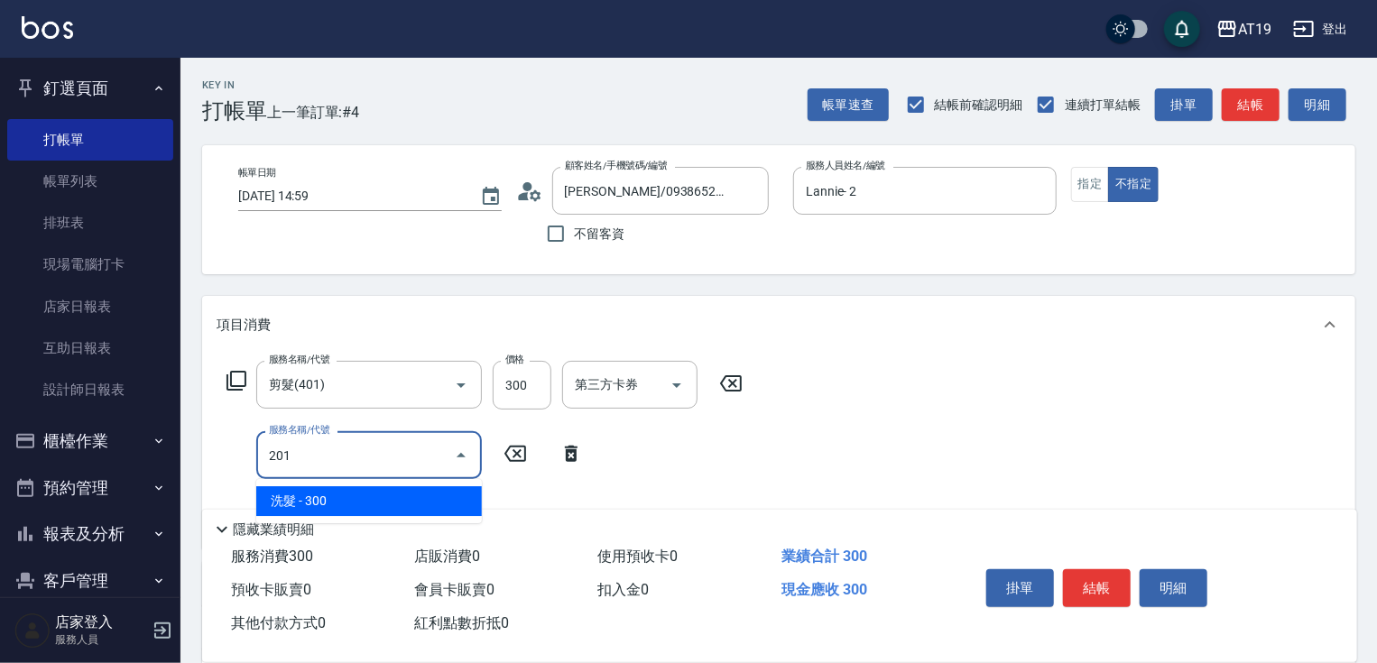
type input "60"
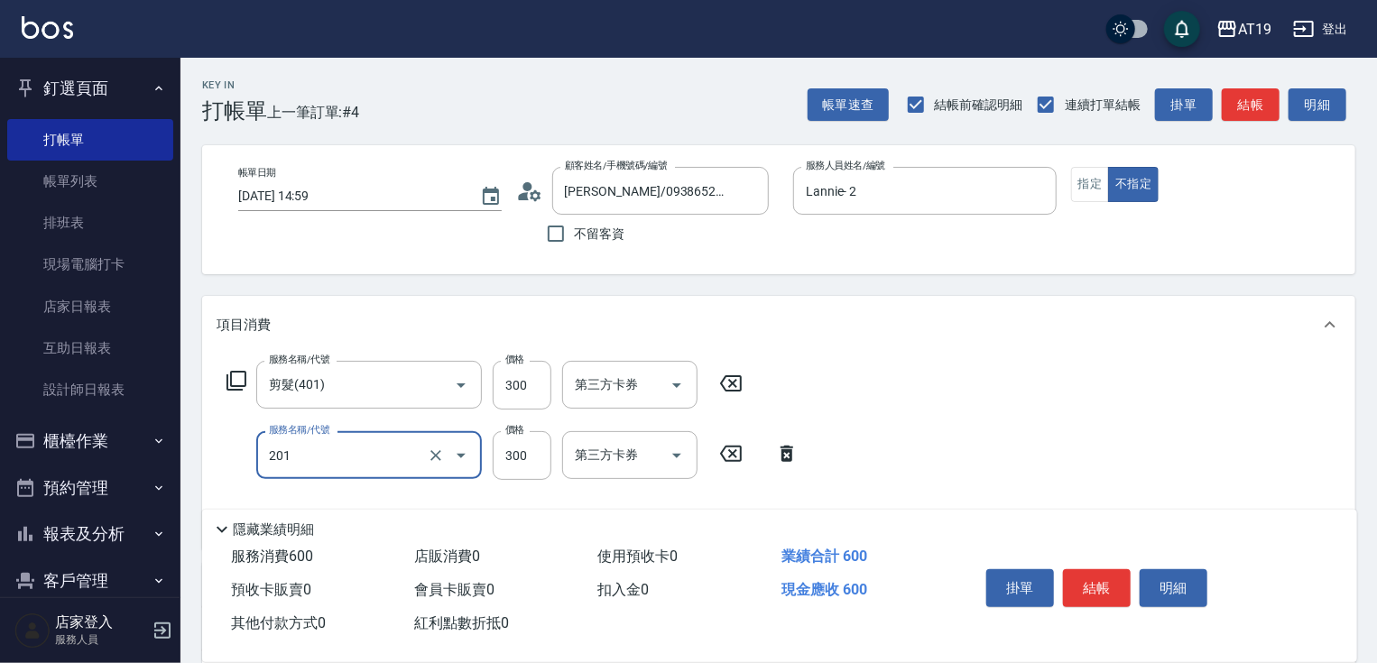
type input "洗髮(201)"
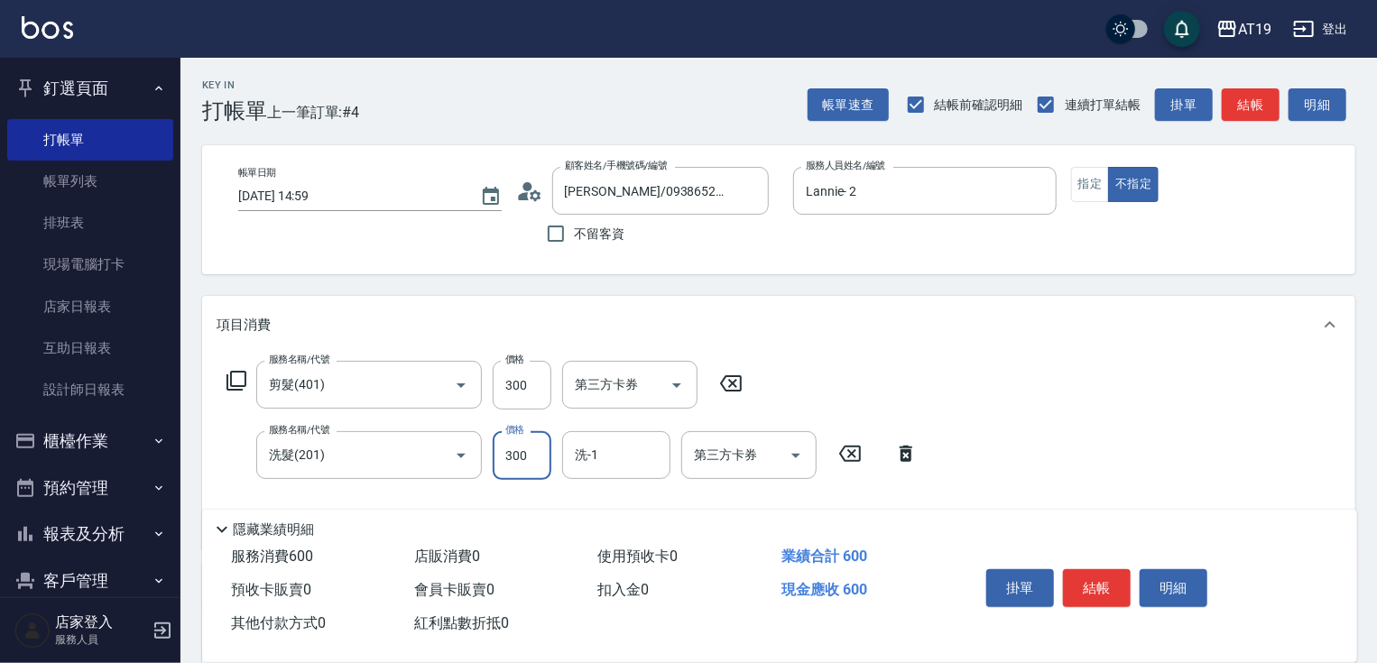
type input "30"
type input "200"
type input "50"
type input "200"
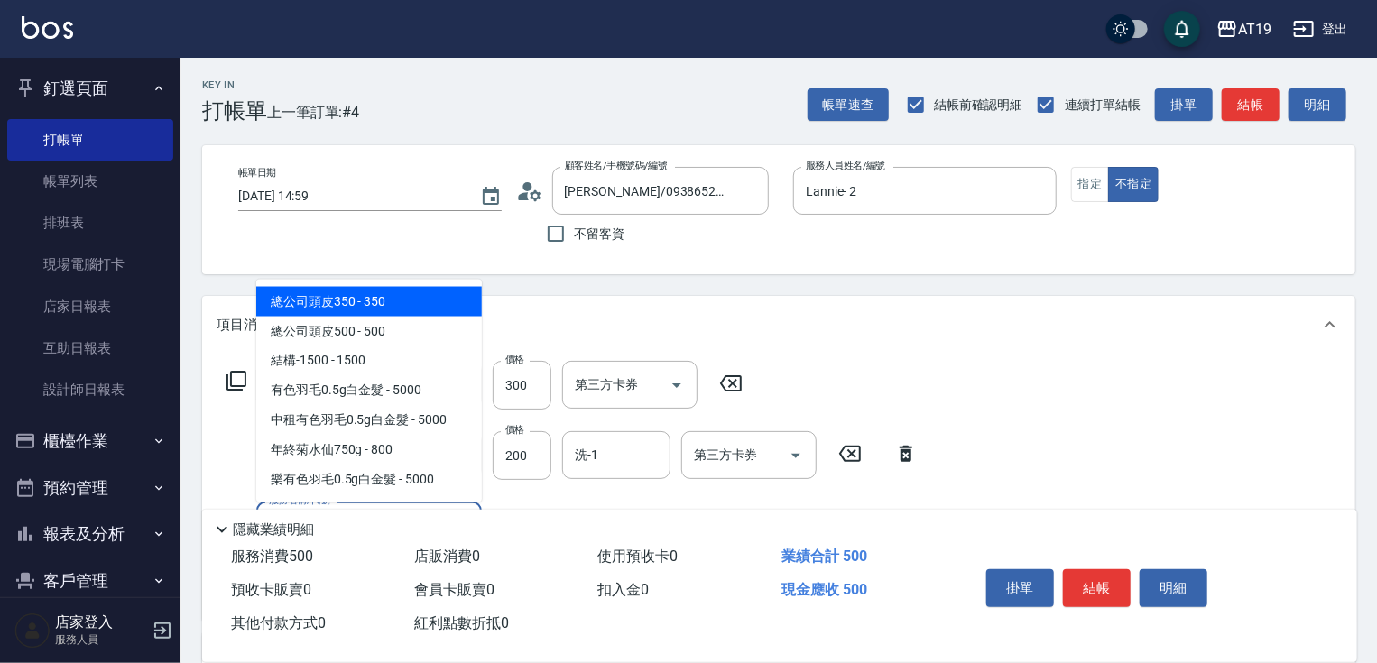
type input "501"
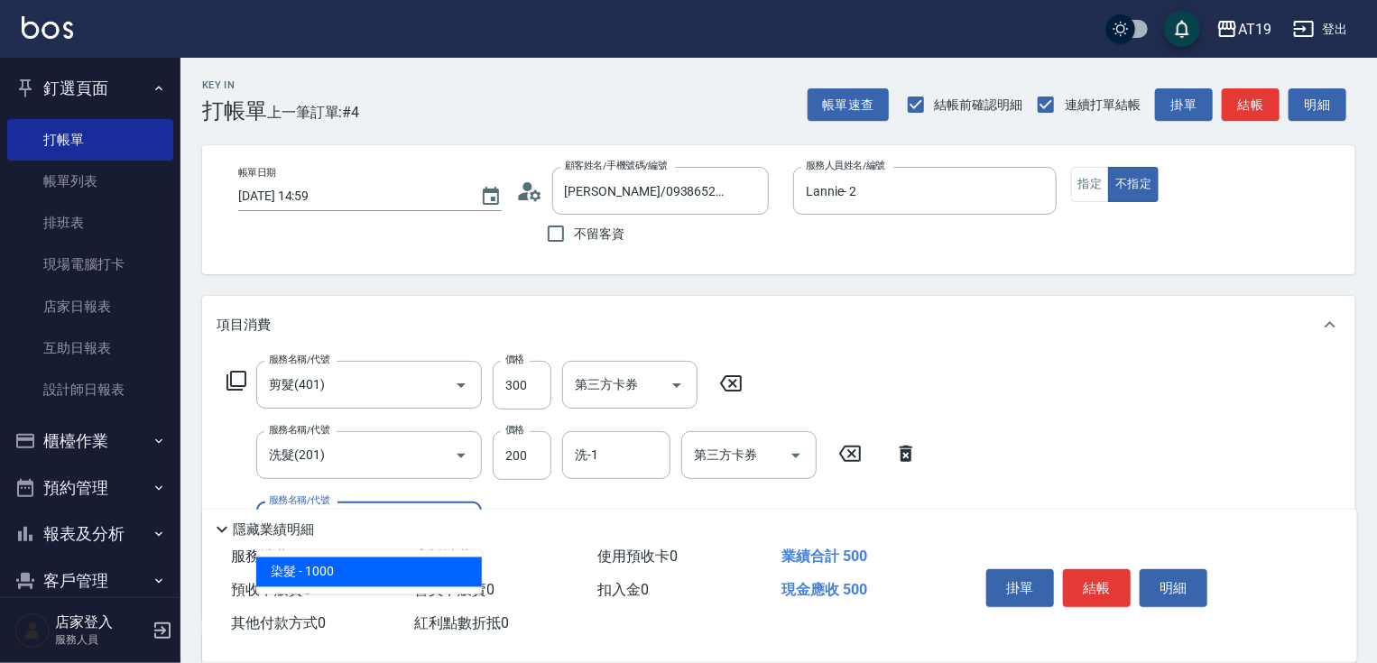
type input "150"
type input "染髮(501)"
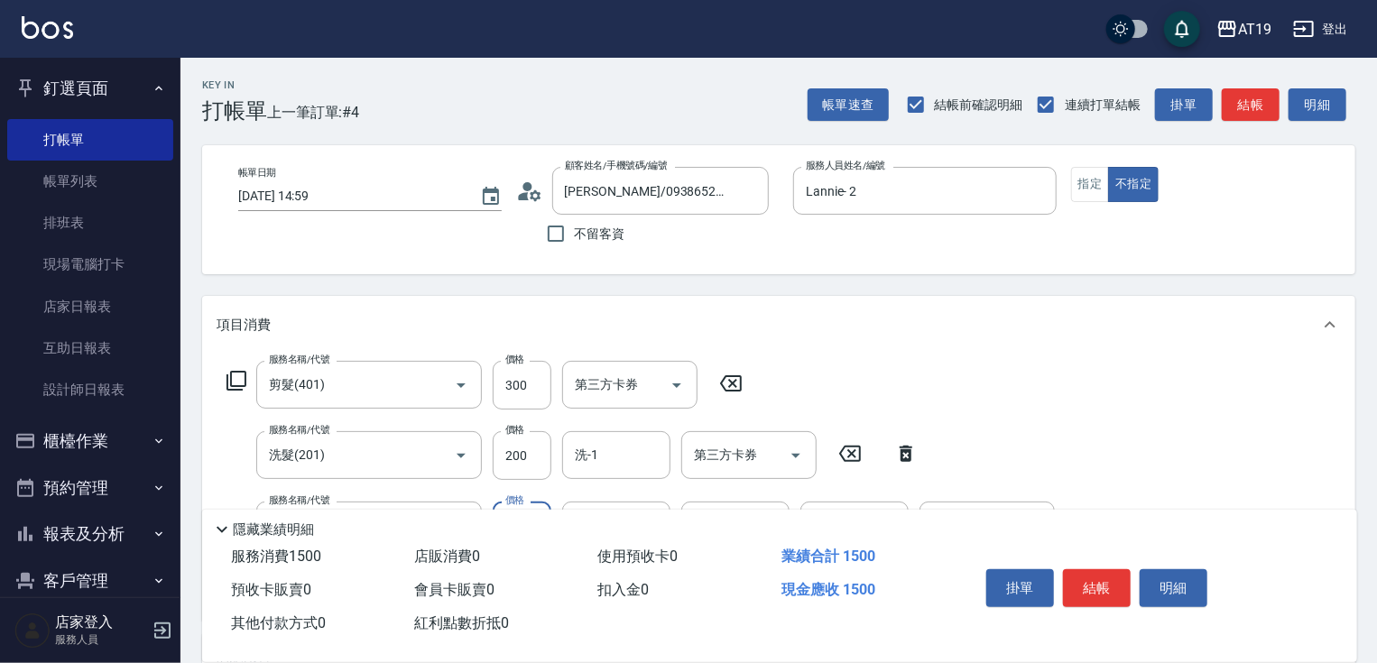
type input "50"
type input "13"
type input "60"
type input "1300"
type input "180"
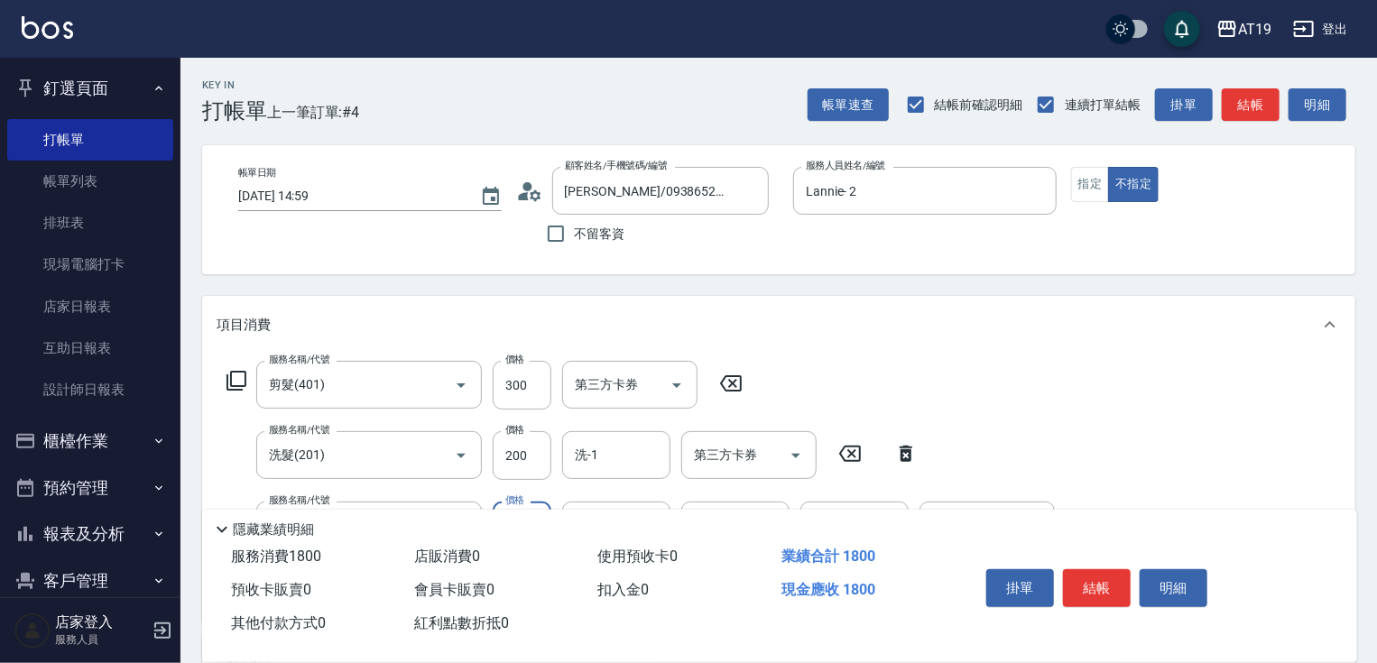
type input "1300"
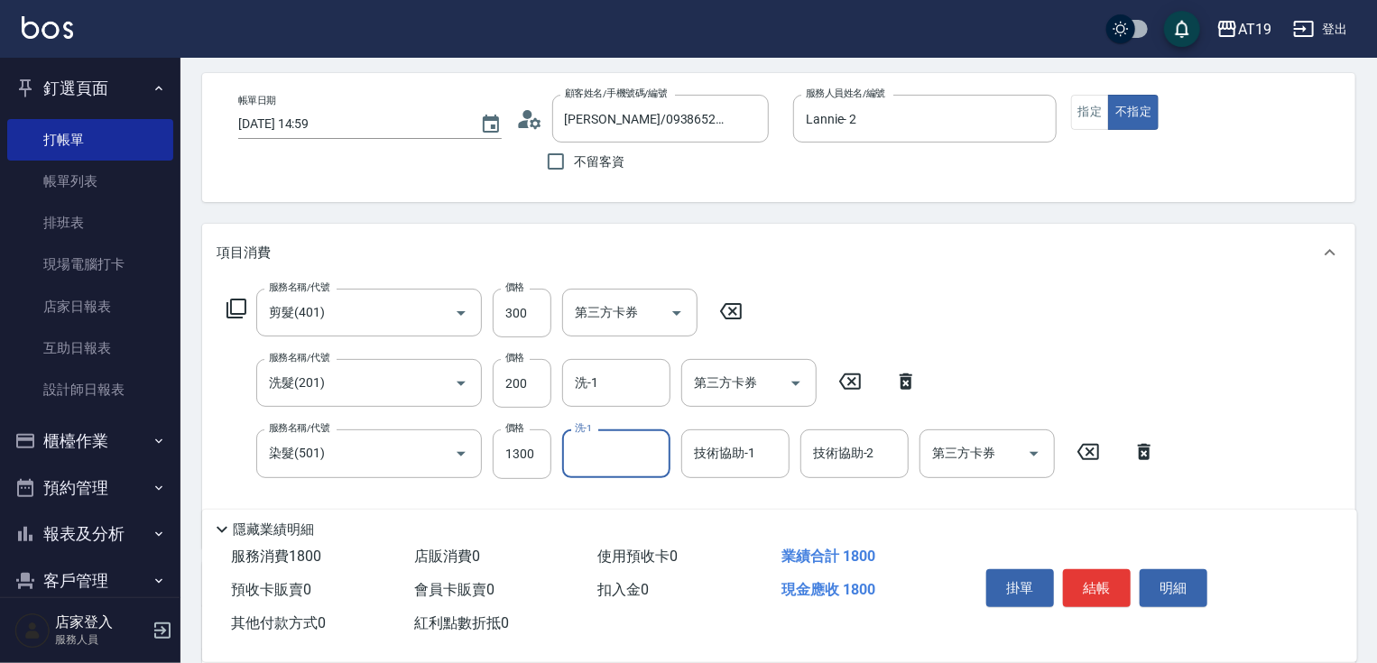
scroll to position [217, 0]
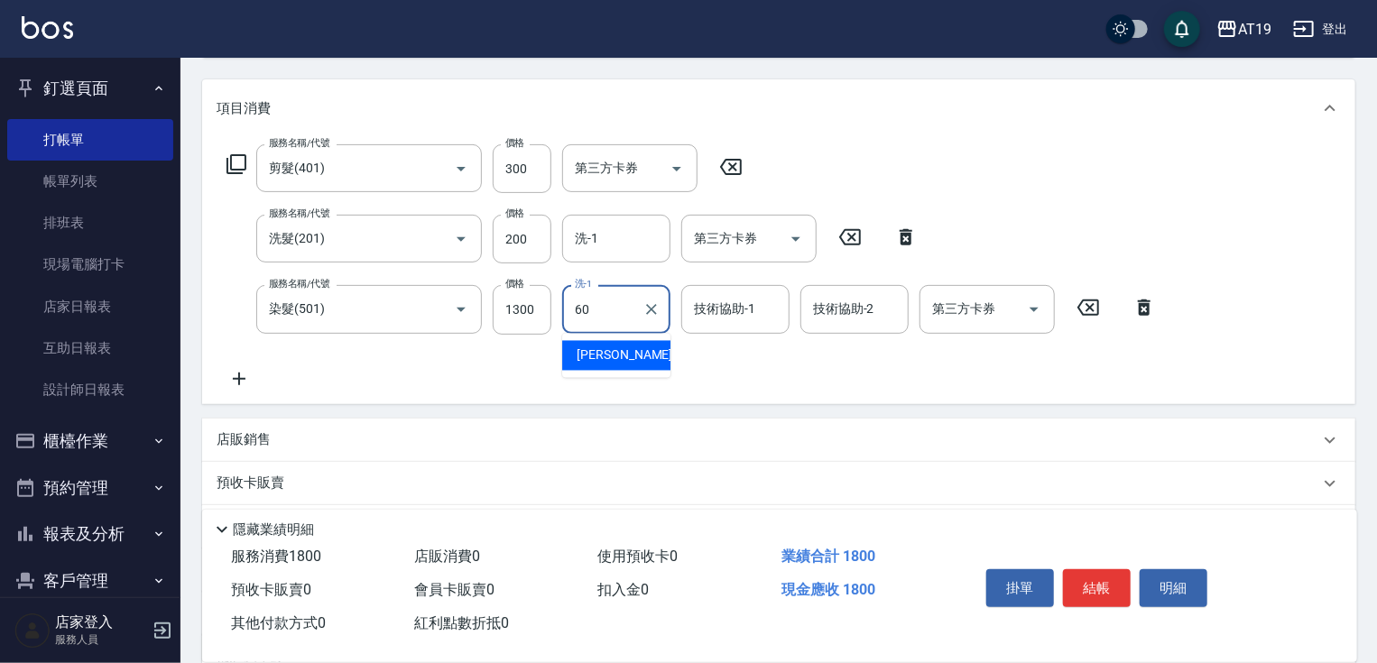
type input "Lana-60"
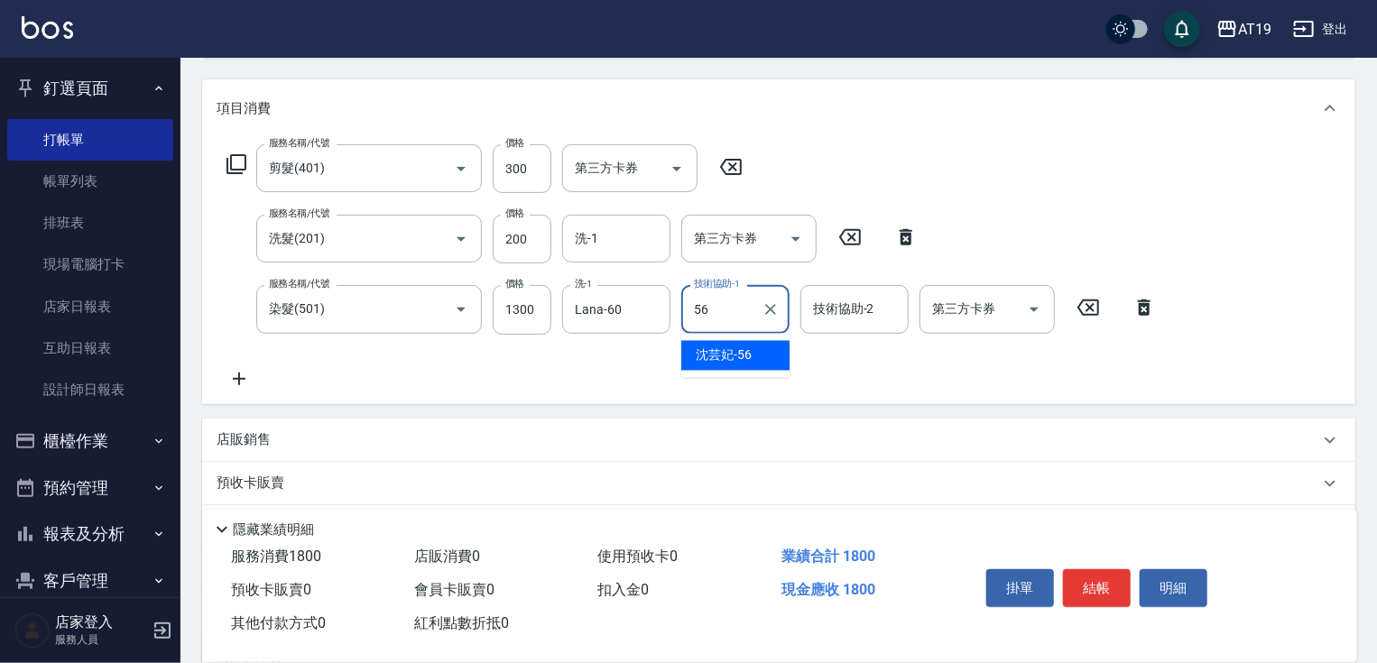
type input "[PERSON_NAME]-56"
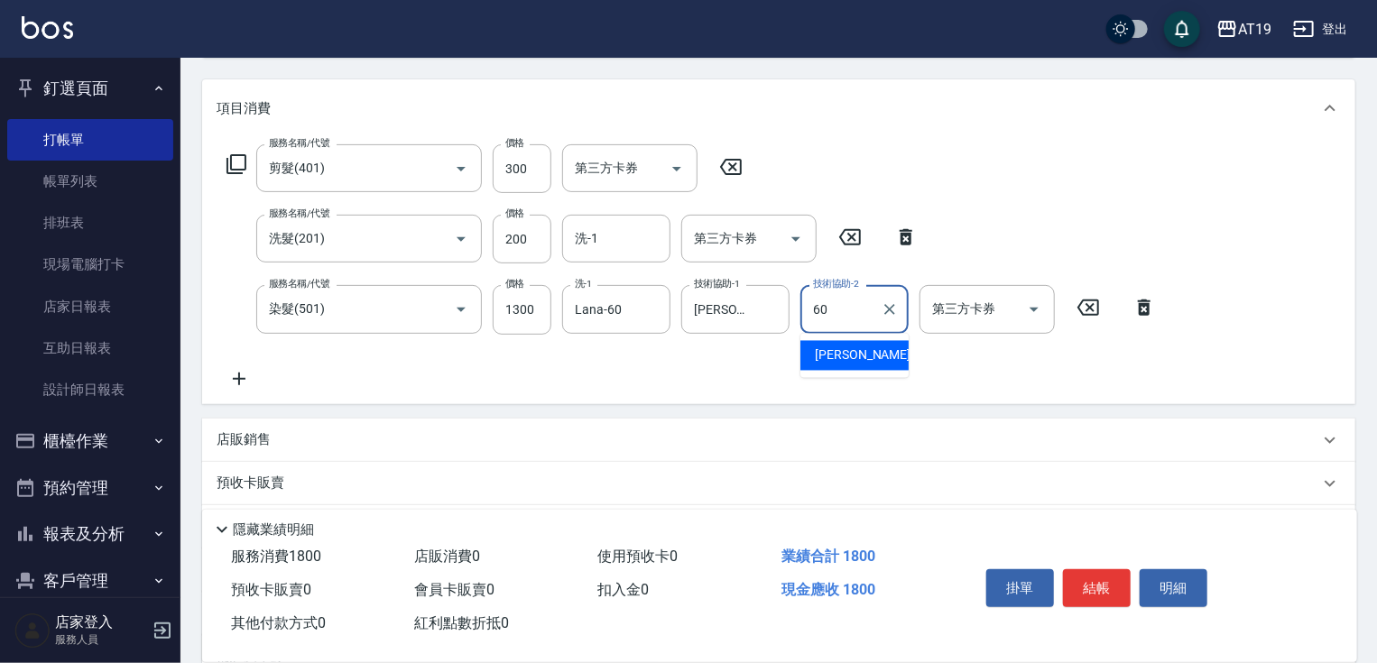
type input "Lana-60"
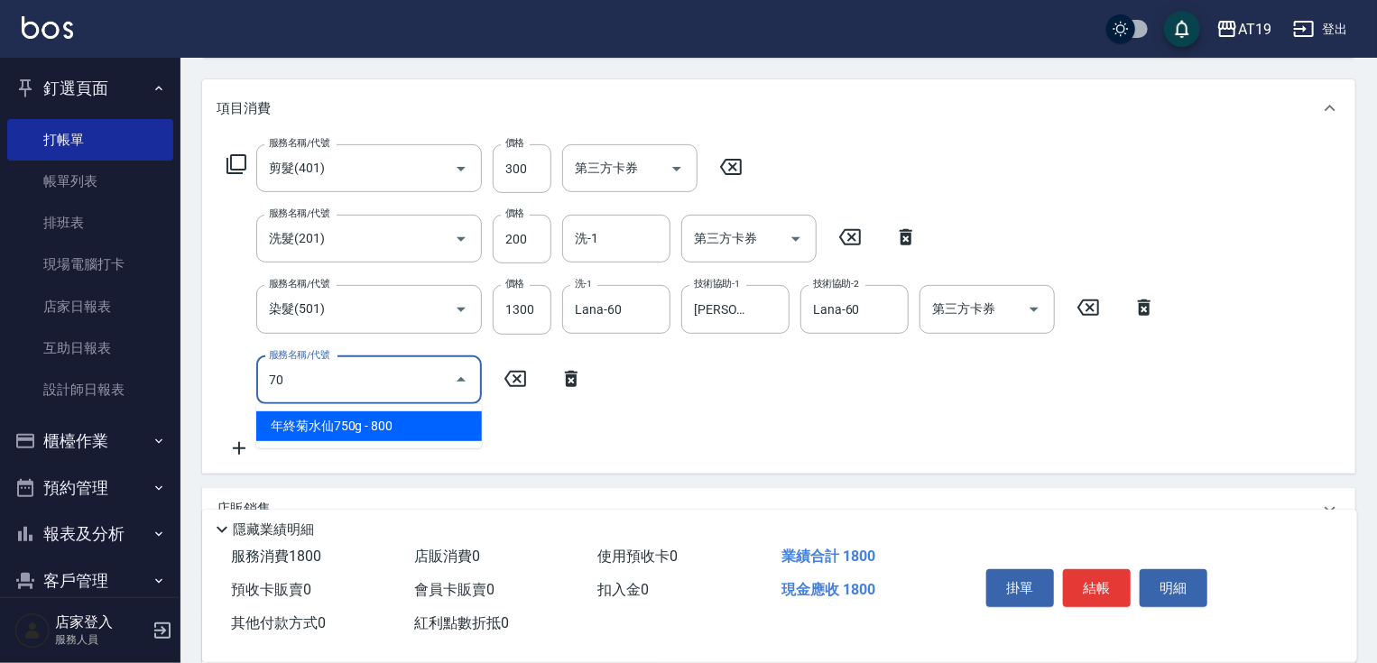
type input "704"
type input "680"
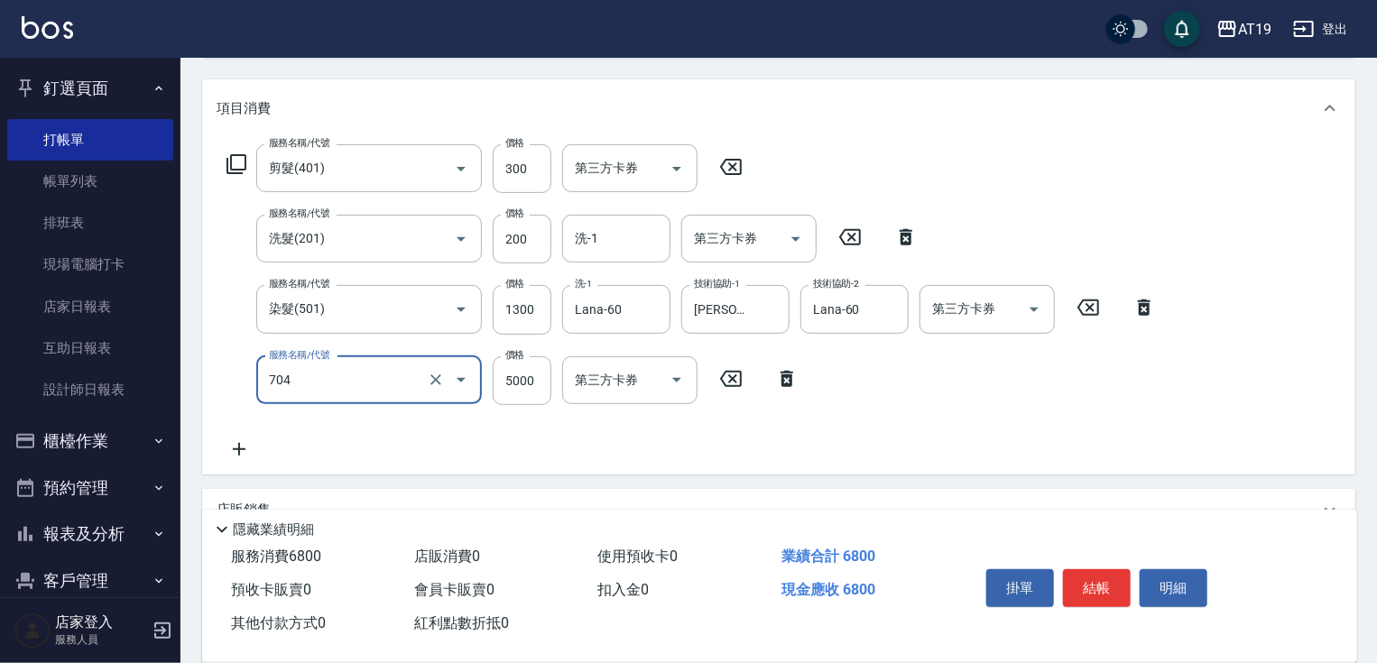
type input "新羽毛鉑金接髮調整(704)"
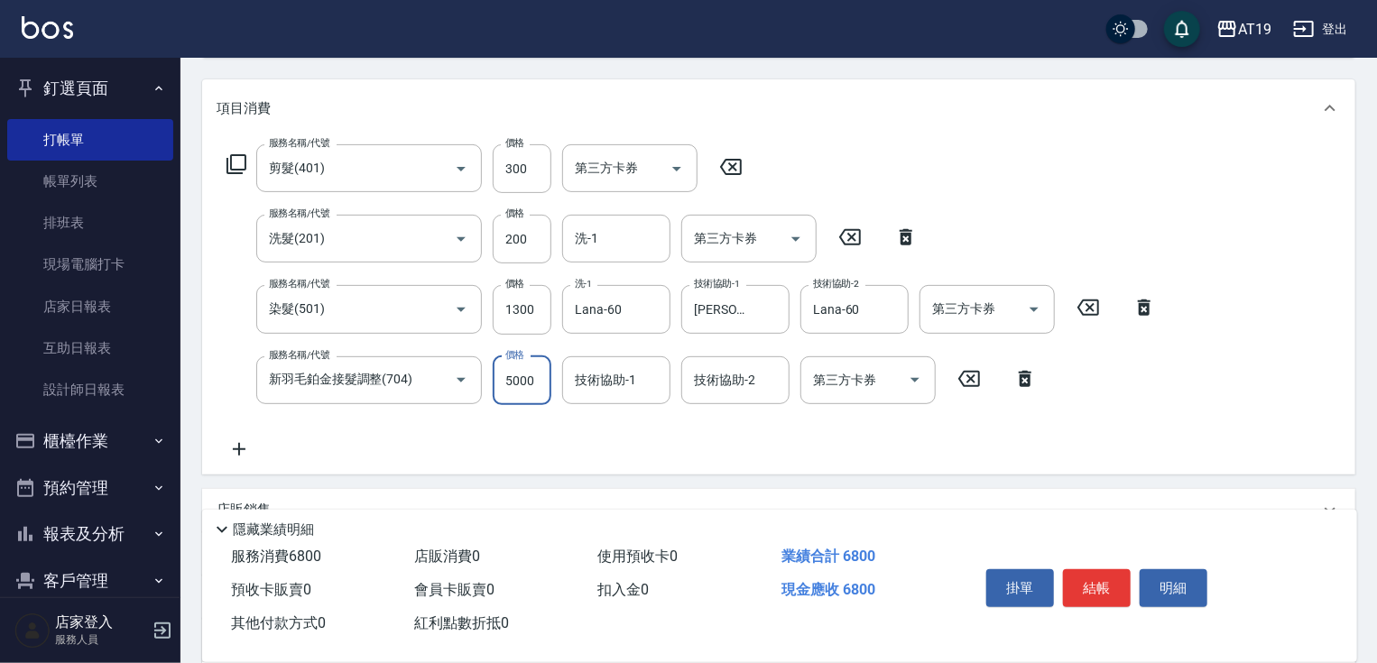
type input "1"
type input "180"
type input "100"
type input "190"
type input "1000"
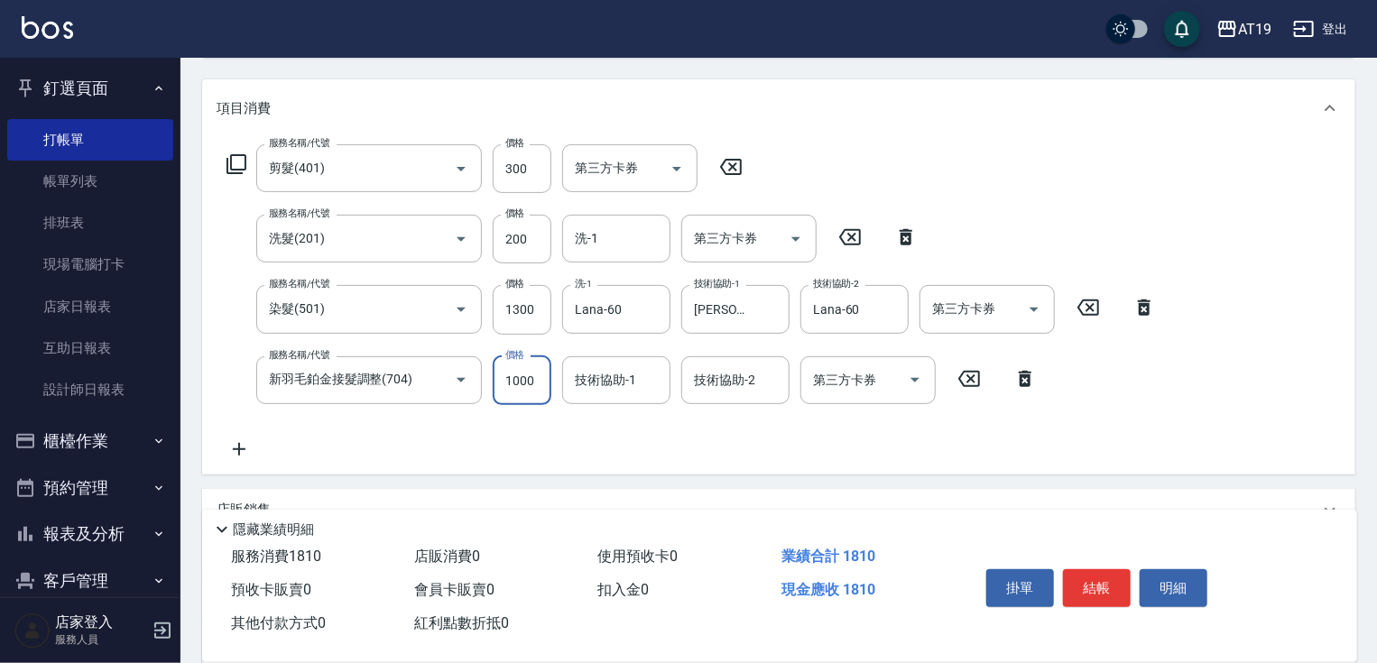
type input "280"
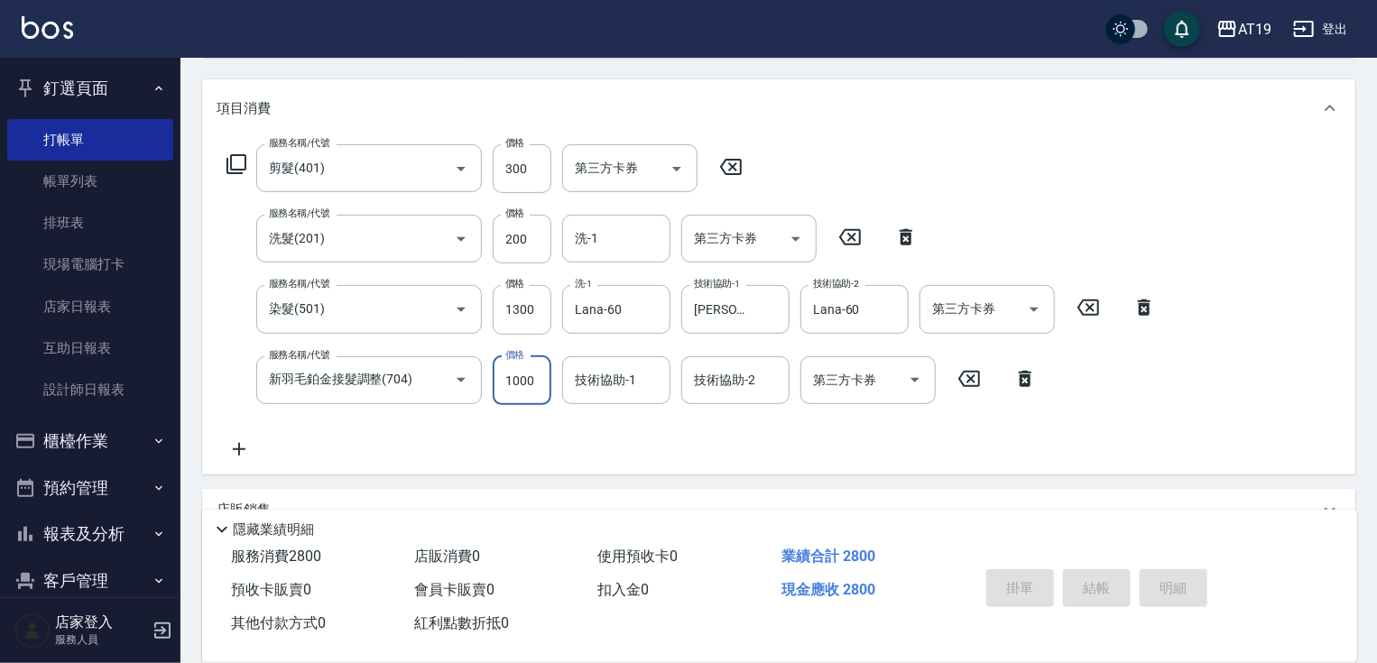
type input "[DATE] 15:00"
type input "0"
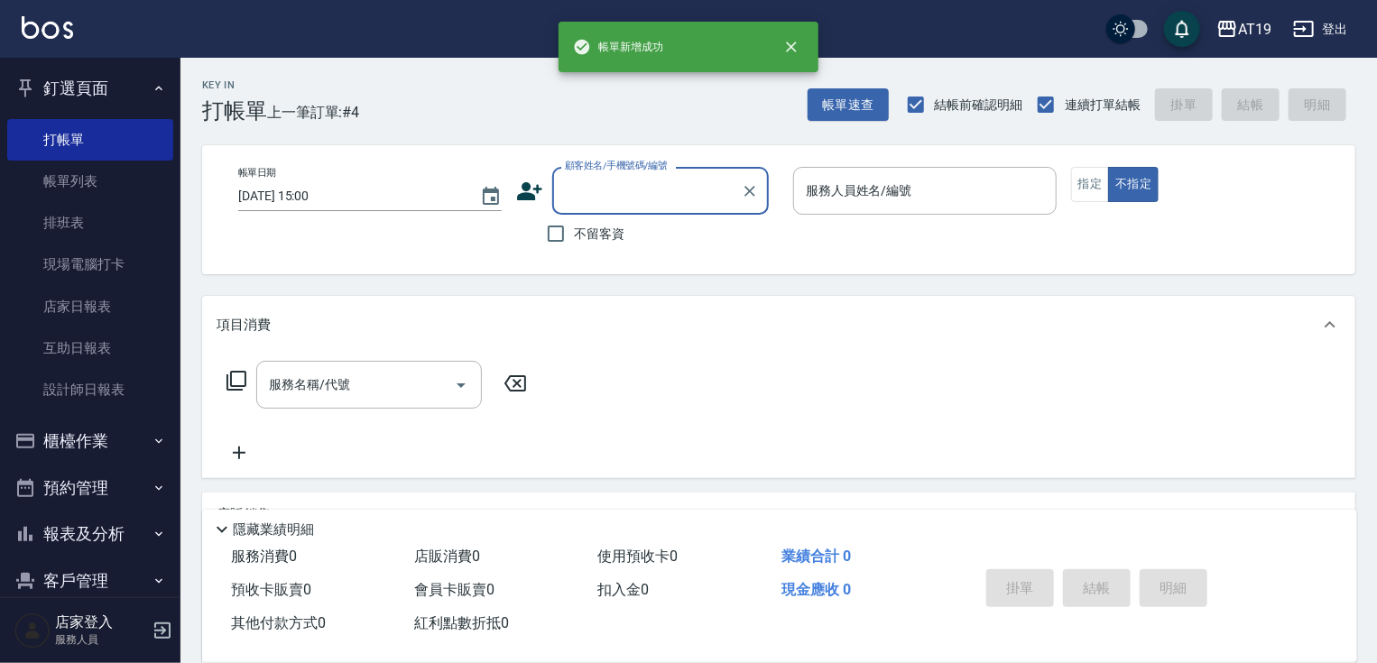
scroll to position [0, 0]
